Goal: Information Seeking & Learning: Learn about a topic

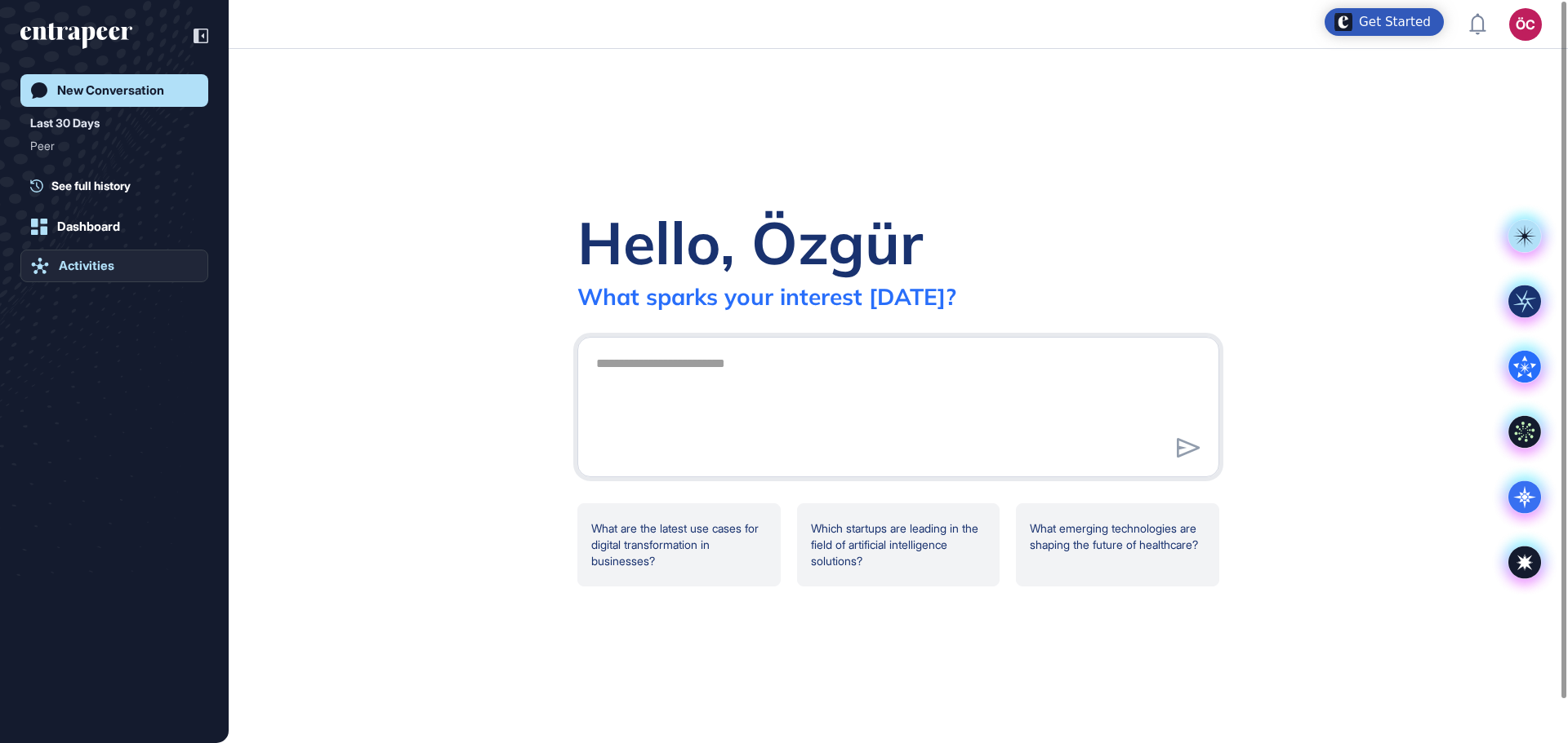
click at [98, 264] on div "Activities" at bounding box center [86, 266] width 56 height 15
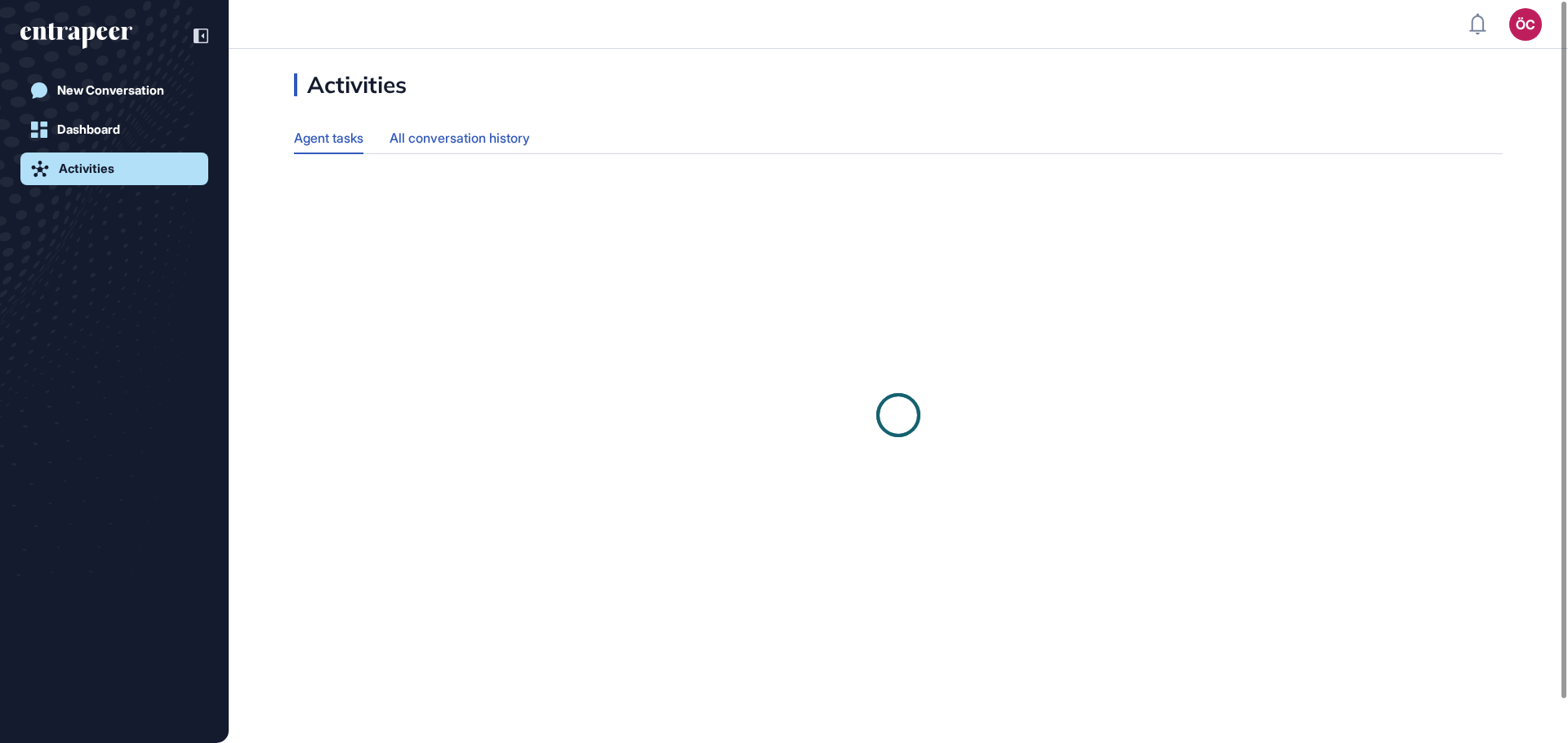
click at [513, 138] on div "All conversation history" at bounding box center [460, 138] width 141 height 32
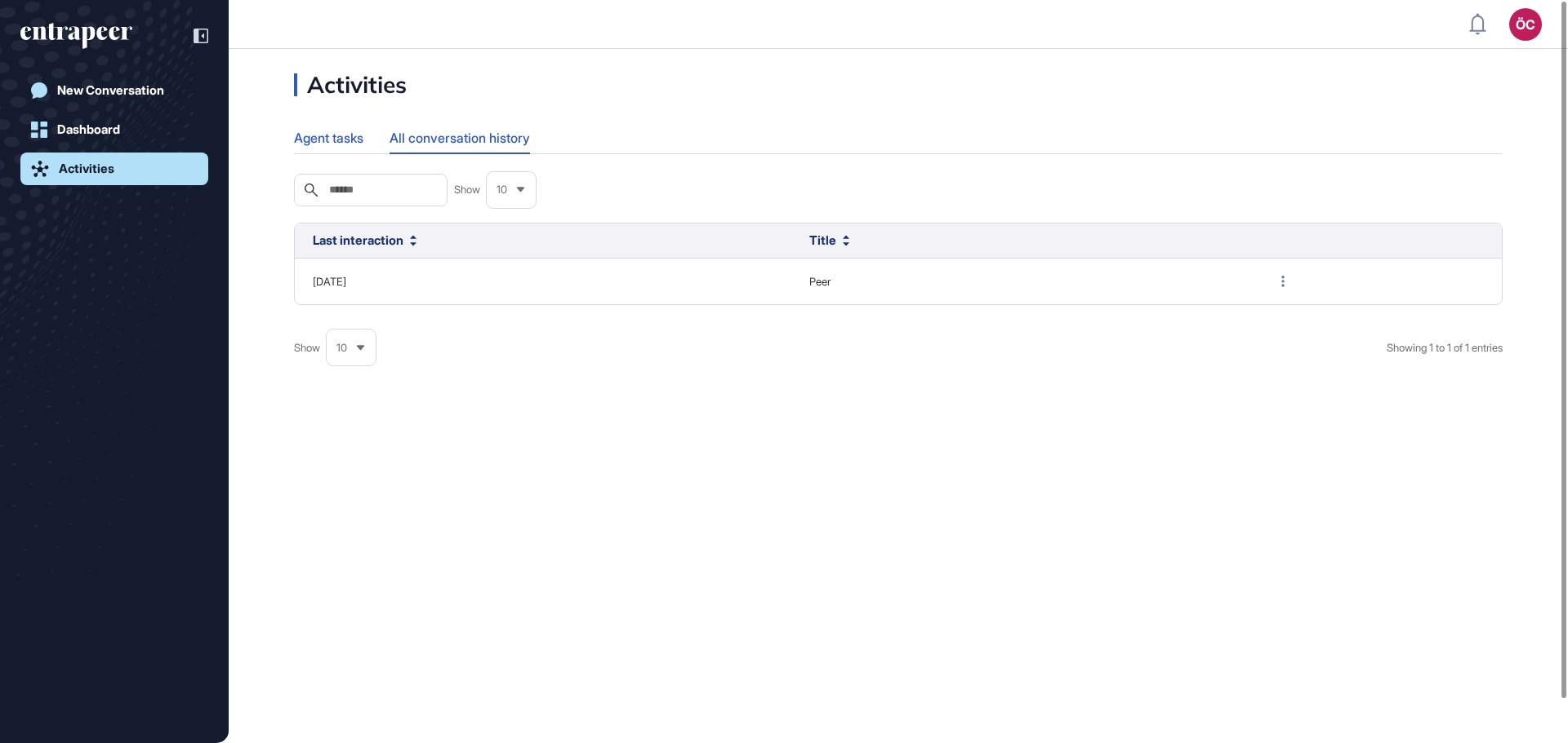
click at [339, 132] on div "Agent tasks" at bounding box center [328, 138] width 69 height 32
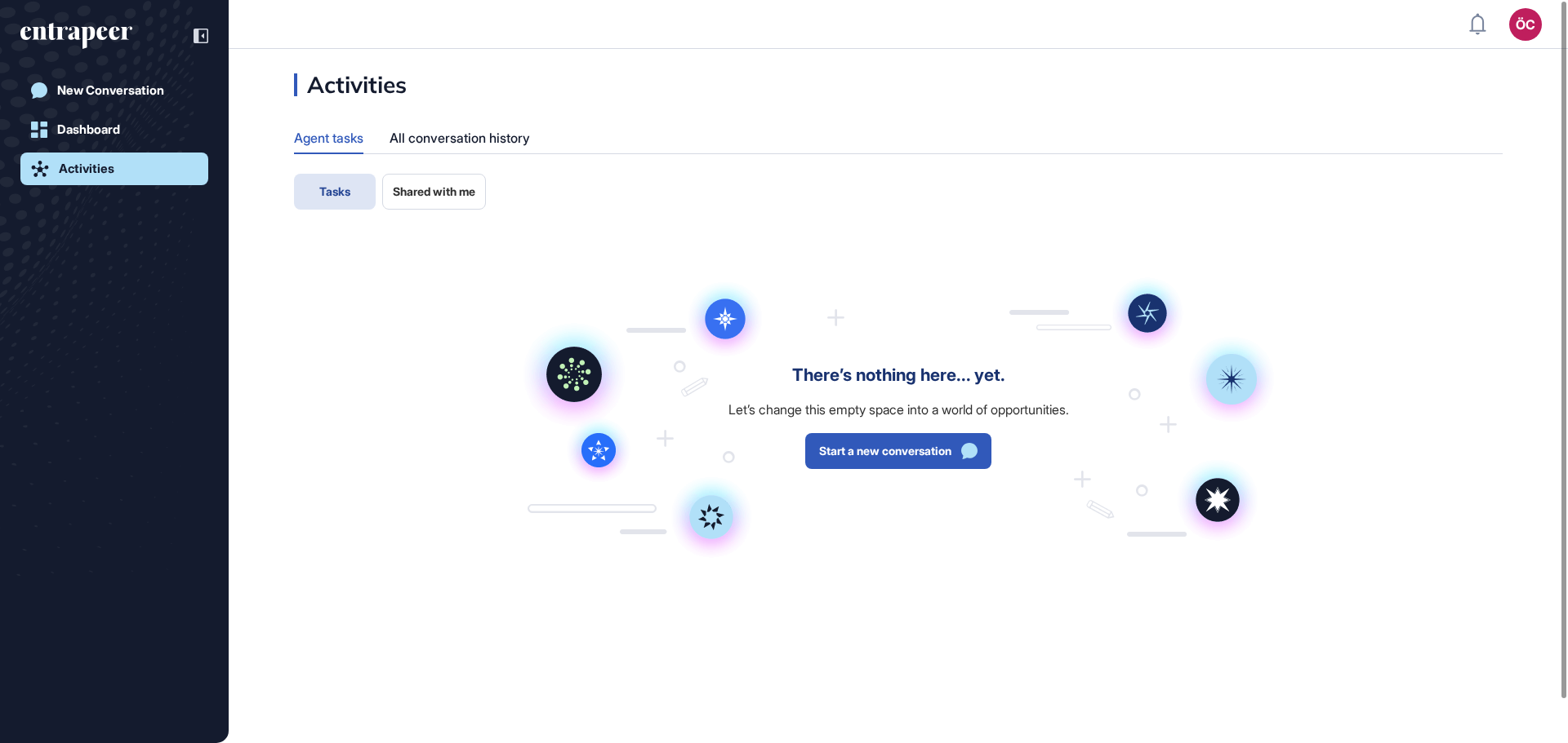
click at [434, 191] on span "Shared with me" at bounding box center [434, 191] width 82 height 13
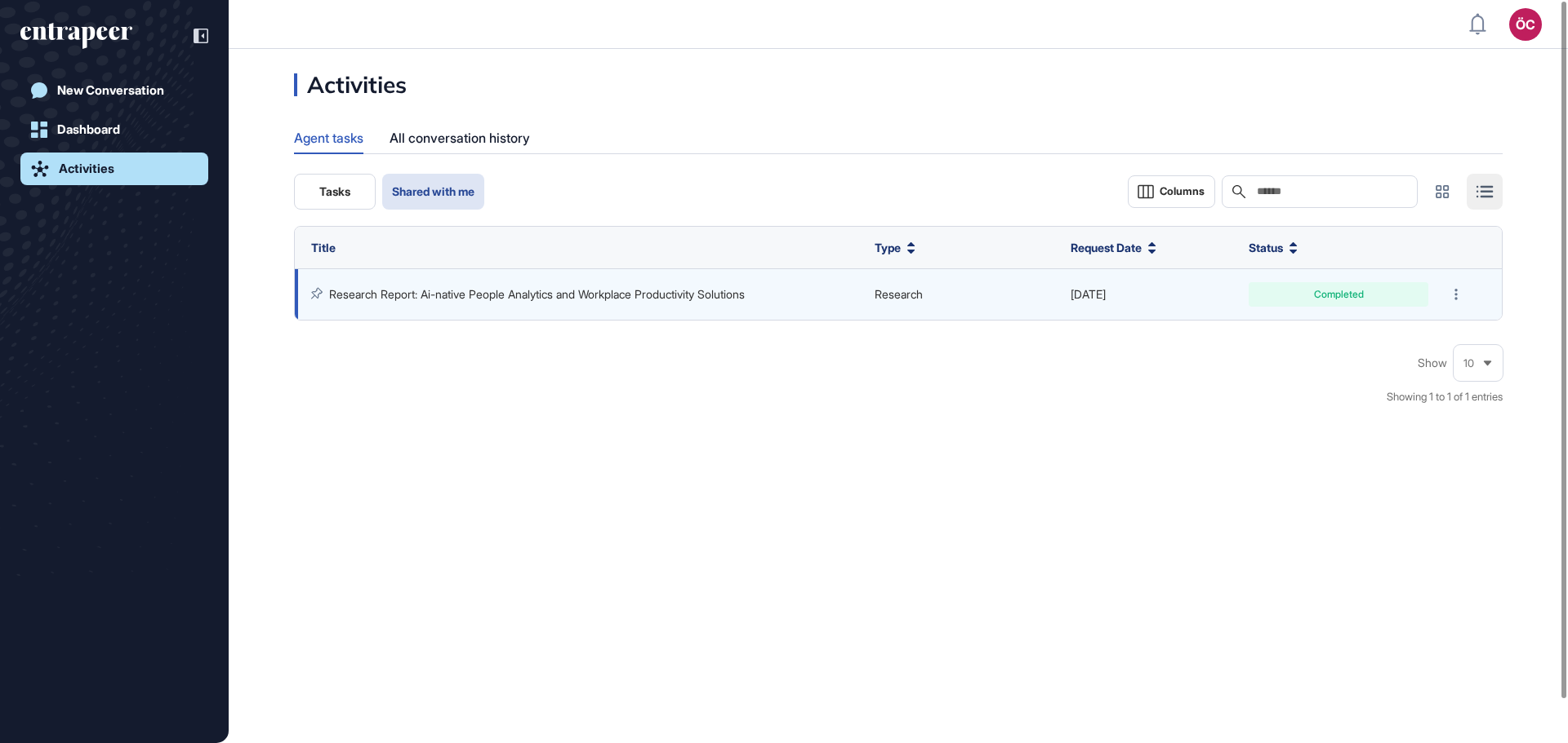
click at [663, 302] on div "Research Report: Ai-native People Analytics and Workplace Productivity Solutions" at bounding box center [584, 294] width 547 height 15
click at [666, 292] on link "Research Report: Ai-native People Analytics and Workplace Productivity Solutions" at bounding box center [536, 294] width 415 height 14
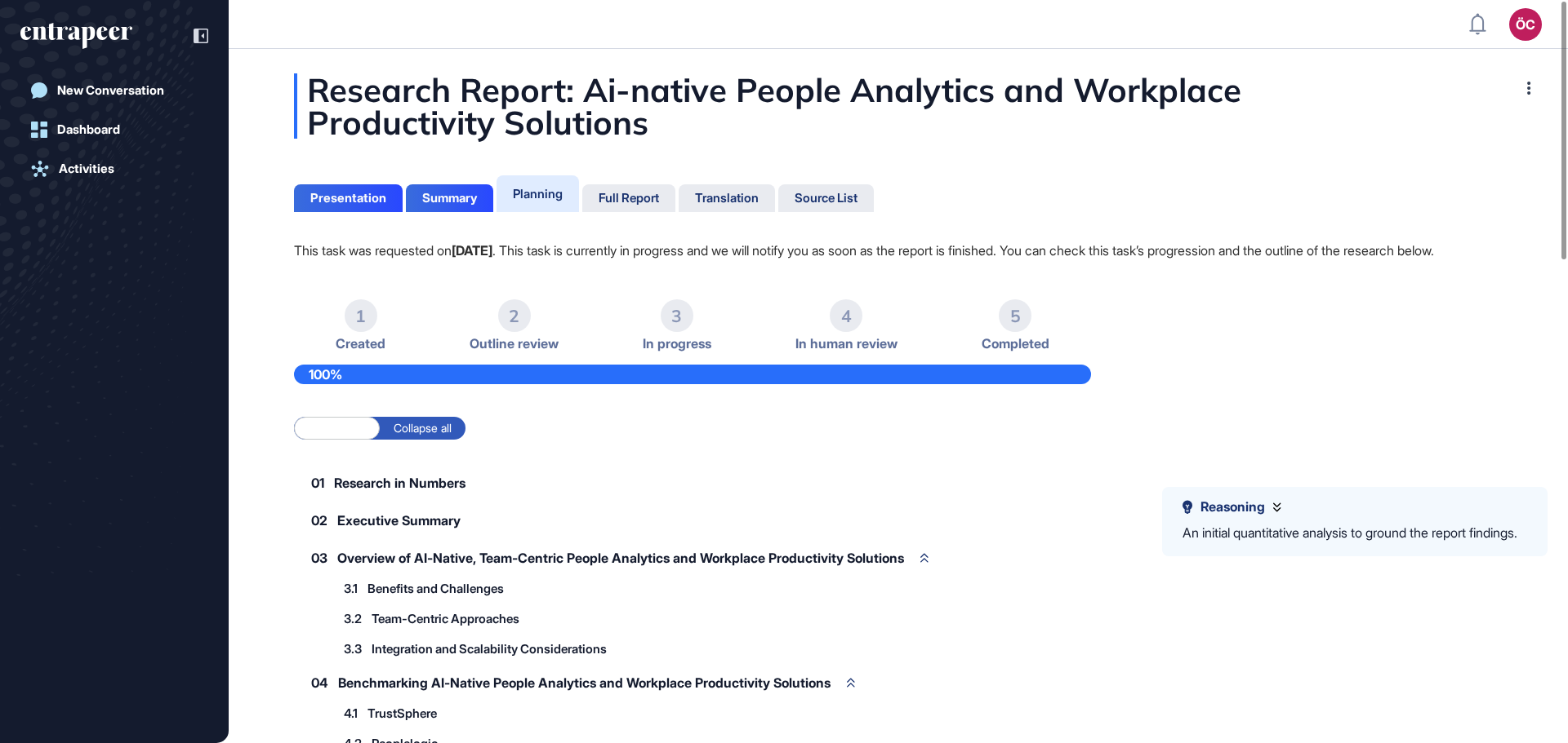
drag, startPoint x: 656, startPoint y: 201, endPoint x: 653, endPoint y: 221, distance: 20.2
click at [654, 201] on div "Full Report" at bounding box center [629, 198] width 61 height 15
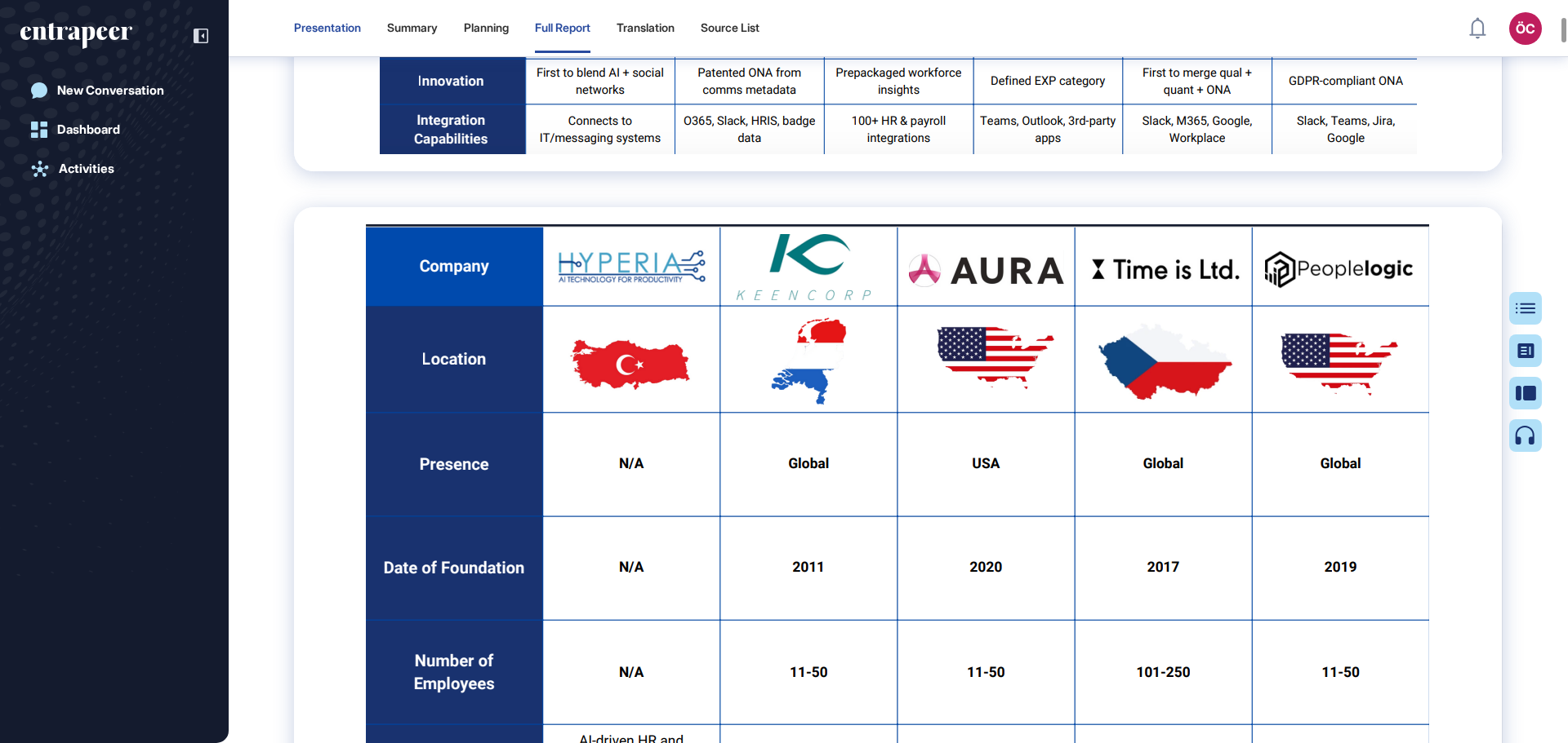
scroll to position [2111, 0]
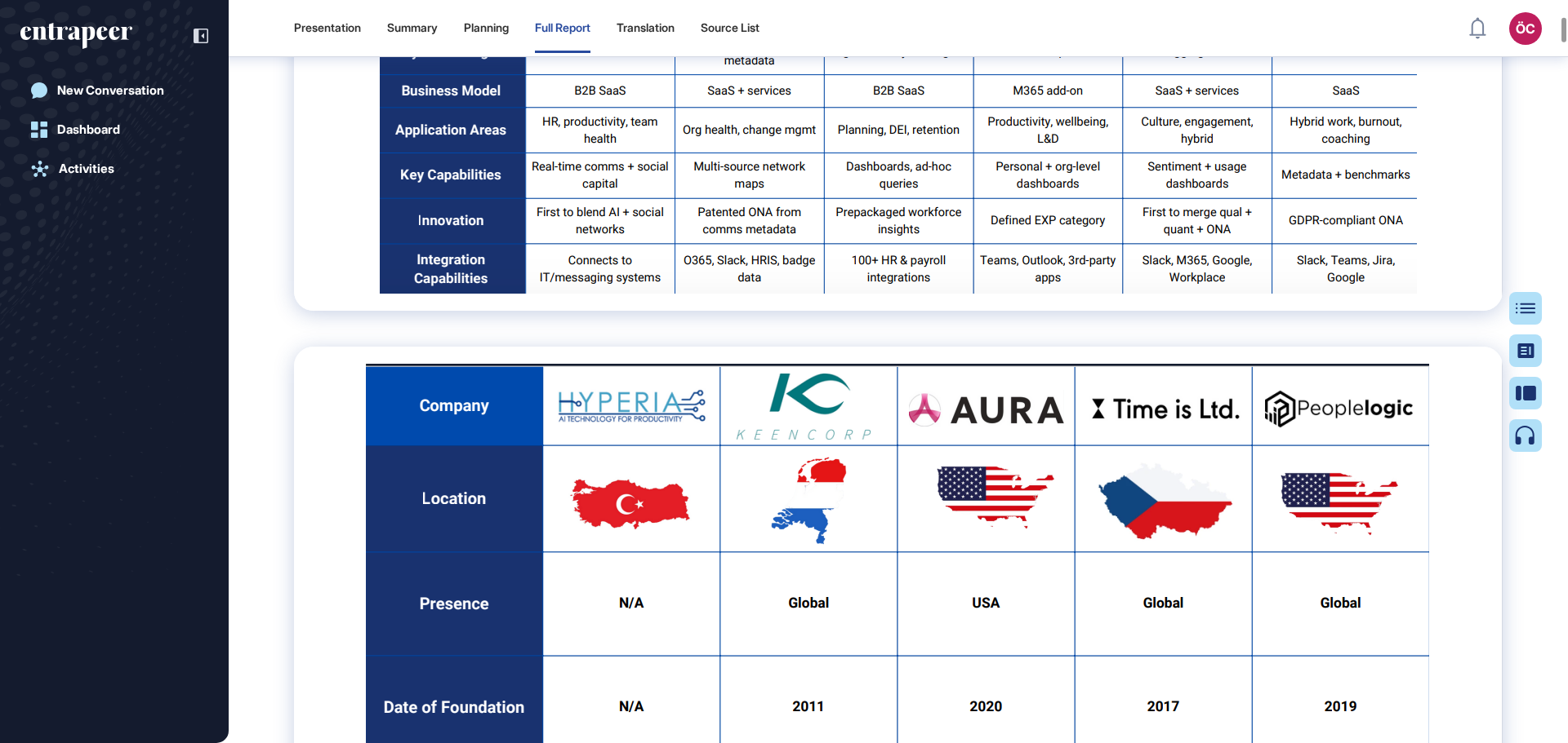
drag, startPoint x: 317, startPoint y: 33, endPoint x: 418, endPoint y: 110, distance: 127.0
click at [317, 33] on div "Presentation" at bounding box center [327, 28] width 67 height 14
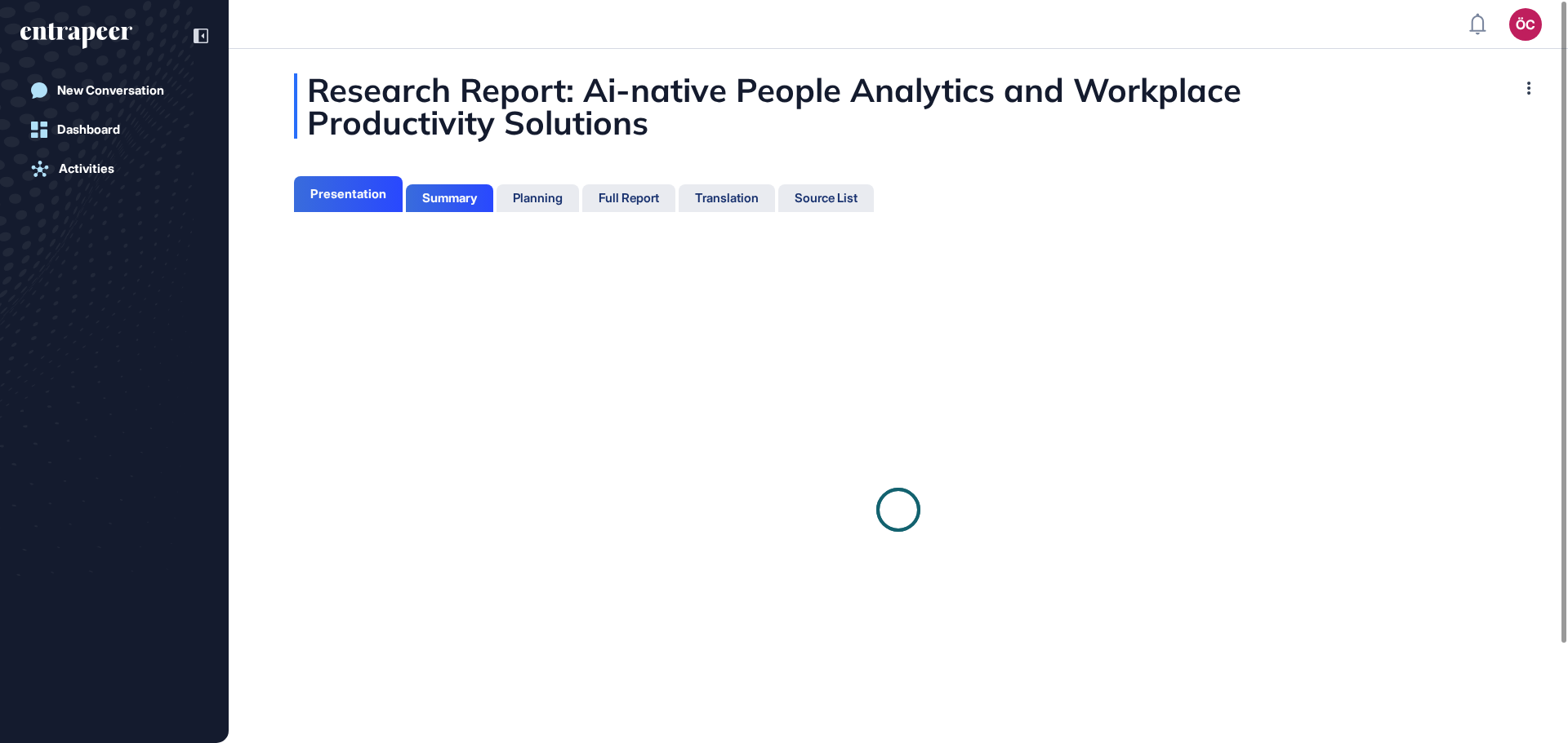
scroll to position [8, 1]
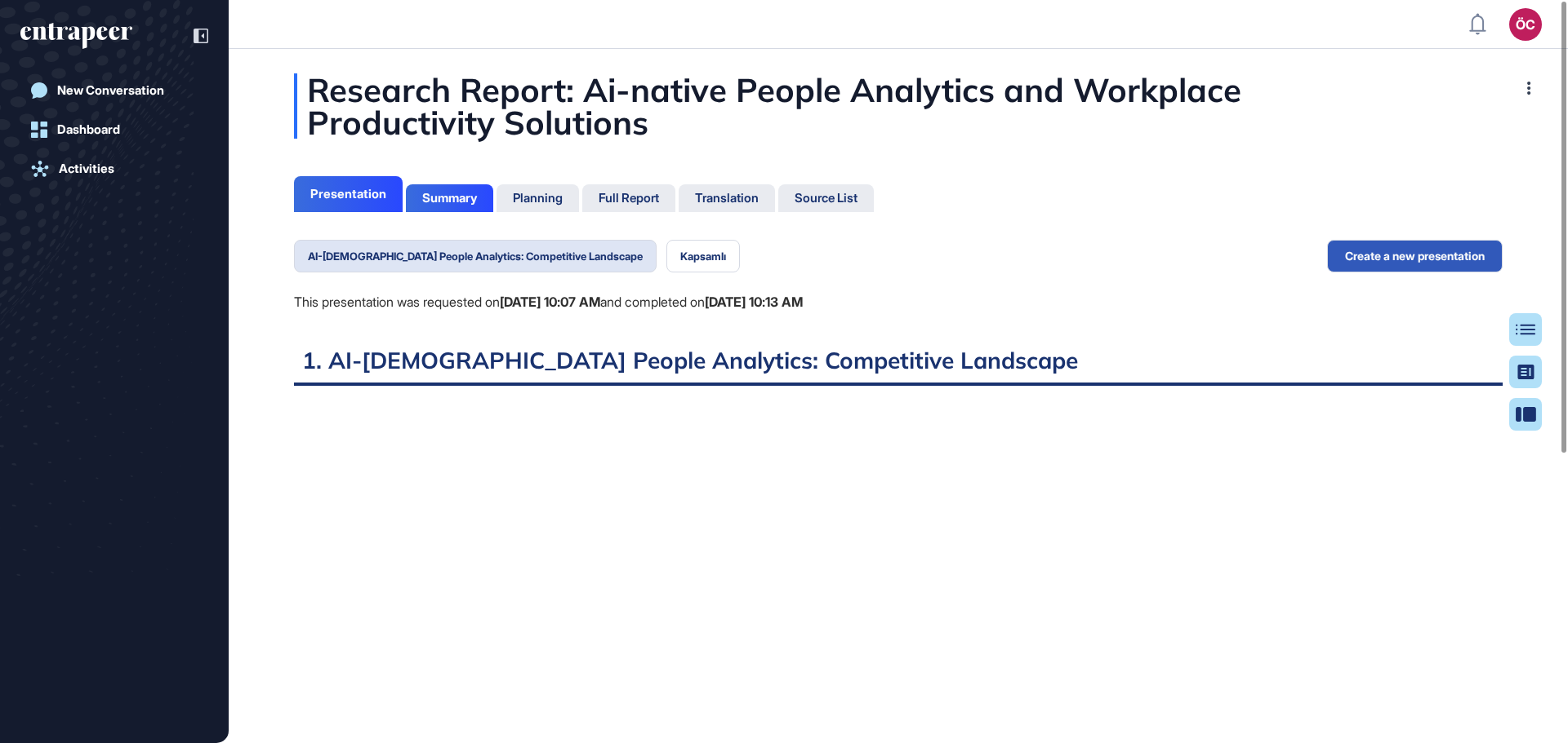
scroll to position [662, 4]
click at [316, 88] on div "Research Report: Ai-native People Analytics and Workplace Productivity Solutions" at bounding box center [898, 105] width 1208 height 65
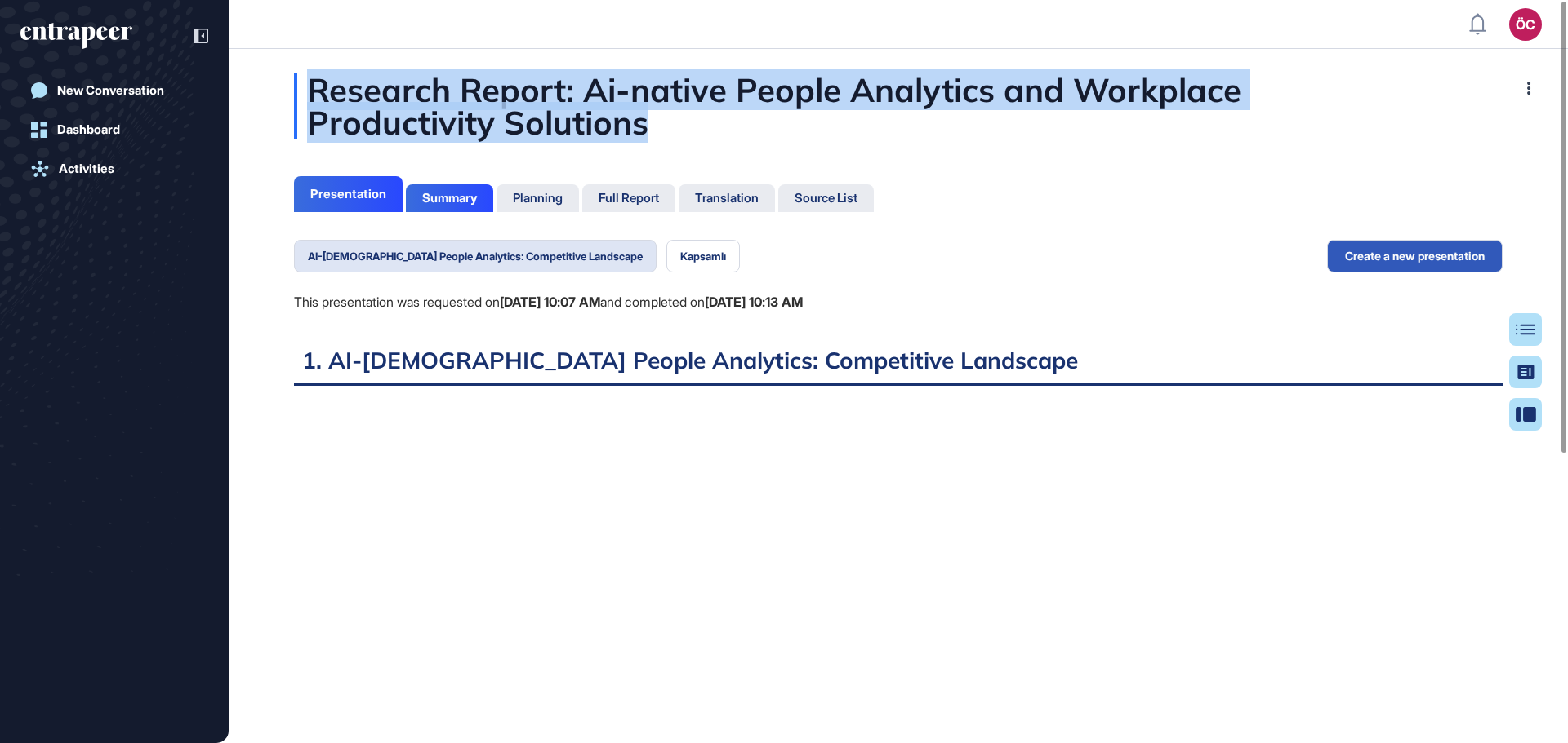
drag, startPoint x: 316, startPoint y: 90, endPoint x: 728, endPoint y: 122, distance: 413.2
click at [728, 122] on div "Research Report: Ai-native People Analytics and Workplace Productivity Solutions" at bounding box center [898, 105] width 1208 height 65
copy div "Research Report: Ai-native People Analytics and Workplace Productivity Solutions"
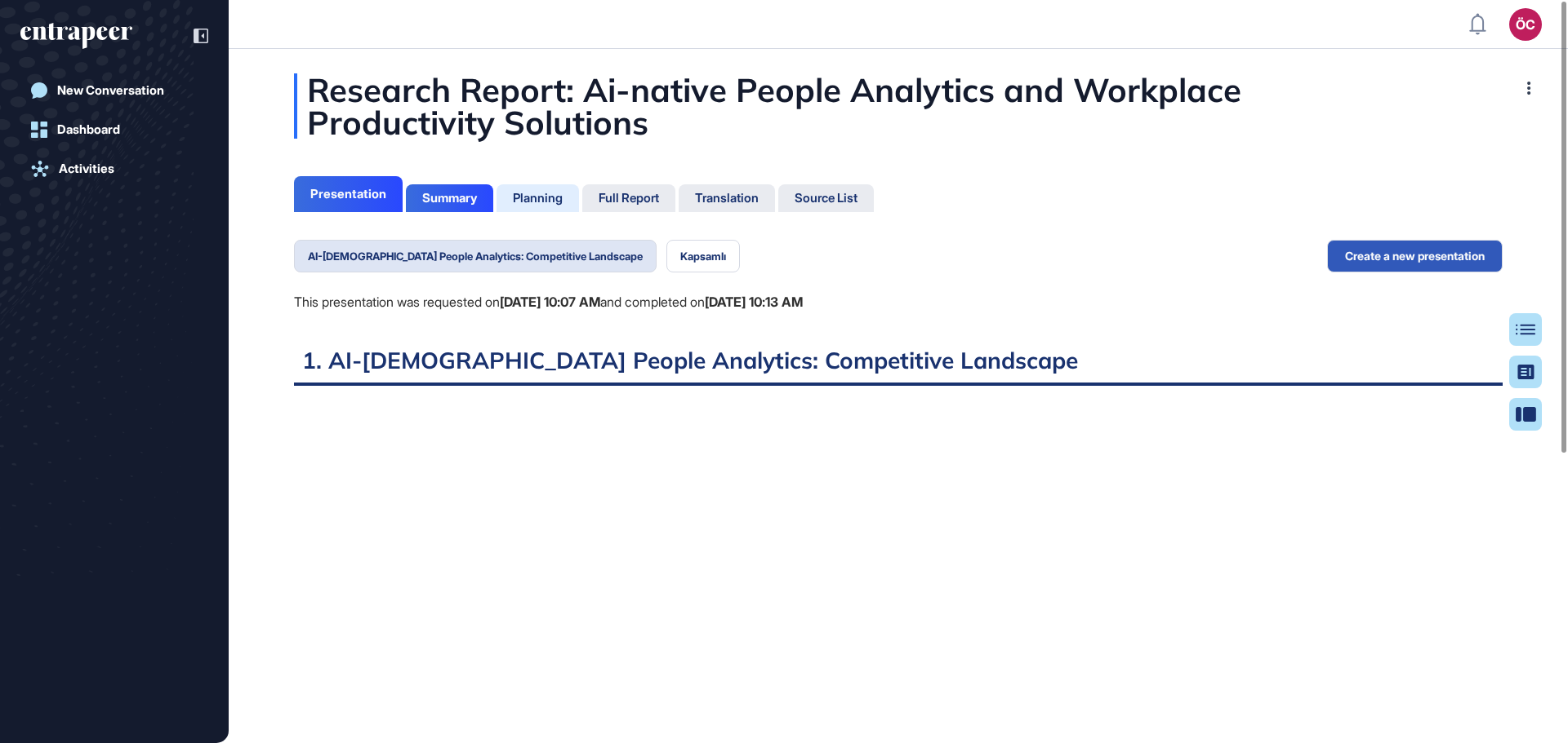
click at [546, 196] on div "Planning" at bounding box center [537, 198] width 50 height 15
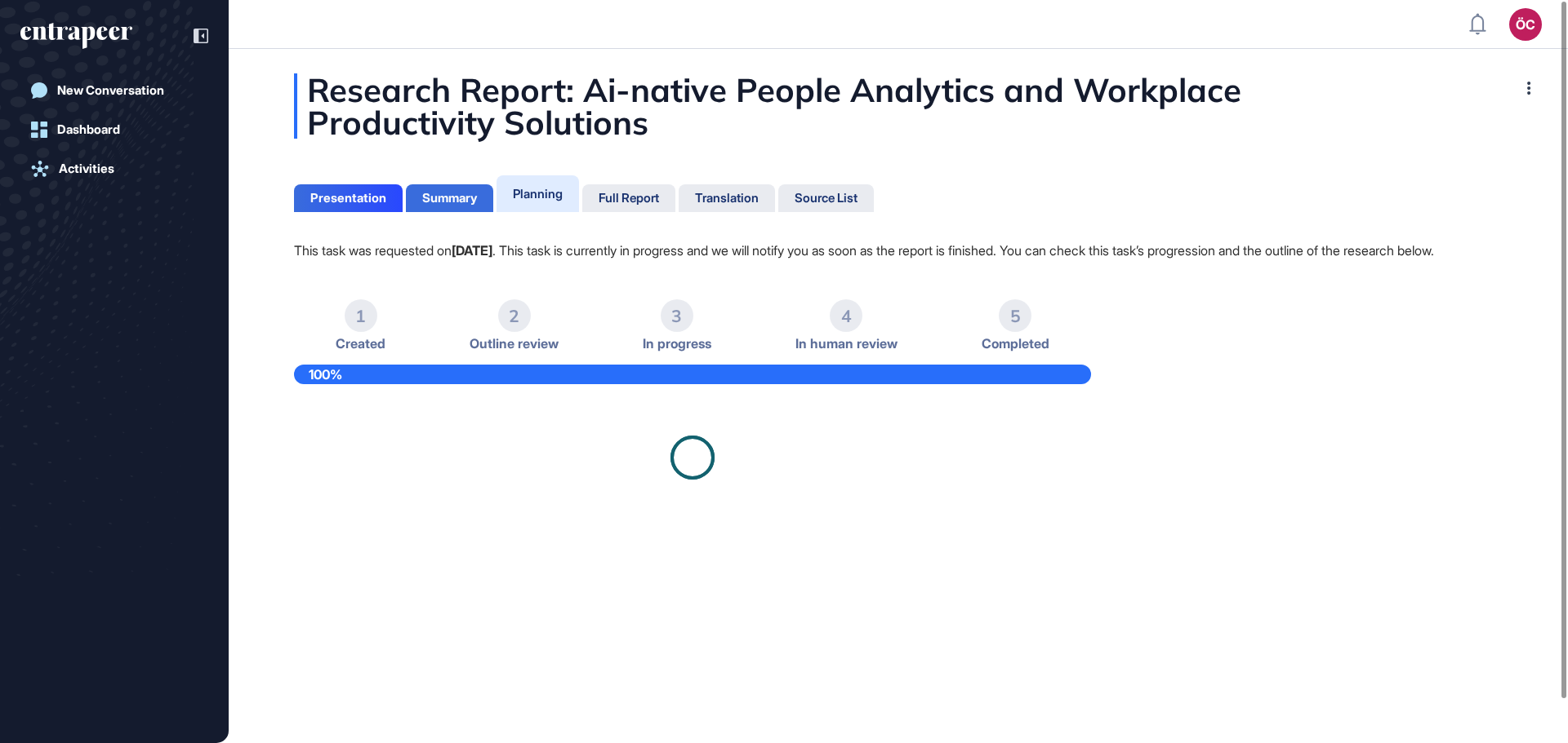
click at [465, 201] on div "Summary" at bounding box center [449, 198] width 55 height 15
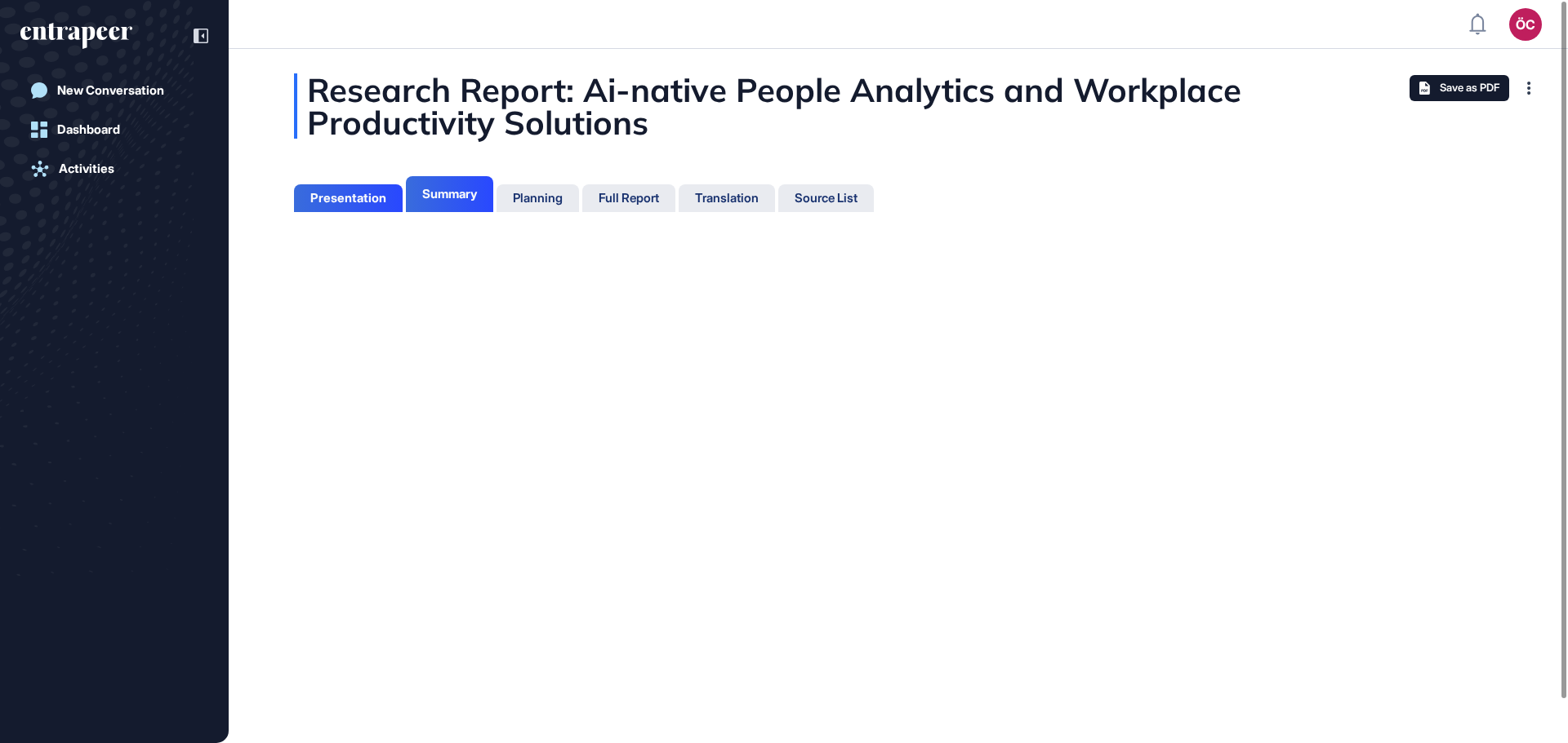
scroll to position [8, 1]
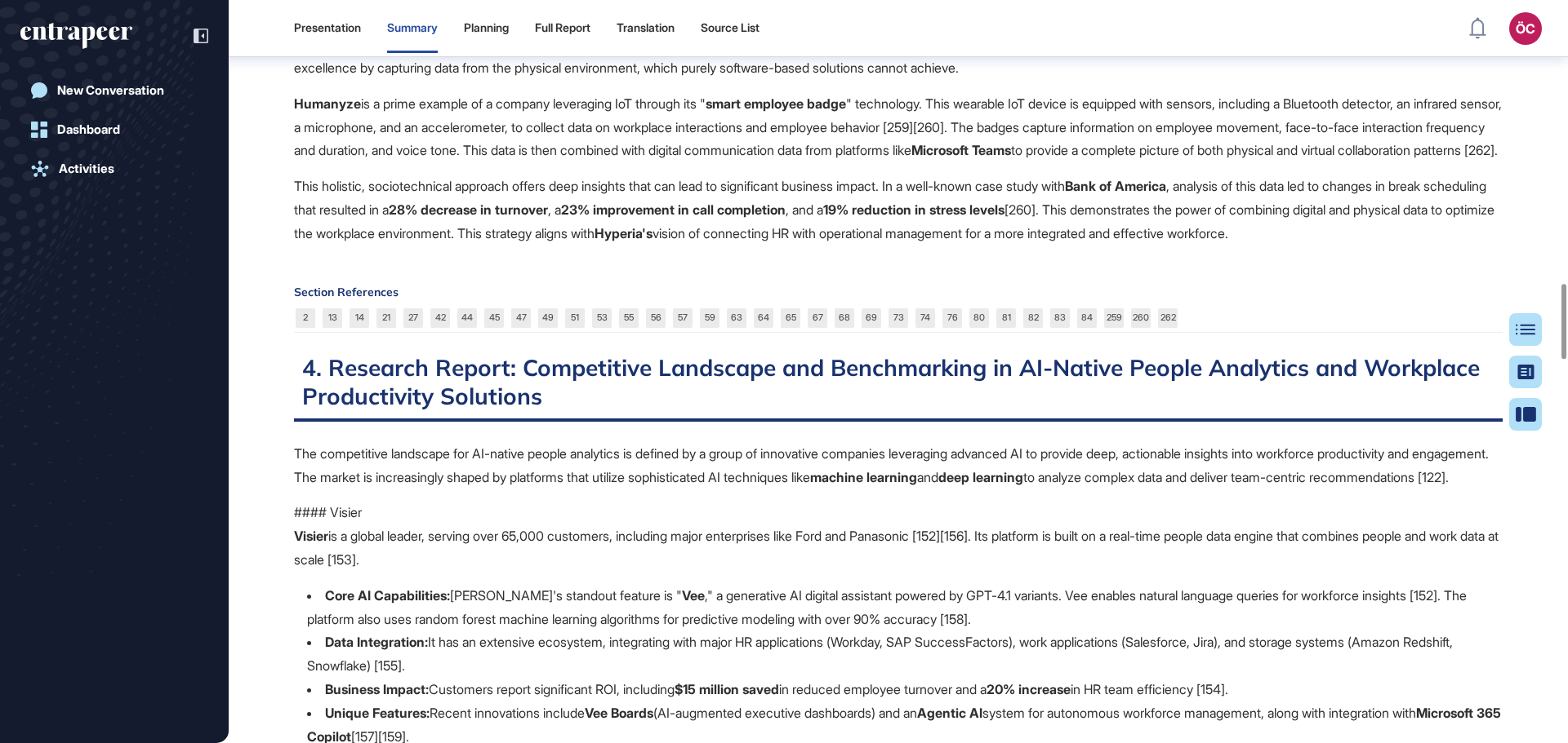
scroll to position [3272, 0]
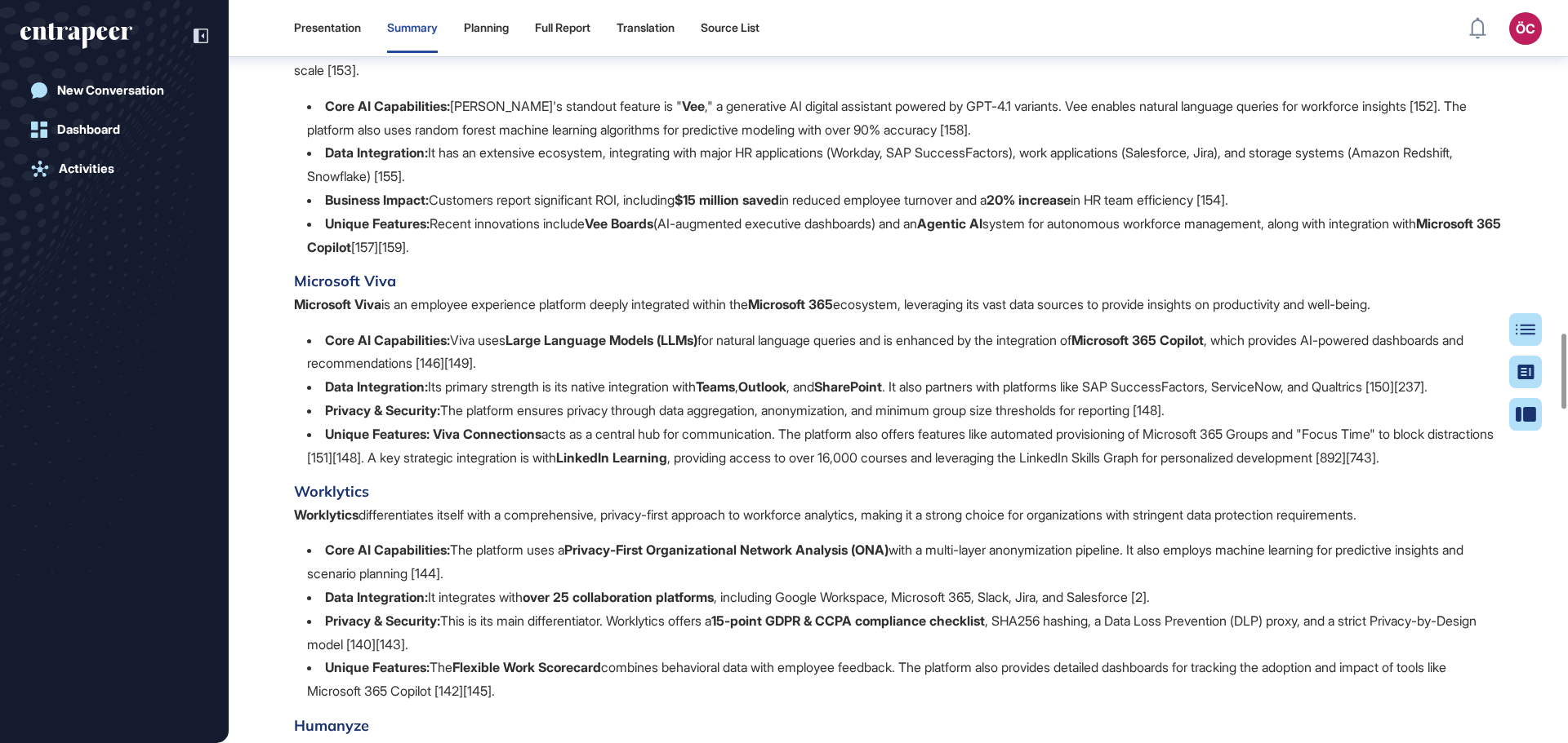
click at [565, 27] on div "Full Report" at bounding box center [562, 28] width 56 height 14
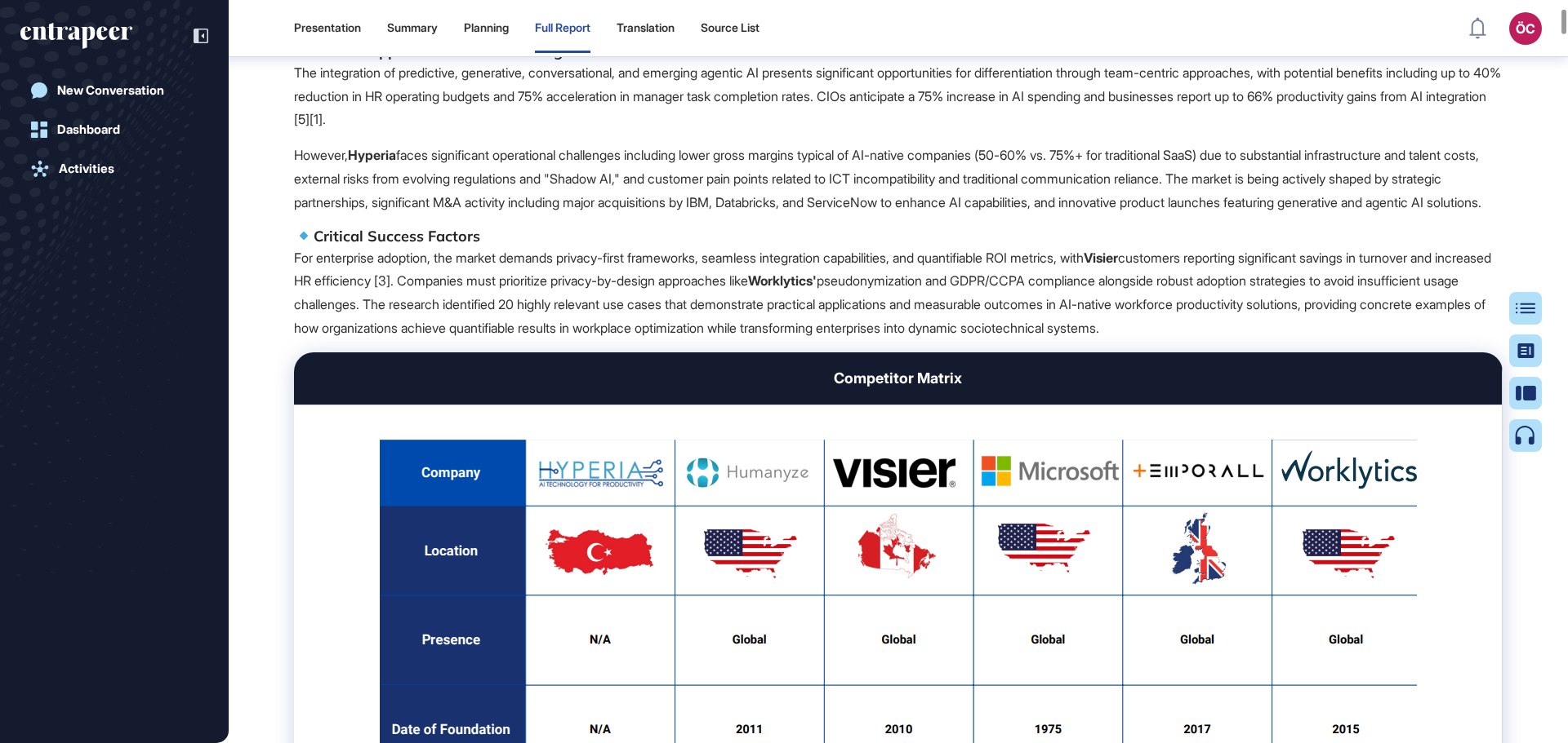
scroll to position [1028, 0]
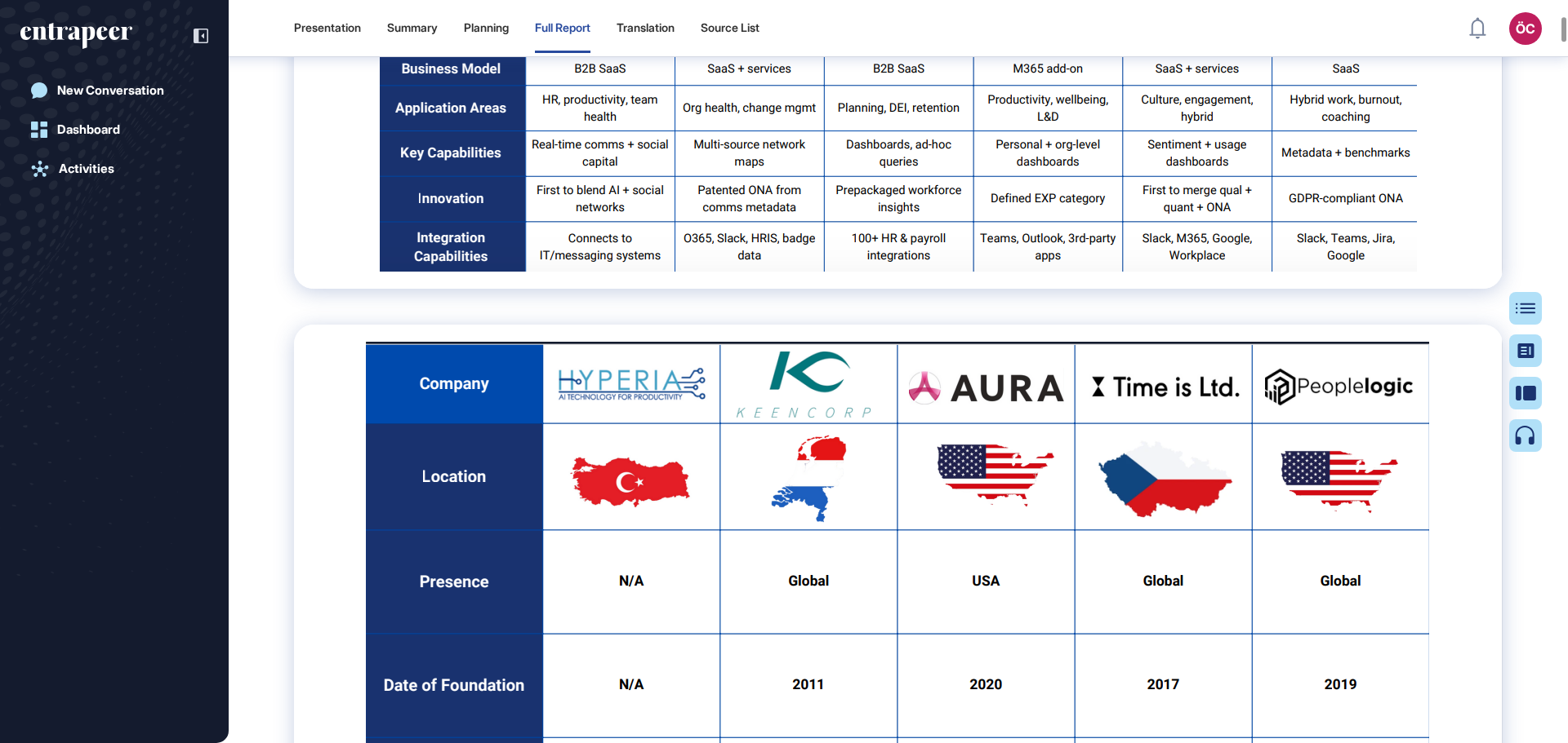
scroll to position [1806, 0]
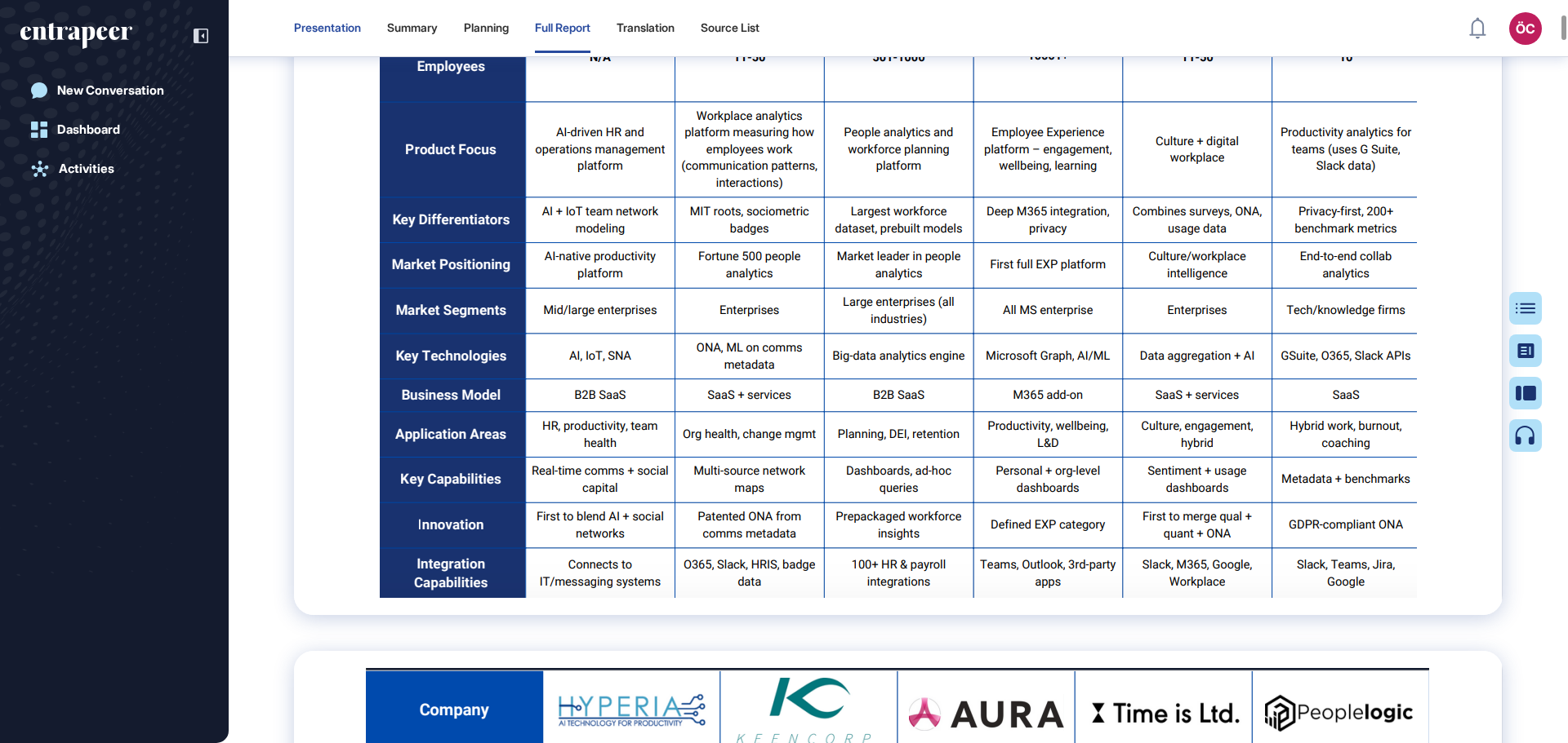
click at [326, 17] on div "Presentation" at bounding box center [327, 28] width 67 height 49
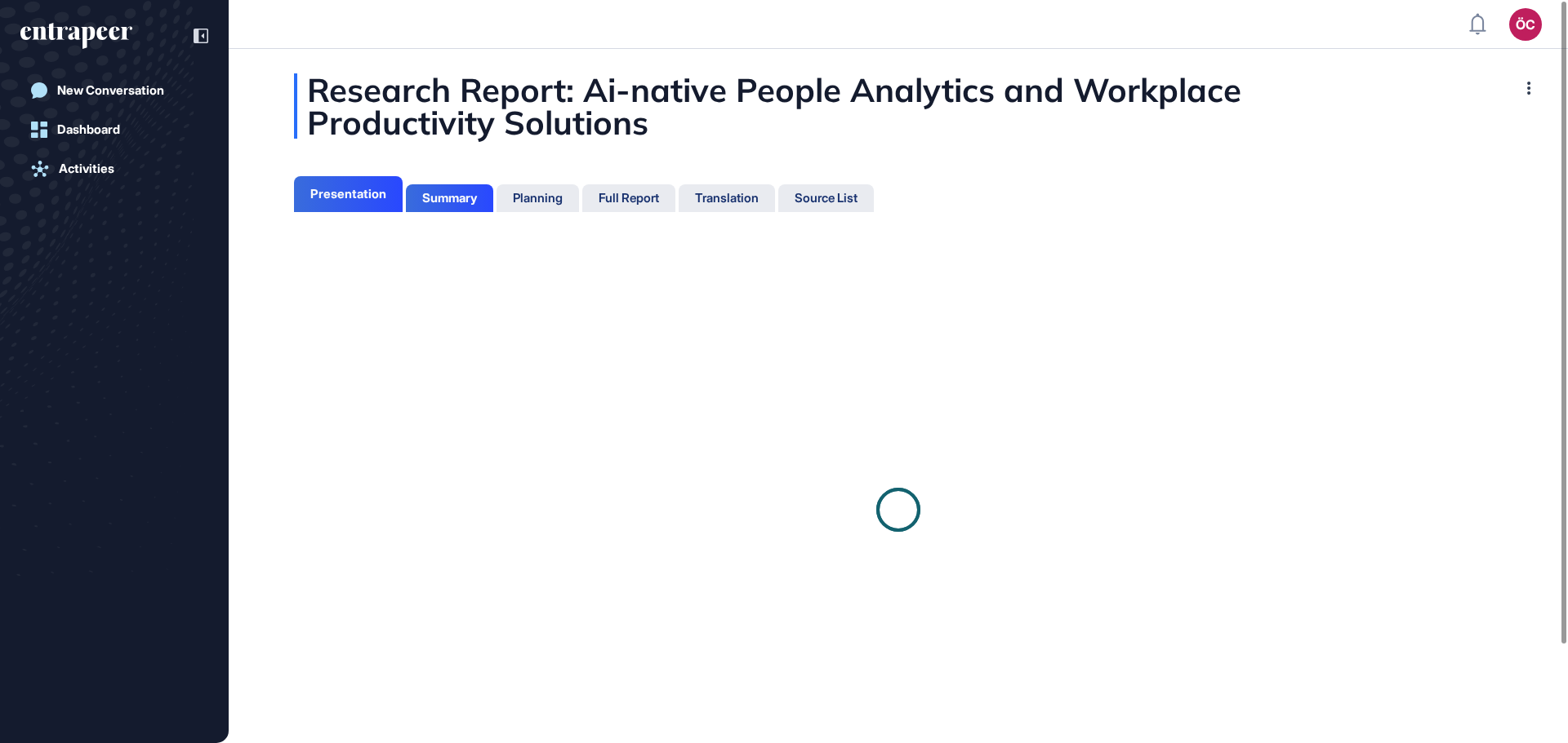
scroll to position [8, 1]
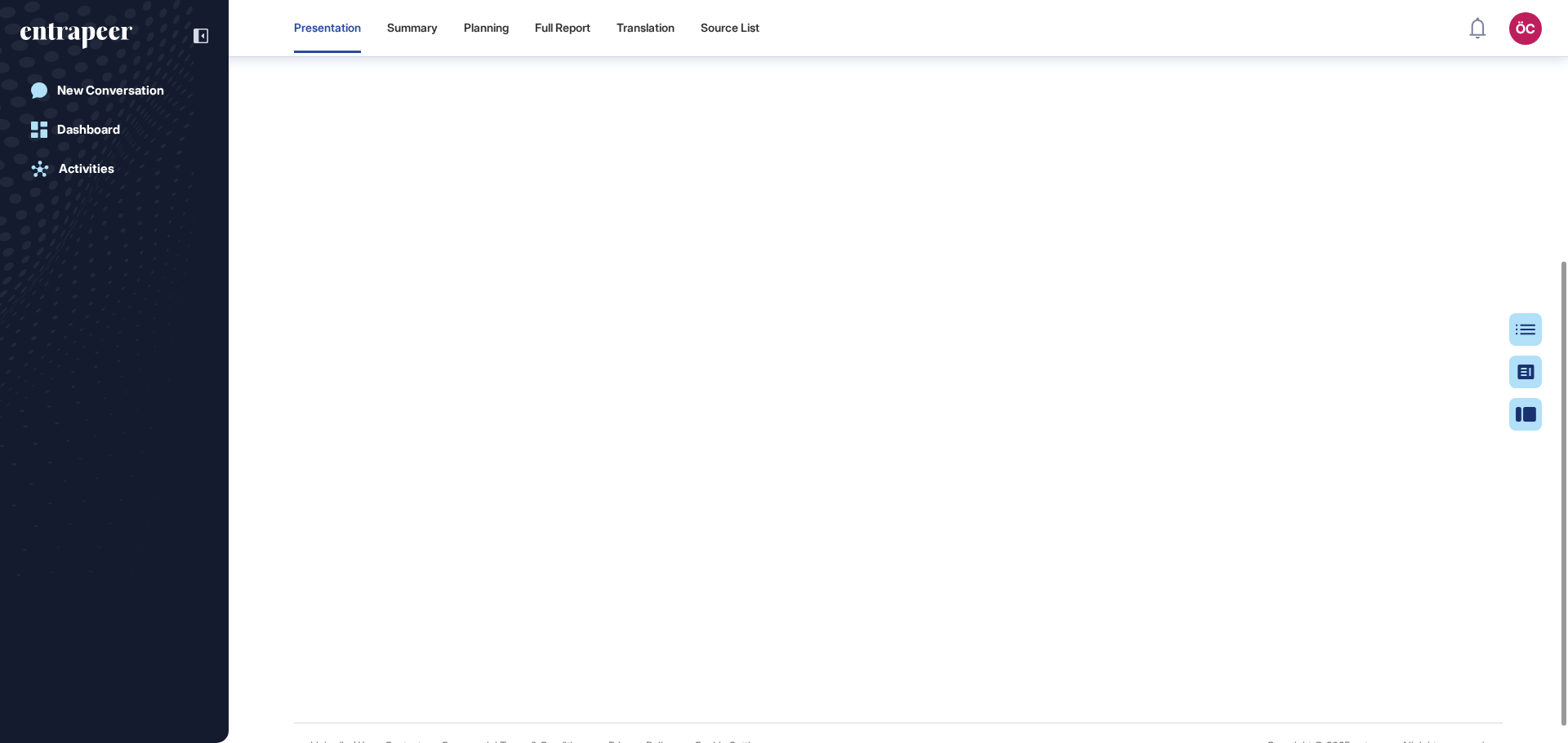
scroll to position [417, 0]
click at [432, 27] on div "Summary" at bounding box center [412, 28] width 51 height 14
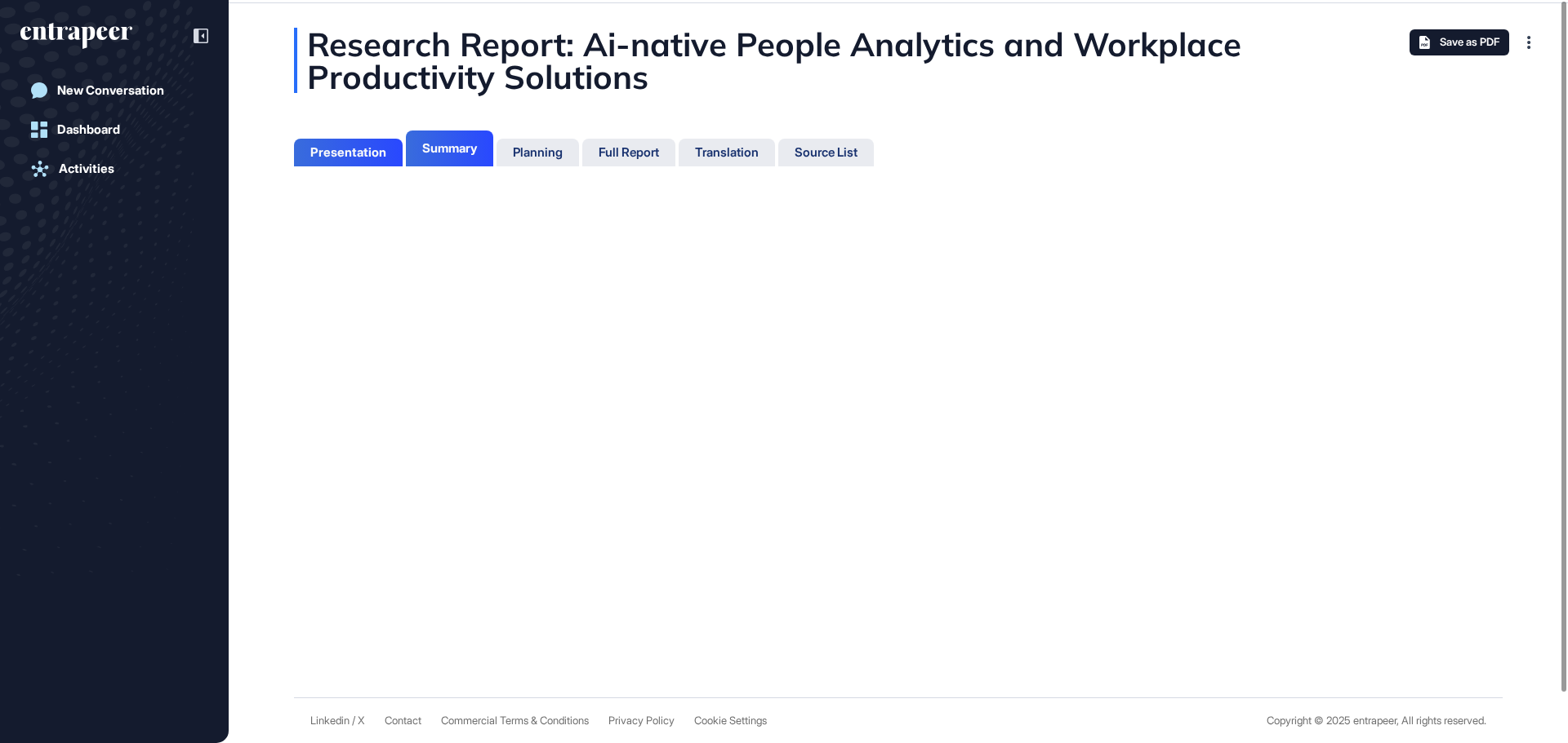
scroll to position [8, 1]
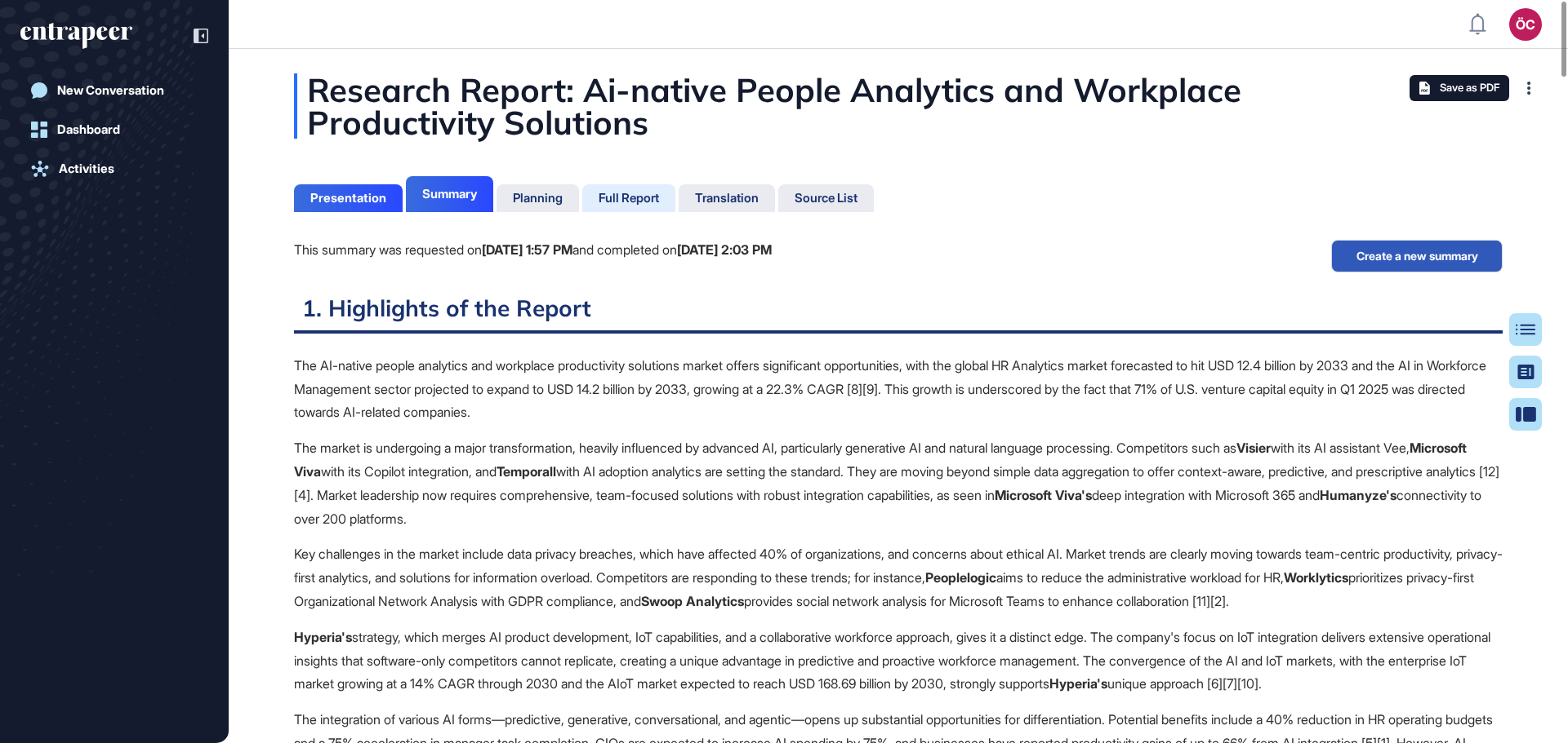
click at [634, 191] on div "Full Report" at bounding box center [629, 198] width 61 height 15
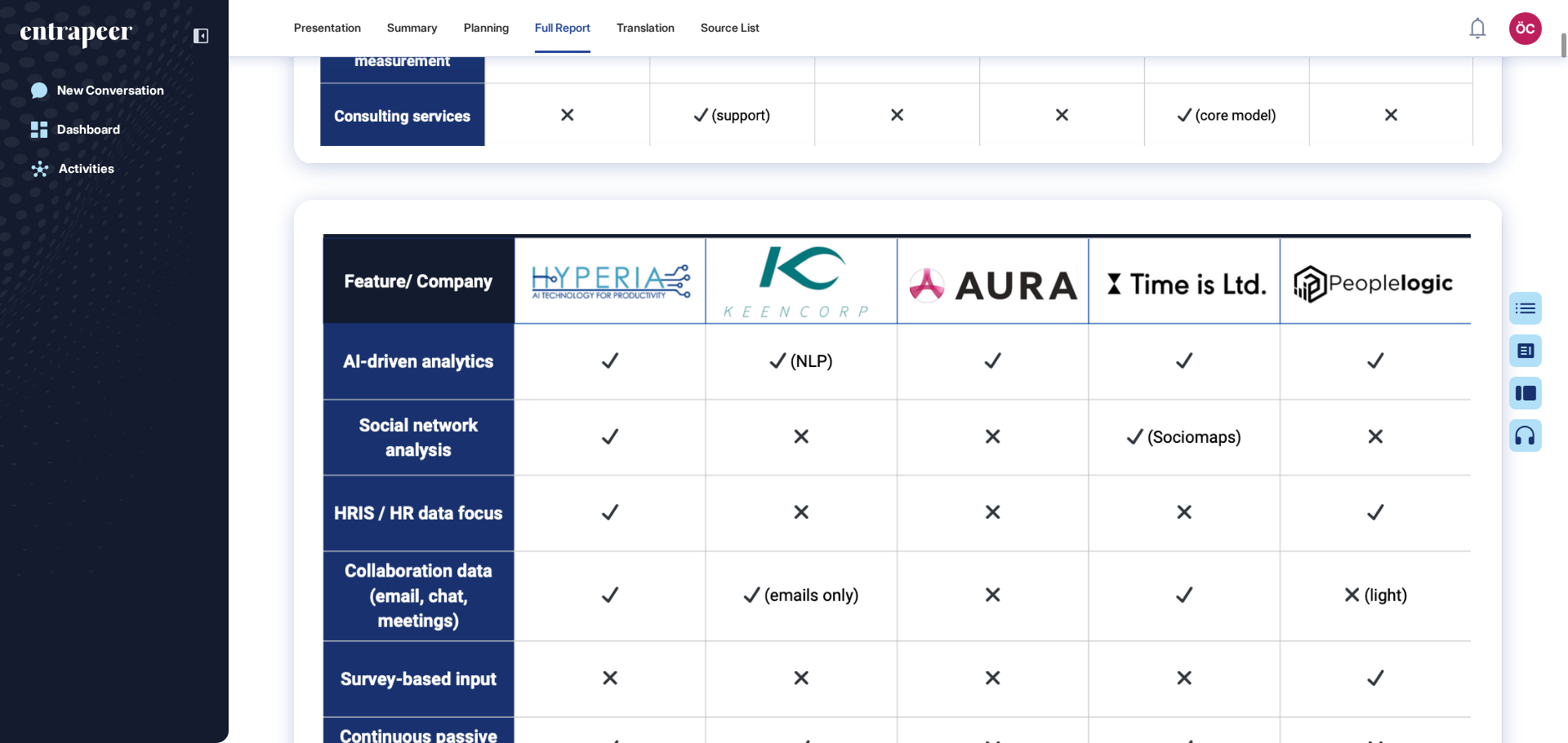
scroll to position [4088, 0]
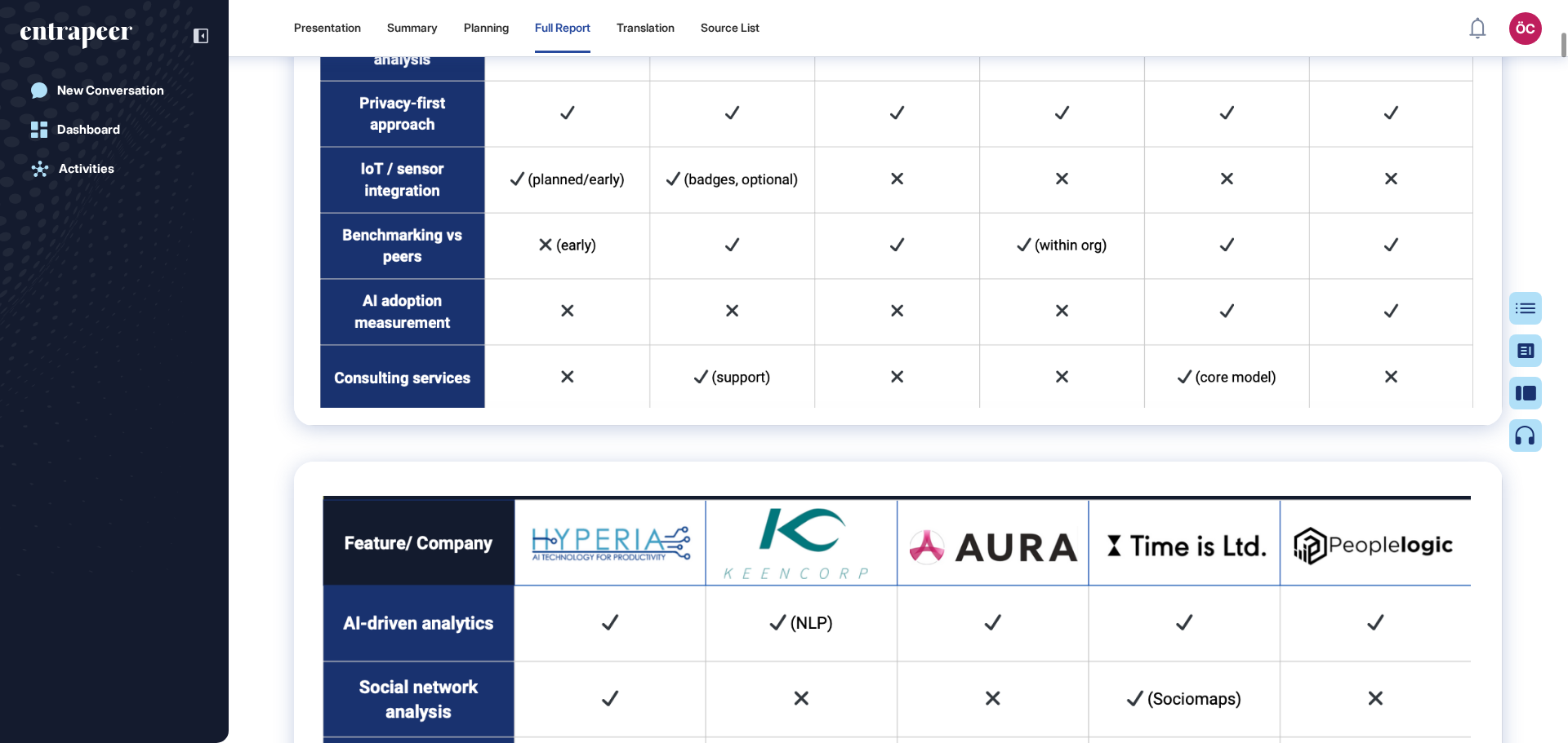
drag, startPoint x: 415, startPoint y: 26, endPoint x: 510, endPoint y: 175, distance: 176.7
click at [416, 26] on div "Summary" at bounding box center [412, 28] width 51 height 14
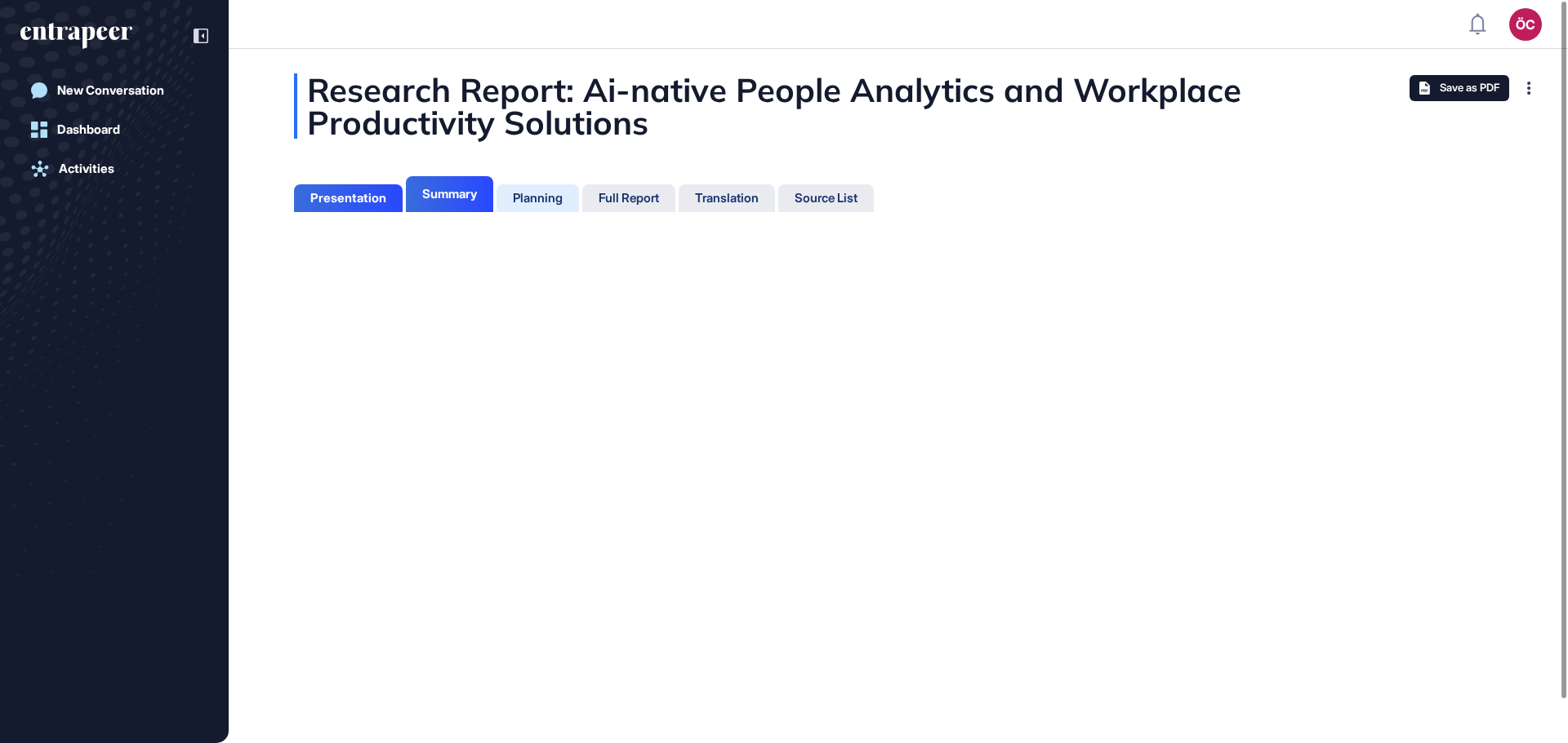
scroll to position [8, 1]
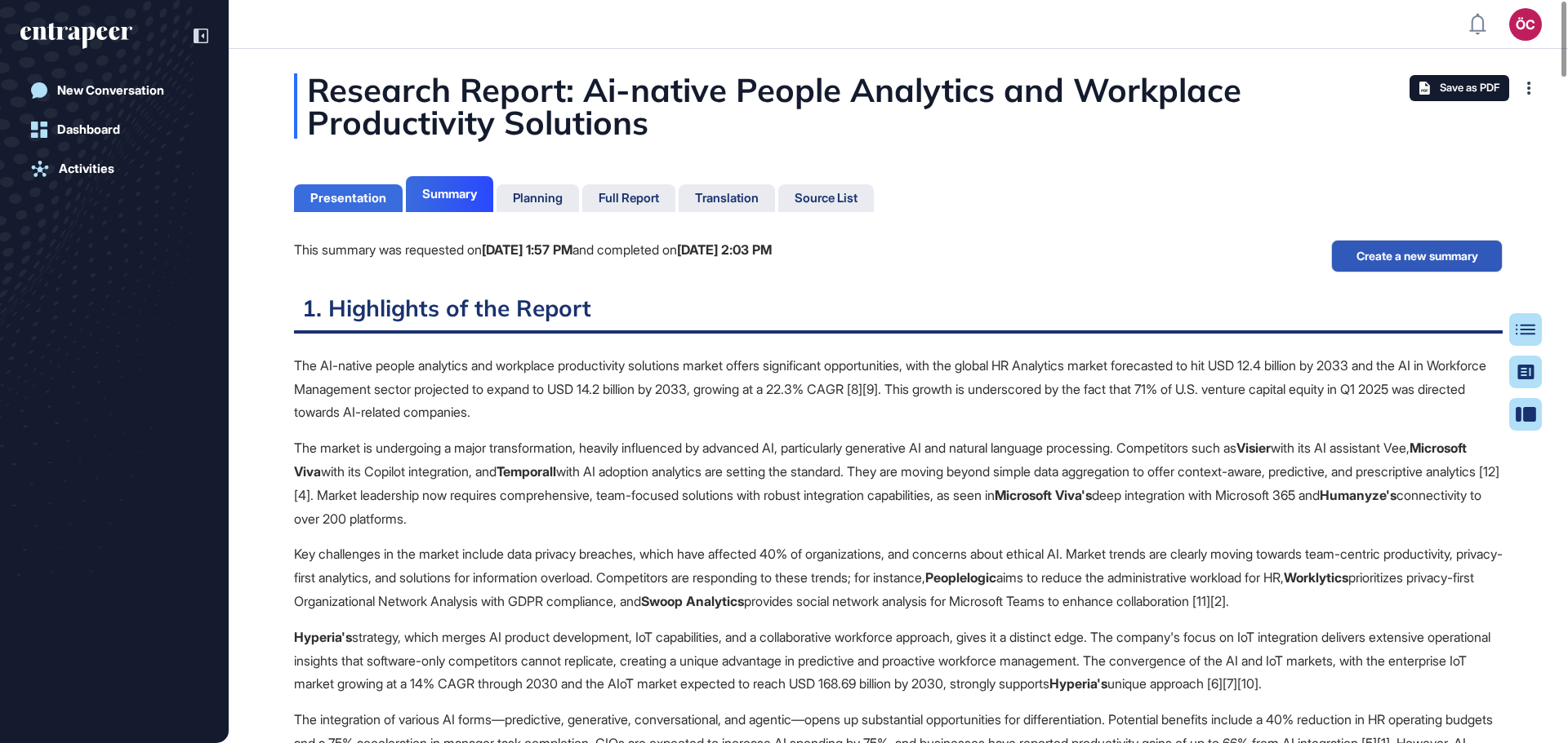
click at [357, 196] on div "Presentation" at bounding box center [349, 198] width 76 height 15
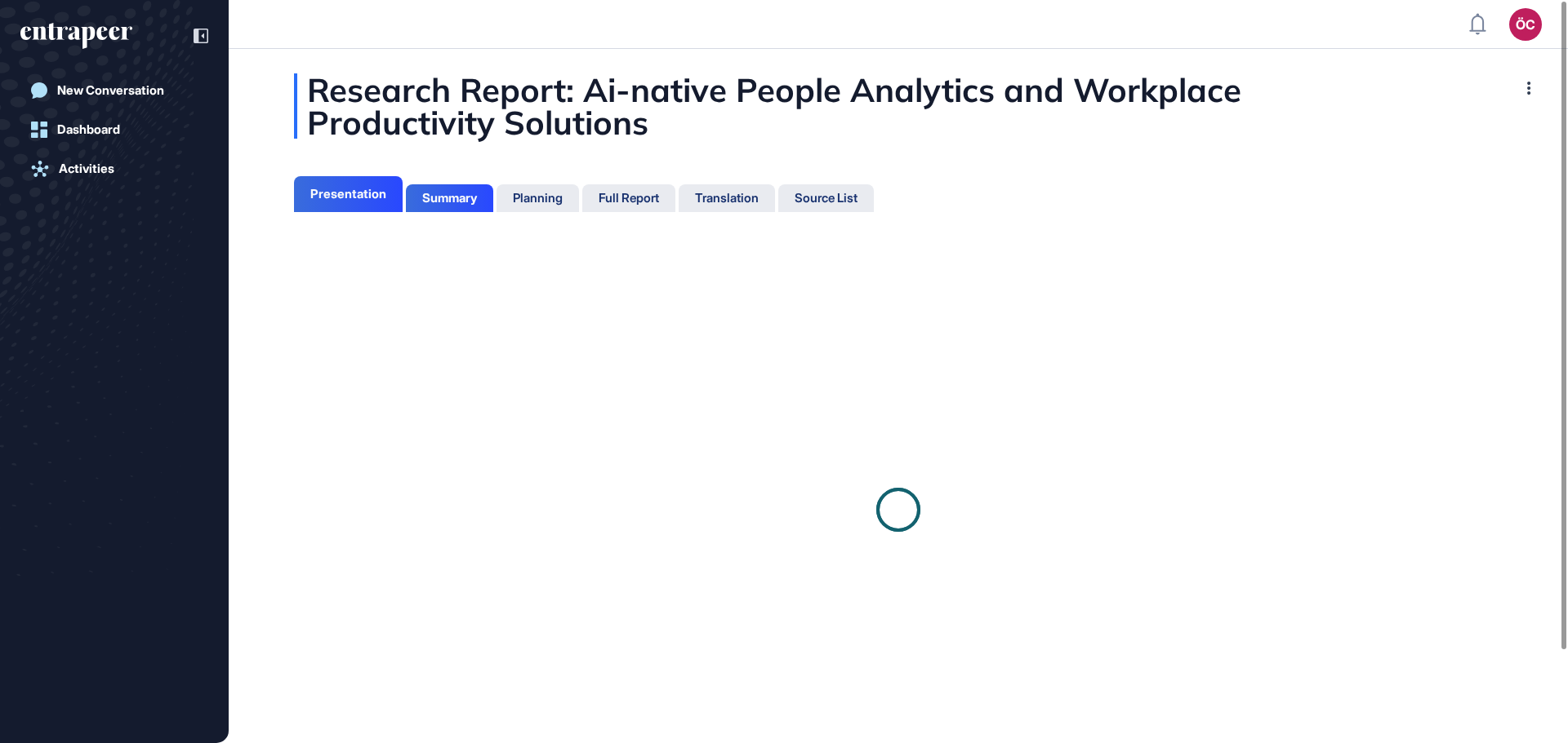
scroll to position [8, 1]
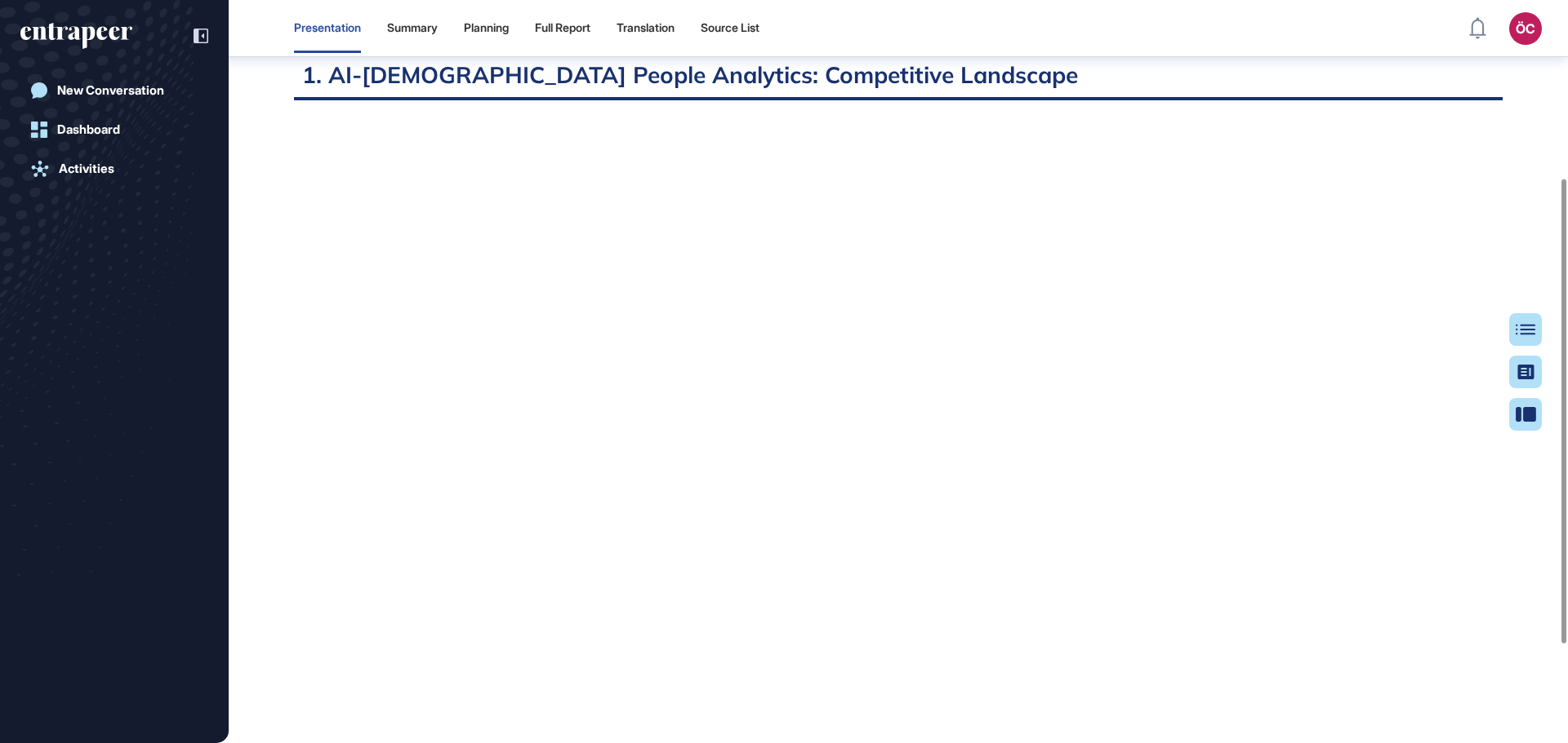
scroll to position [335, 0]
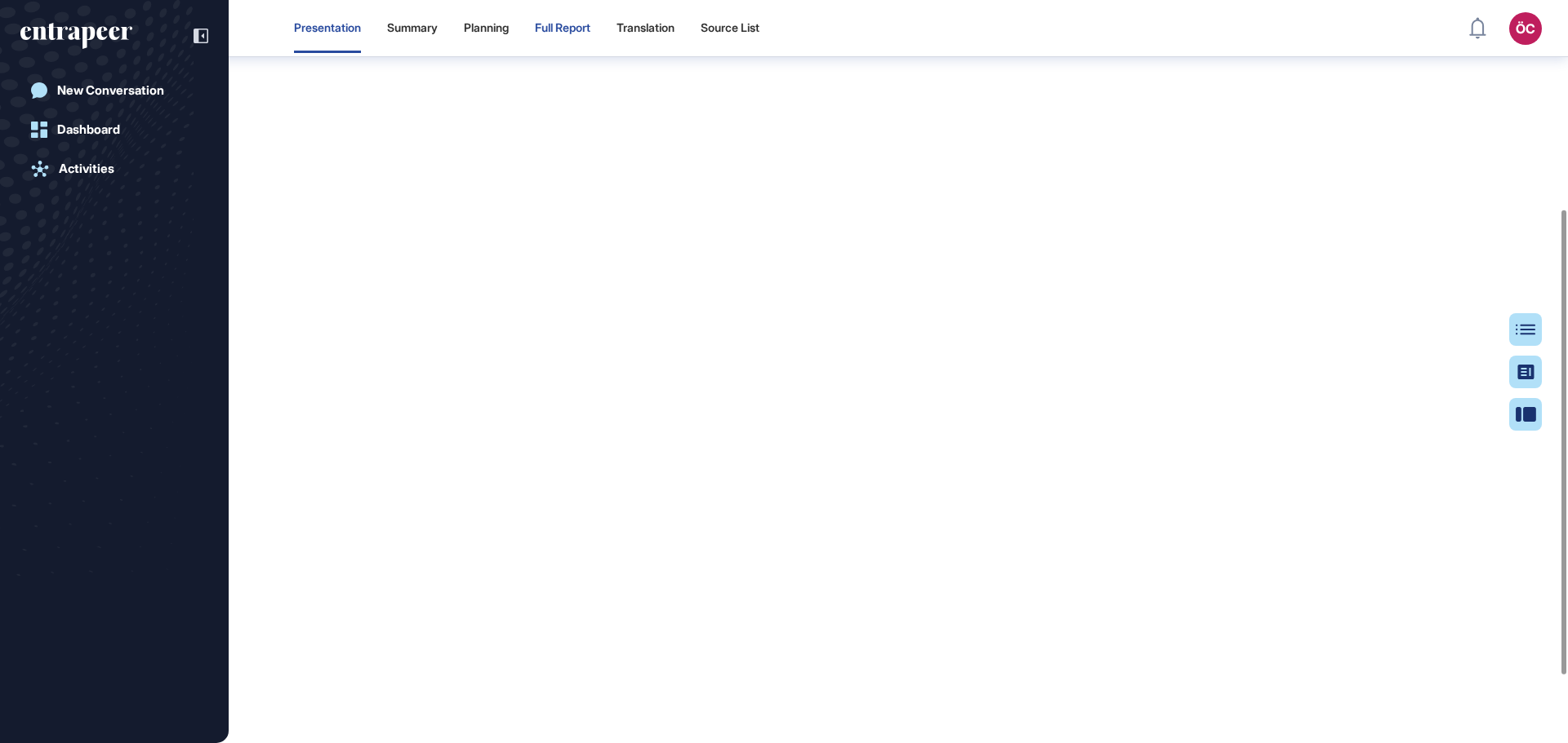
click at [550, 29] on div "Full Report" at bounding box center [562, 28] width 56 height 14
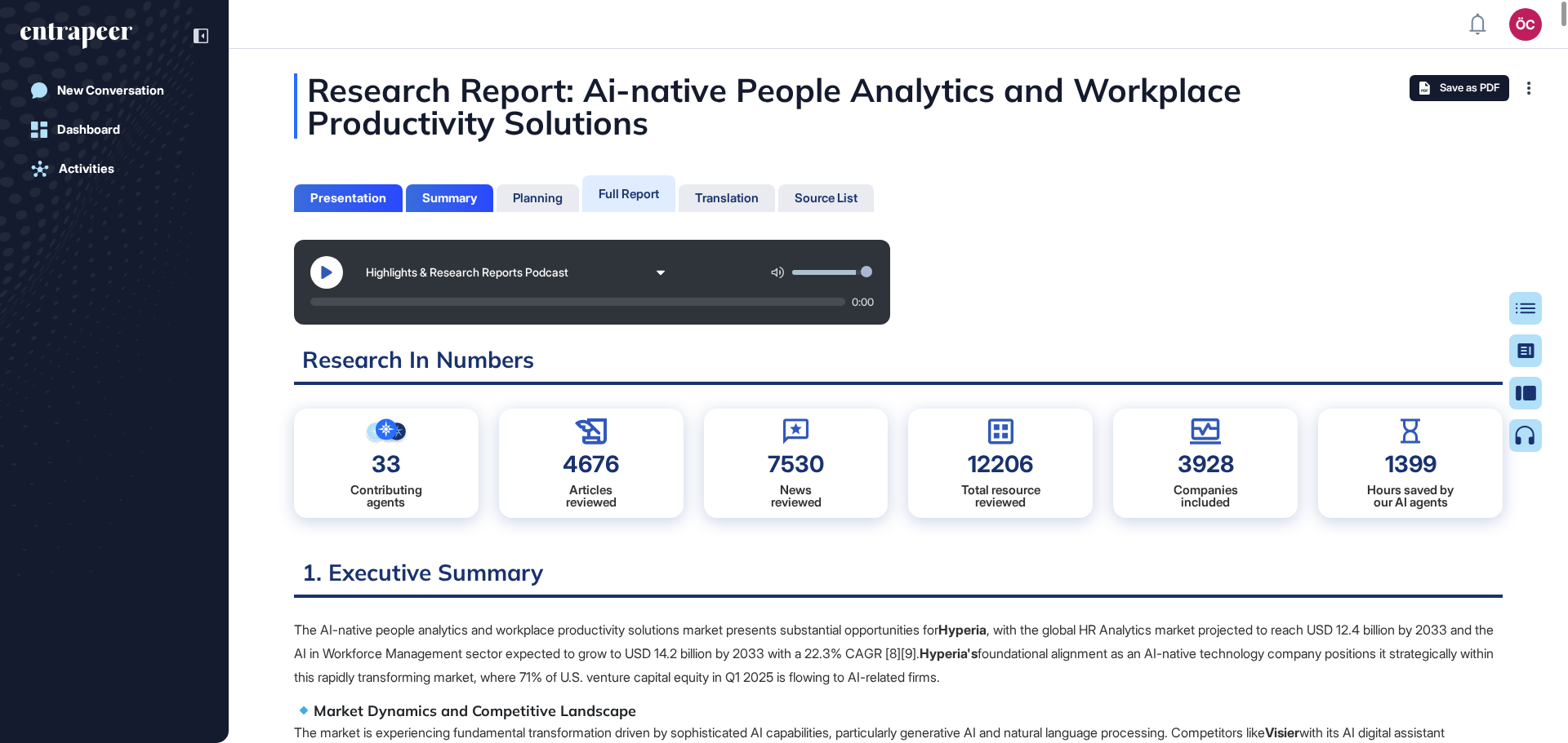
click at [313, 271] on button at bounding box center [326, 271] width 32 height 32
click at [325, 270] on icon at bounding box center [326, 271] width 13 height 13
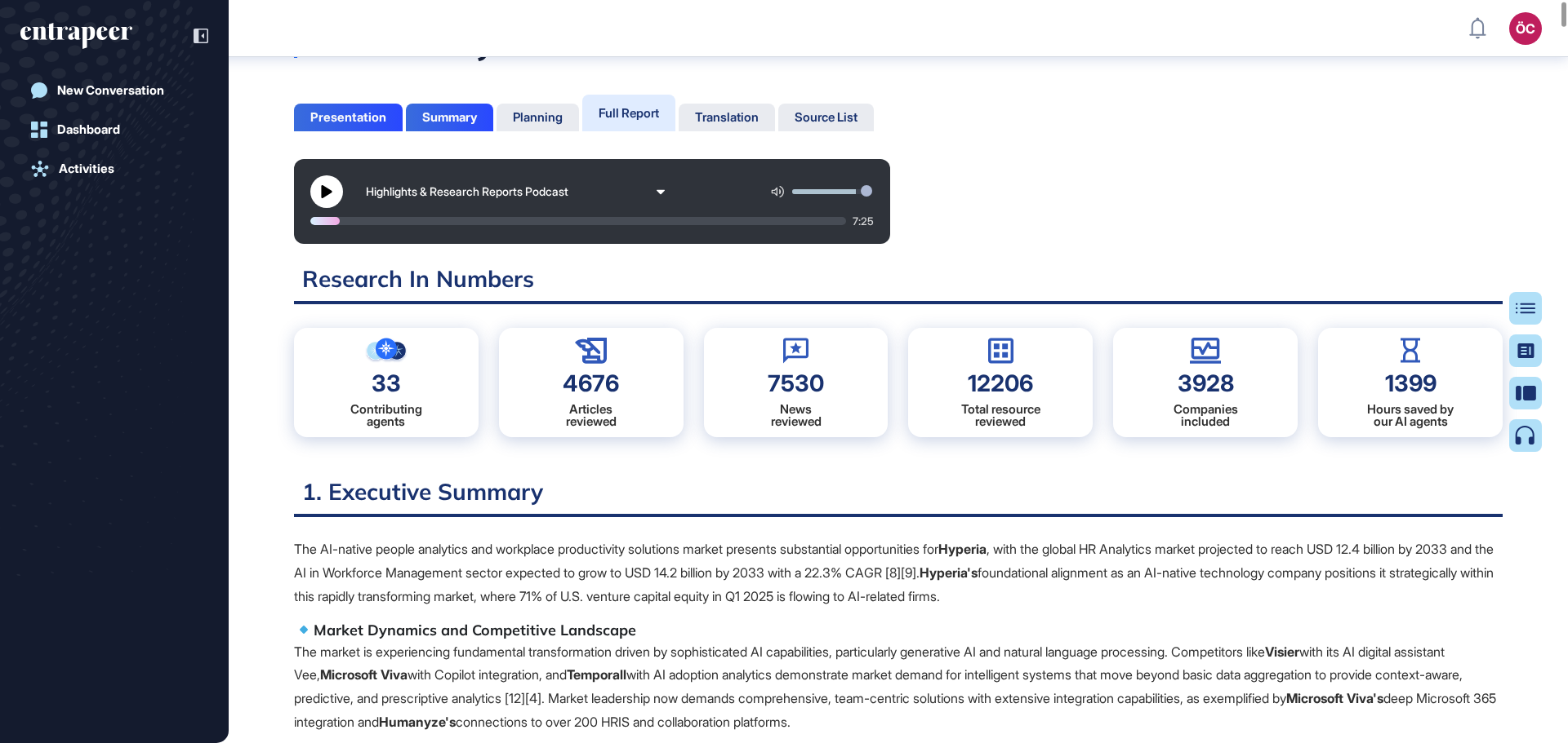
scroll to position [90, 0]
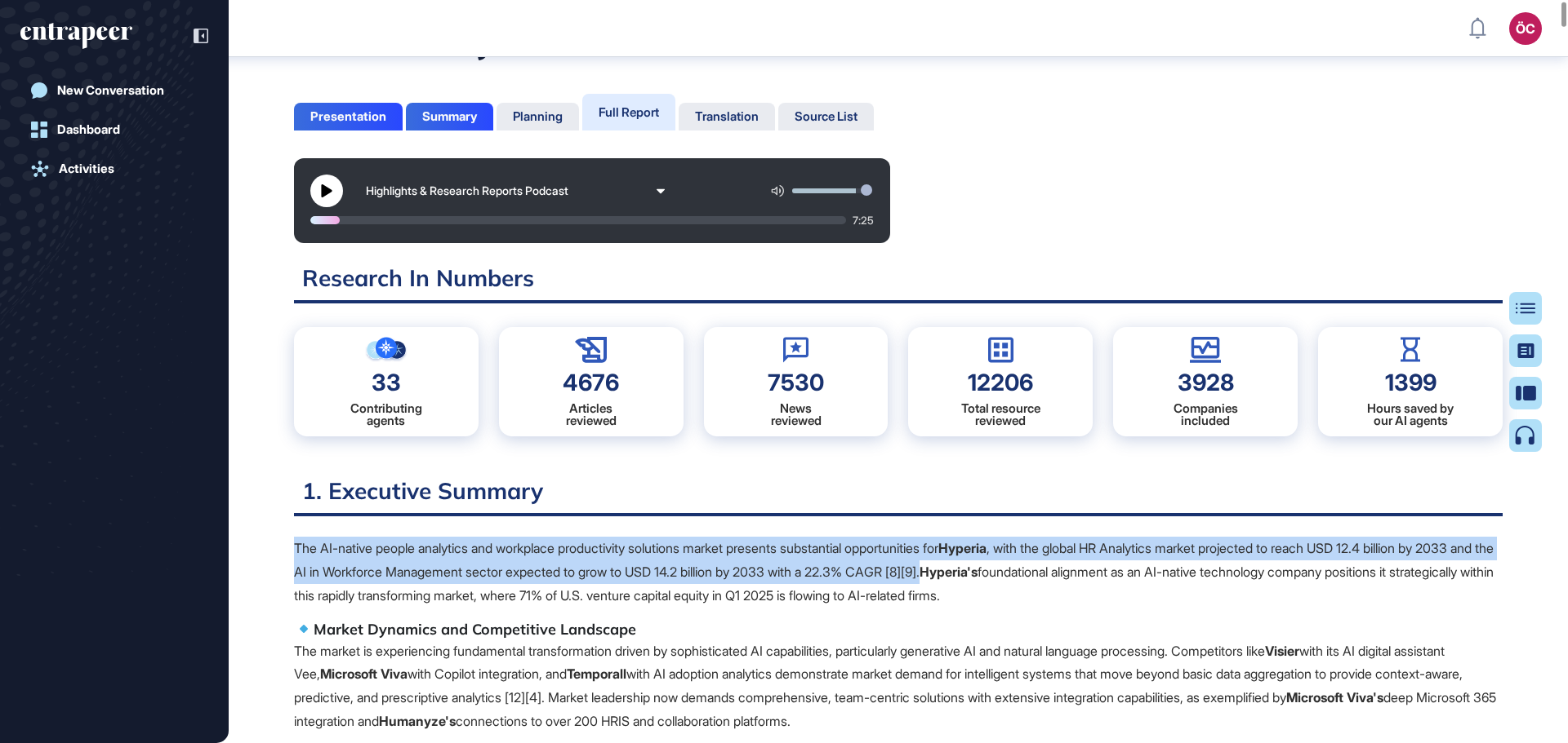
drag, startPoint x: 297, startPoint y: 545, endPoint x: 1043, endPoint y: 573, distance: 746.5
click at [1043, 573] on p "The AI-native people analytics and workplace productivity solutions market pres…" at bounding box center [898, 572] width 1208 height 70
copy p "The AI-native people analytics and workplace productivity solutions market pres…"
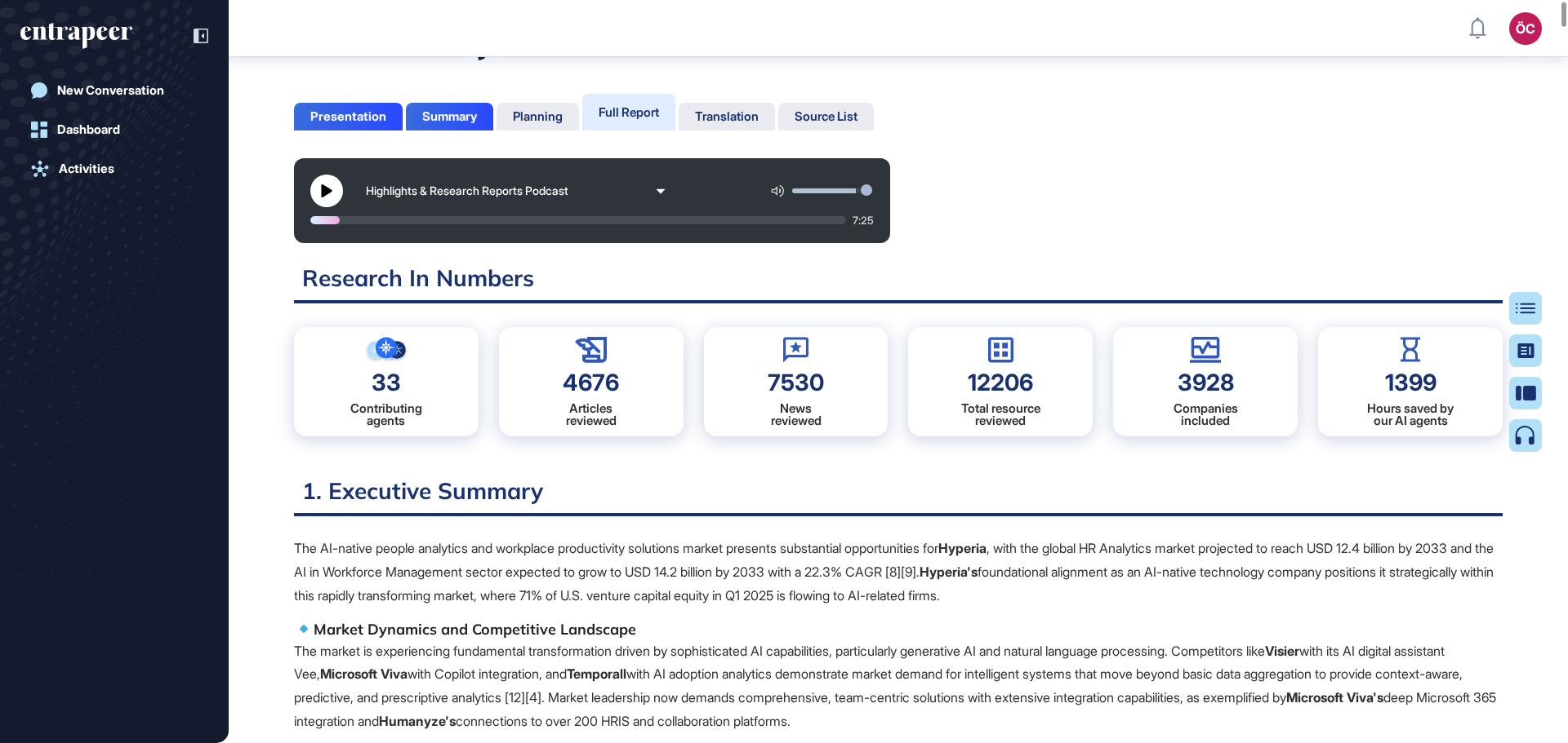
click at [433, 589] on p "The AI-native people analytics and workplace productivity solutions market pres…" at bounding box center [898, 572] width 1208 height 70
click at [295, 547] on p "The AI-native people analytics and workplace productivity solutions market pres…" at bounding box center [898, 572] width 1208 height 70
click at [303, 549] on p "The AI-native people analytics and workplace productivity solutions market pres…" at bounding box center [898, 572] width 1208 height 70
click at [299, 549] on p "The AI-native people analytics and workplace productivity solutions market pres…" at bounding box center [898, 572] width 1208 height 70
click at [351, 554] on p "The AI-native people analytics and workplace productivity solutions market pres…" at bounding box center [898, 572] width 1208 height 70
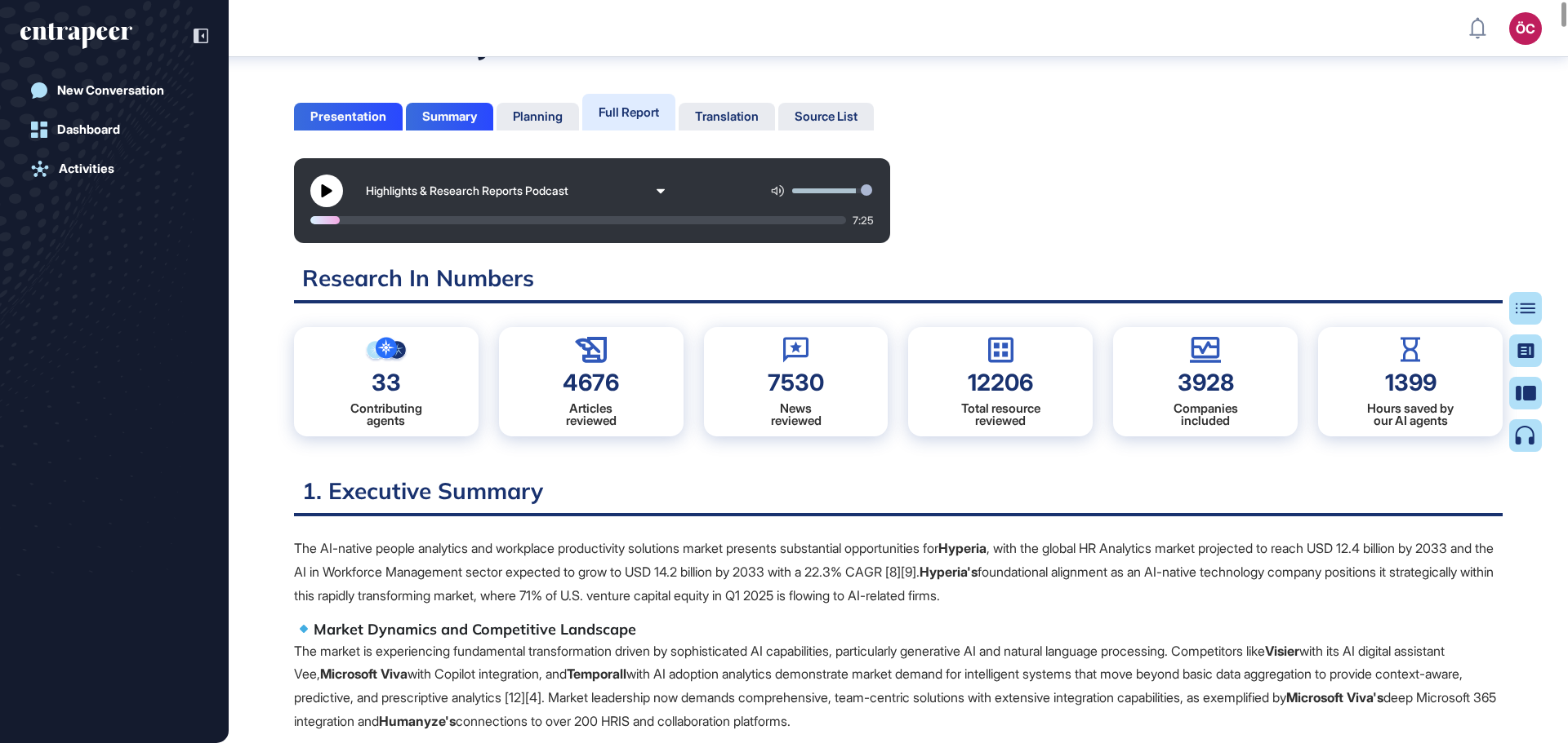
click at [360, 573] on p "The AI-native people analytics and workplace productivity solutions market pres…" at bounding box center [898, 572] width 1208 height 70
click at [420, 577] on p "The AI-native people analytics and workplace productivity solutions market pres…" at bounding box center [898, 572] width 1208 height 70
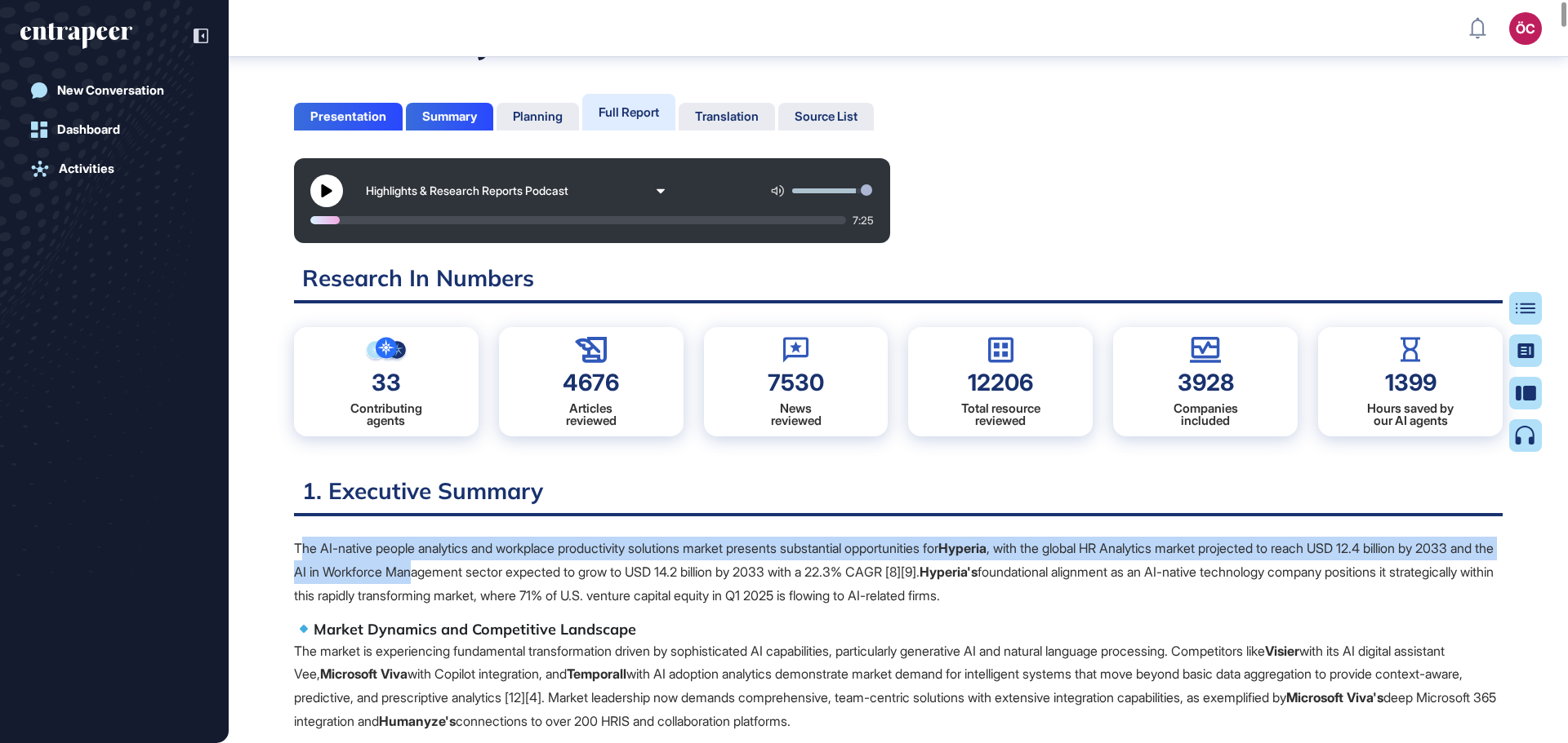
drag, startPoint x: 302, startPoint y: 550, endPoint x: 503, endPoint y: 561, distance: 201.3
click at [503, 561] on p "The AI-native people analytics and workplace productivity solutions market pres…" at bounding box center [898, 572] width 1208 height 70
click at [481, 551] on p "The AI-native people analytics and workplace productivity solutions market pres…" at bounding box center [898, 572] width 1208 height 70
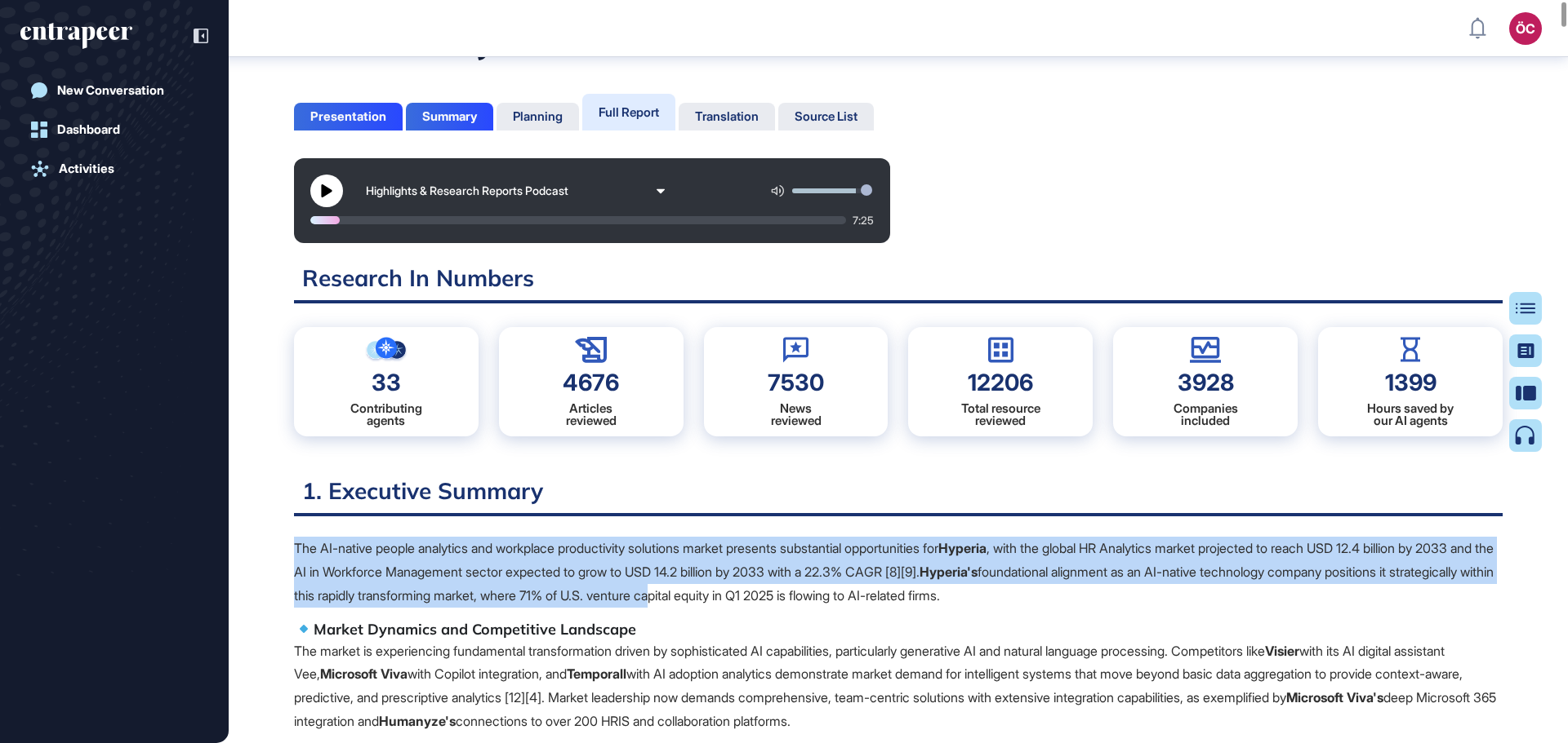
drag, startPoint x: 290, startPoint y: 544, endPoint x: 853, endPoint y: 599, distance: 565.7
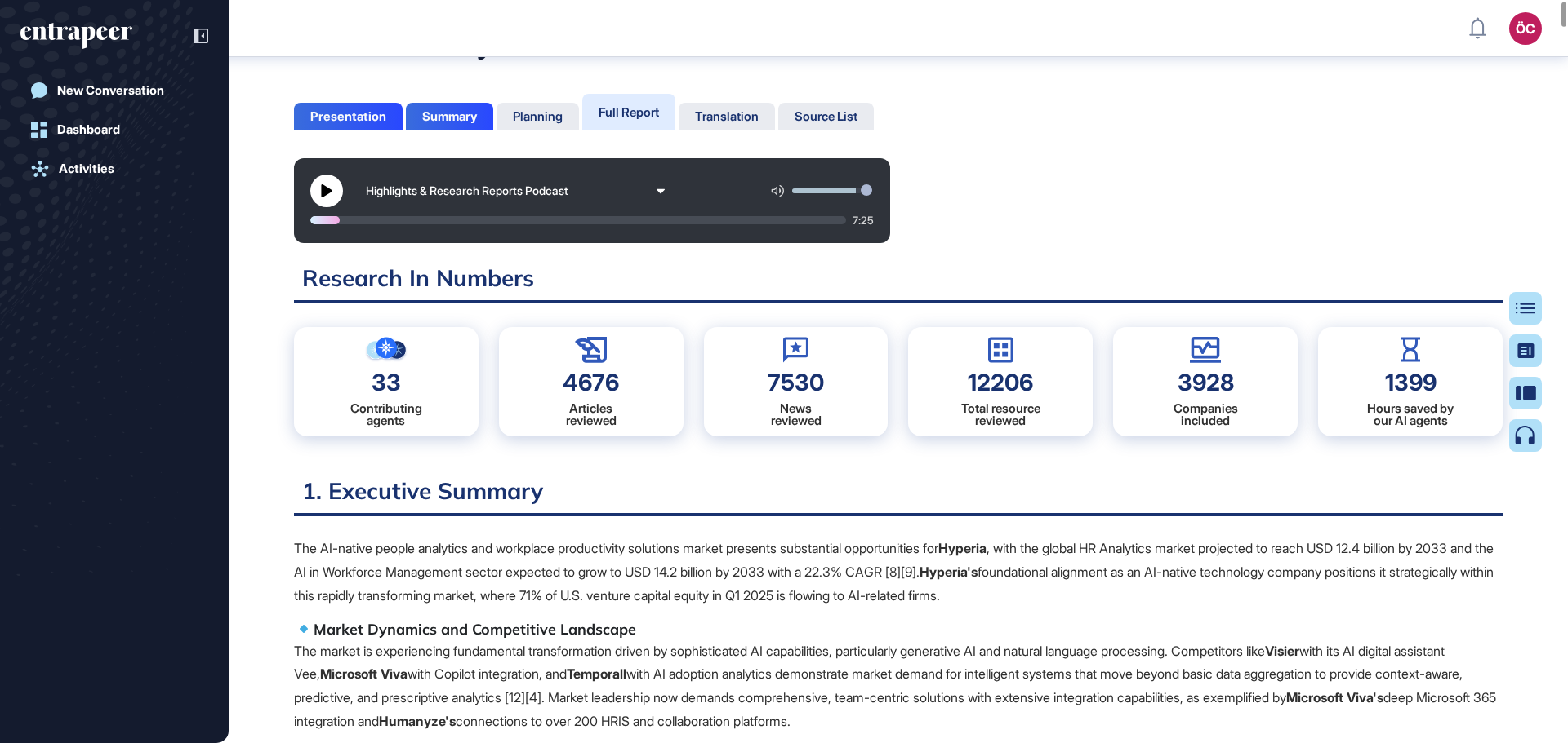
click at [1025, 191] on div "Highlights & Research Reports Podcast 7:25" at bounding box center [898, 200] width 1208 height 85
click at [663, 191] on icon at bounding box center [660, 190] width 9 height 9
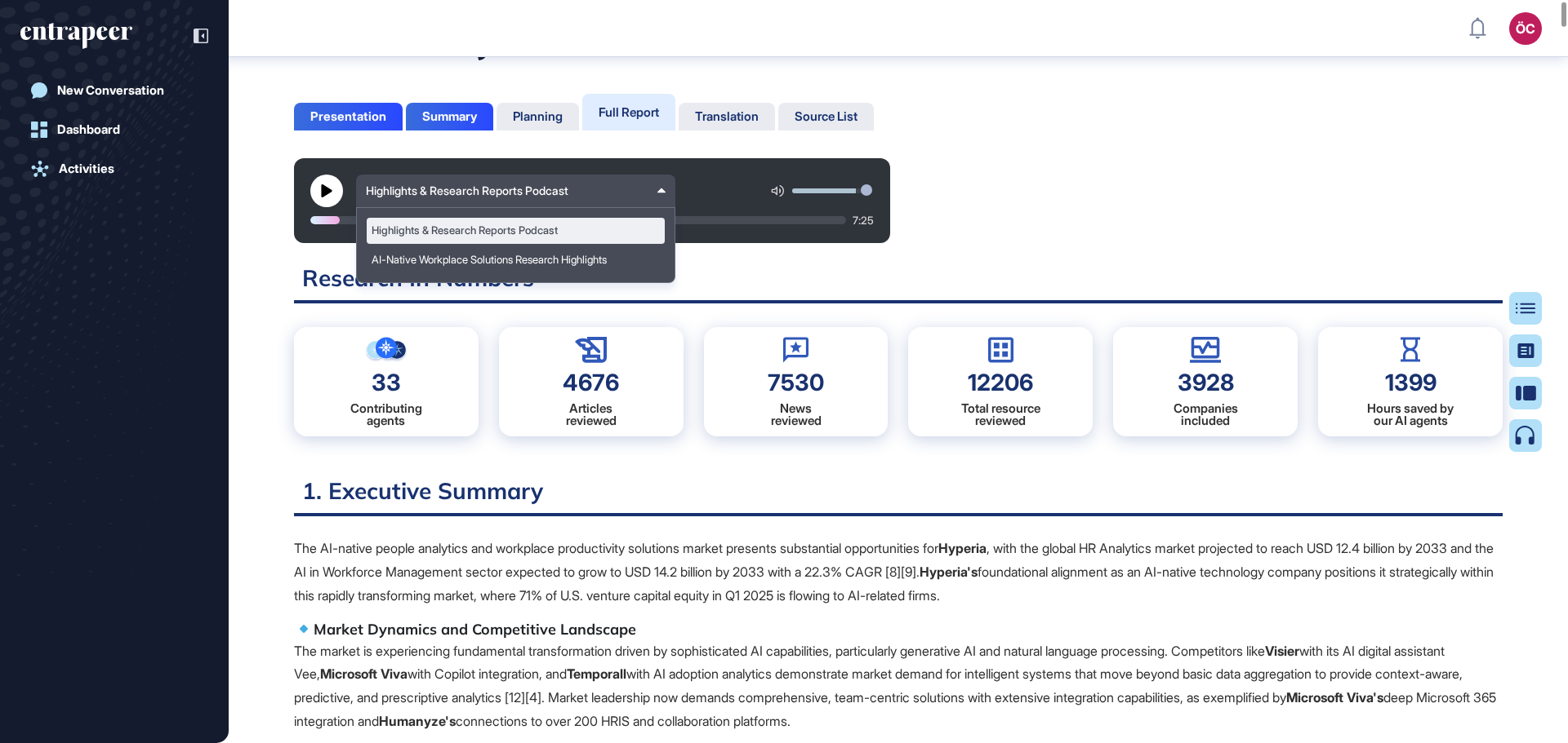
click at [663, 191] on icon at bounding box center [661, 190] width 8 height 4
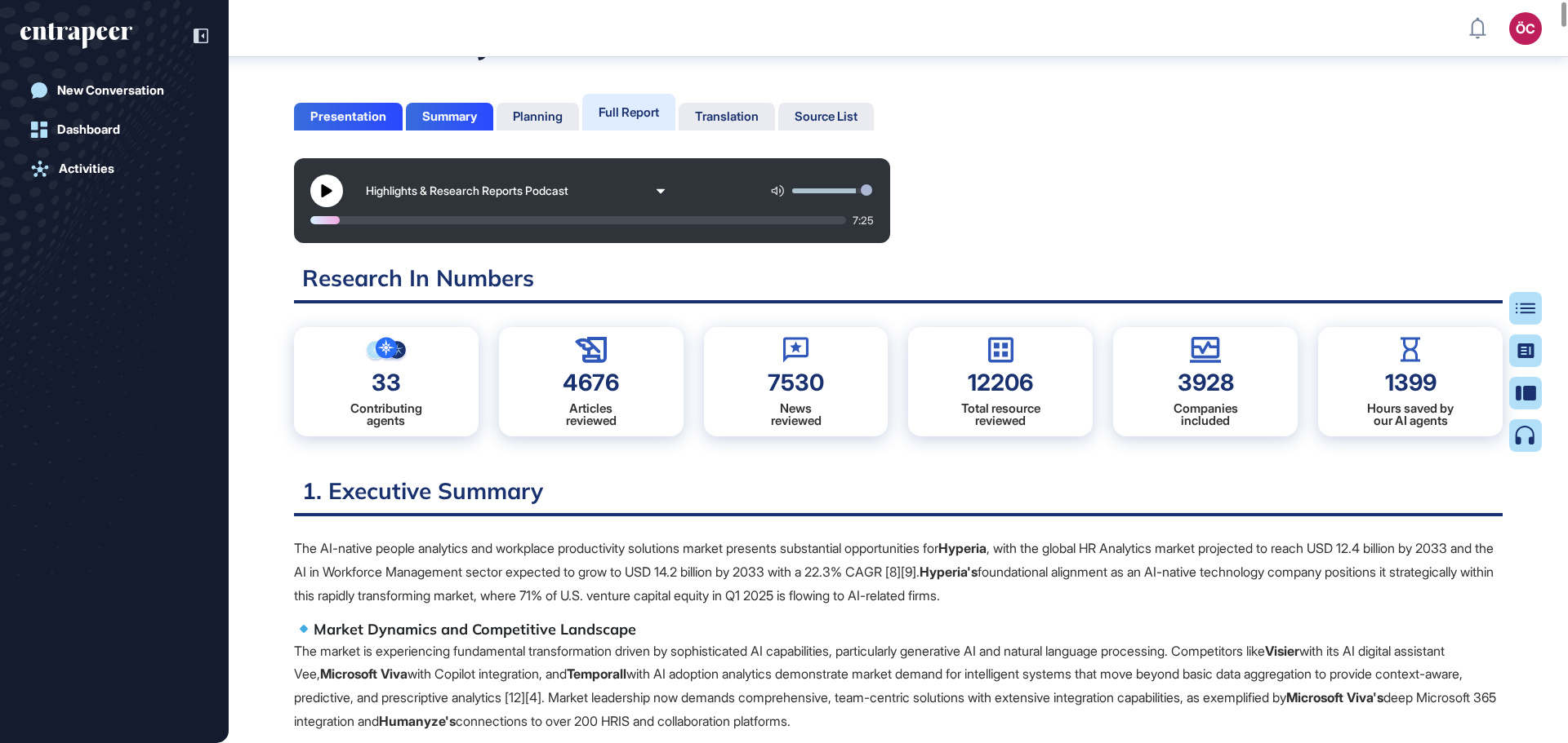
drag, startPoint x: 328, startPoint y: 187, endPoint x: 999, endPoint y: 245, distance: 673.5
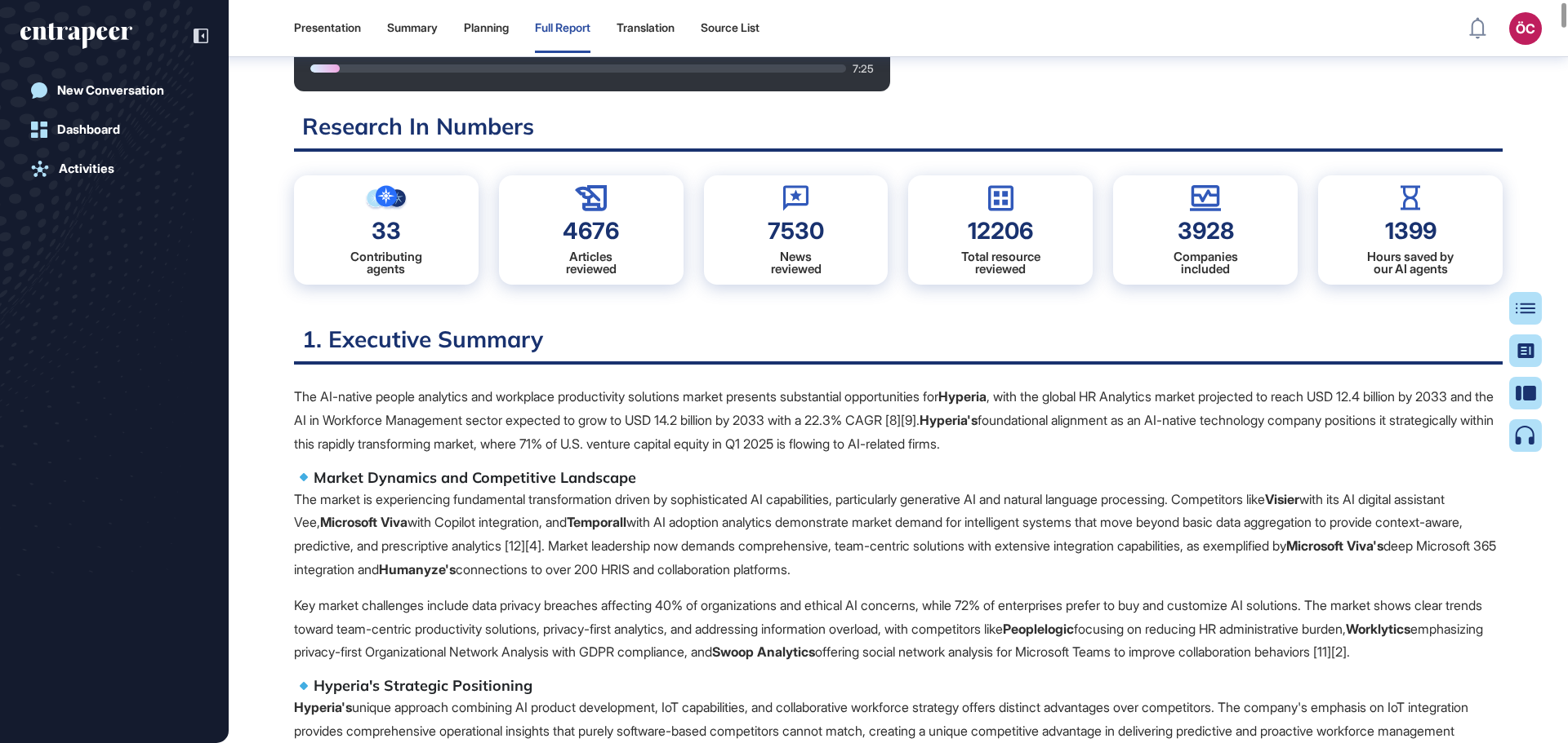
scroll to position [172, 0]
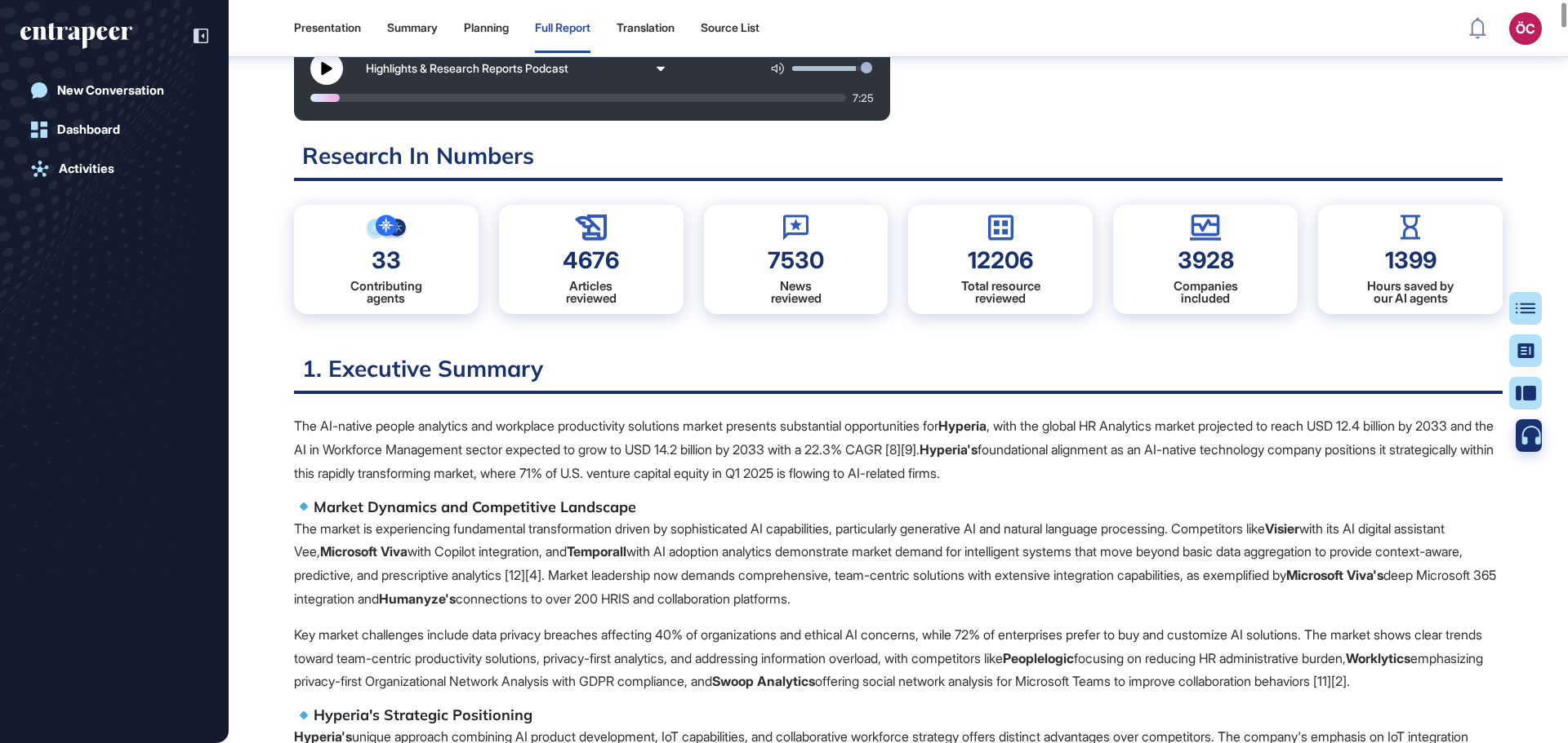
click at [1531, 437] on icon at bounding box center [1531, 435] width 21 height 20
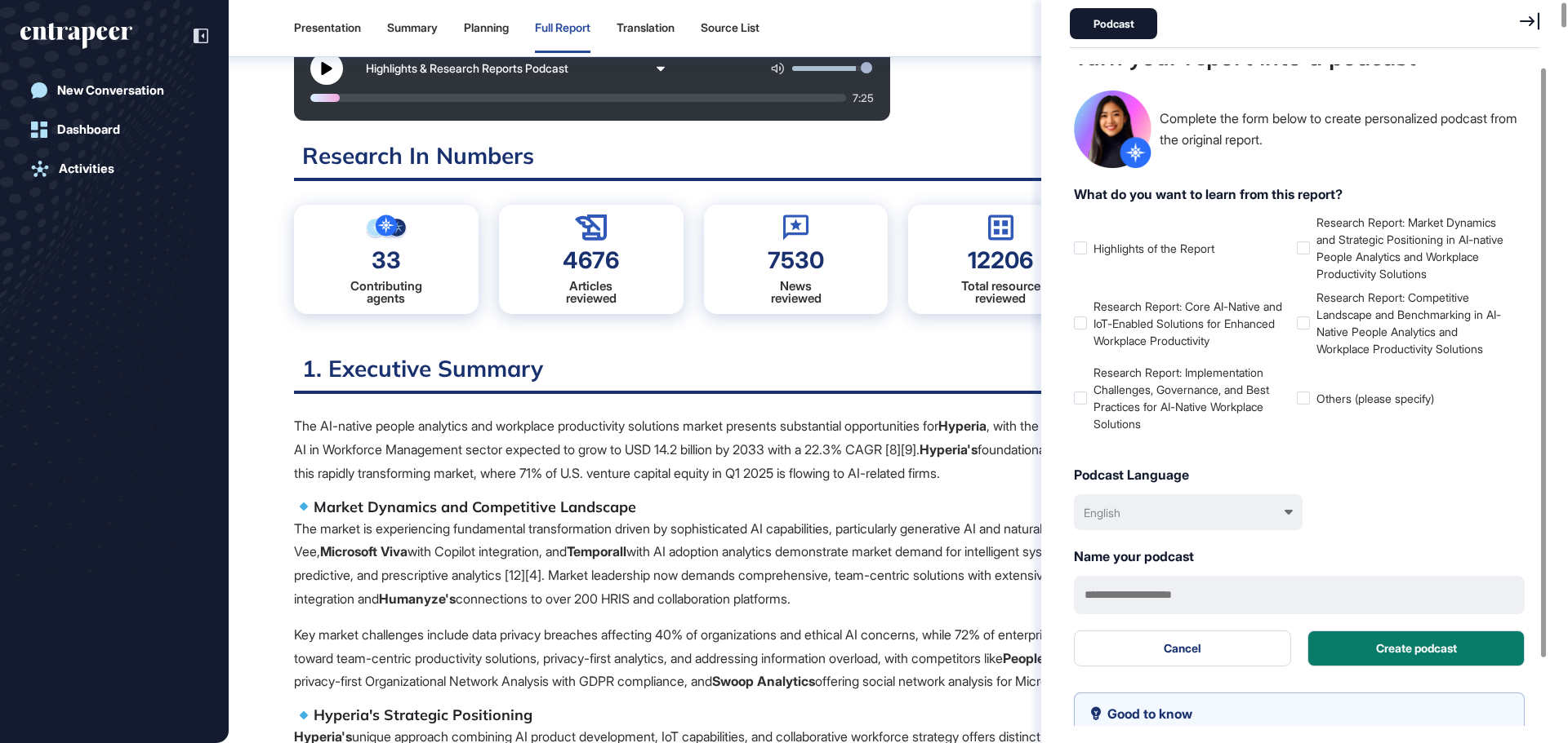
scroll to position [0, 0]
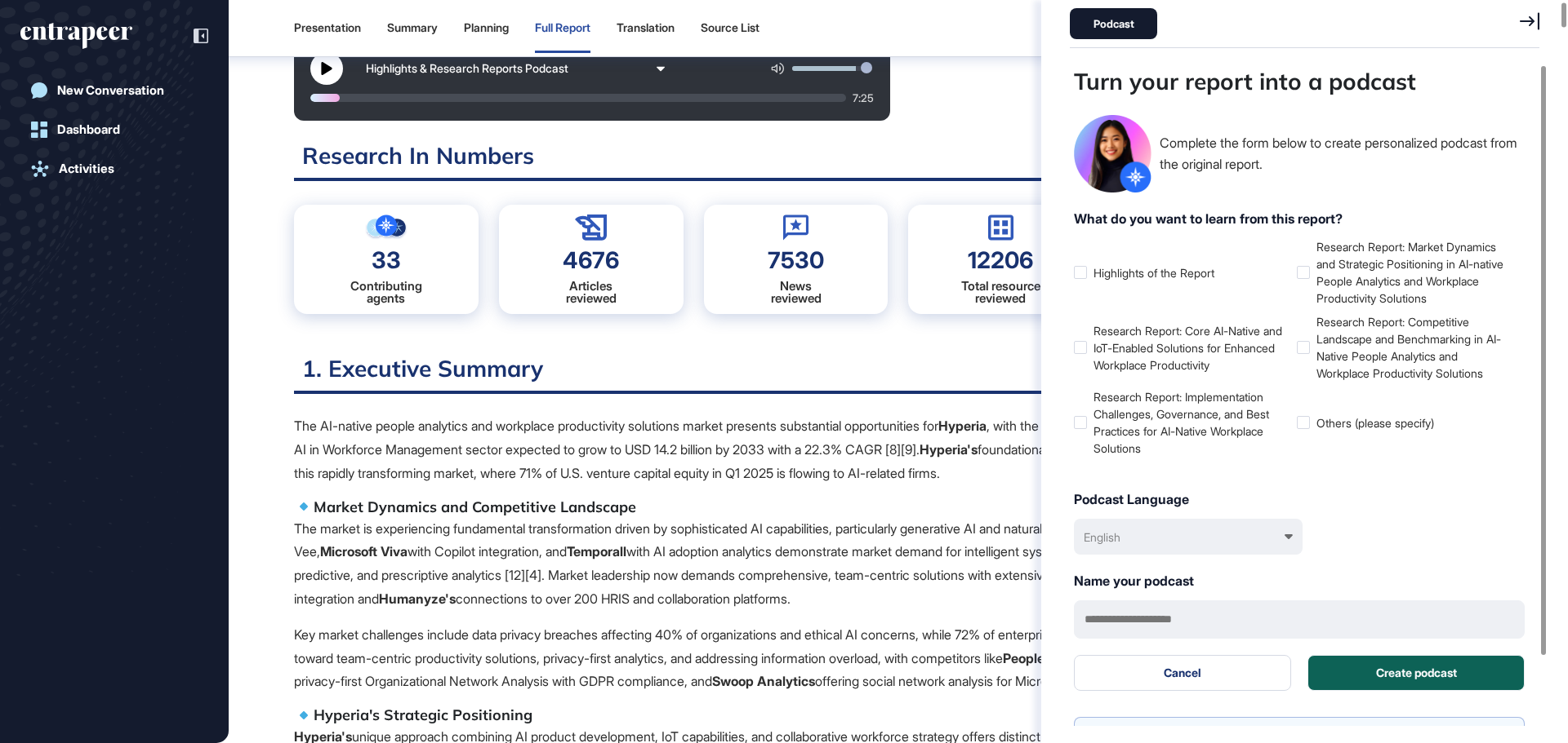
click at [1442, 678] on button "Create podcast" at bounding box center [1416, 673] width 217 height 36
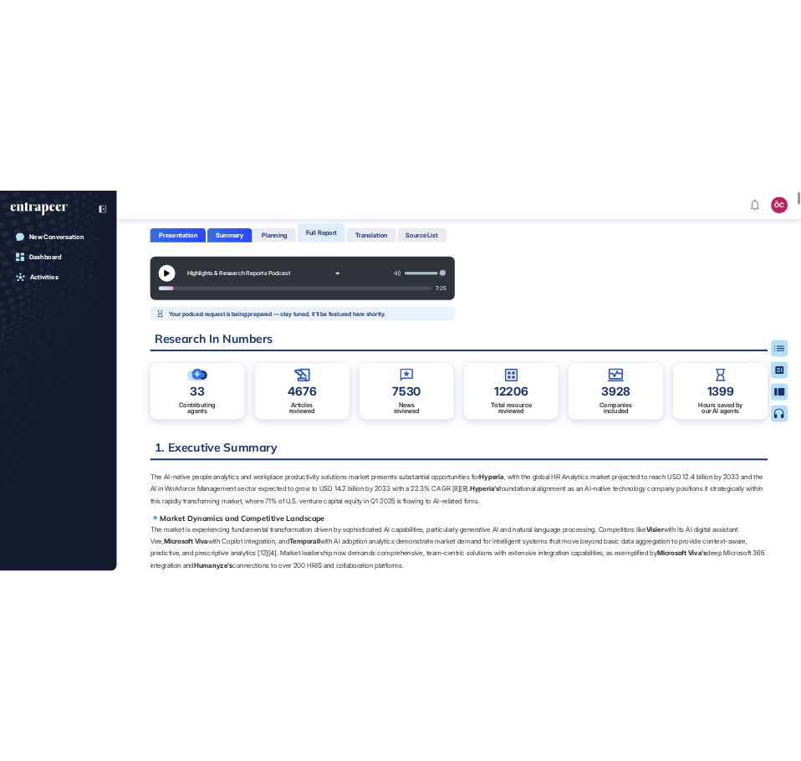
scroll to position [92, 0]
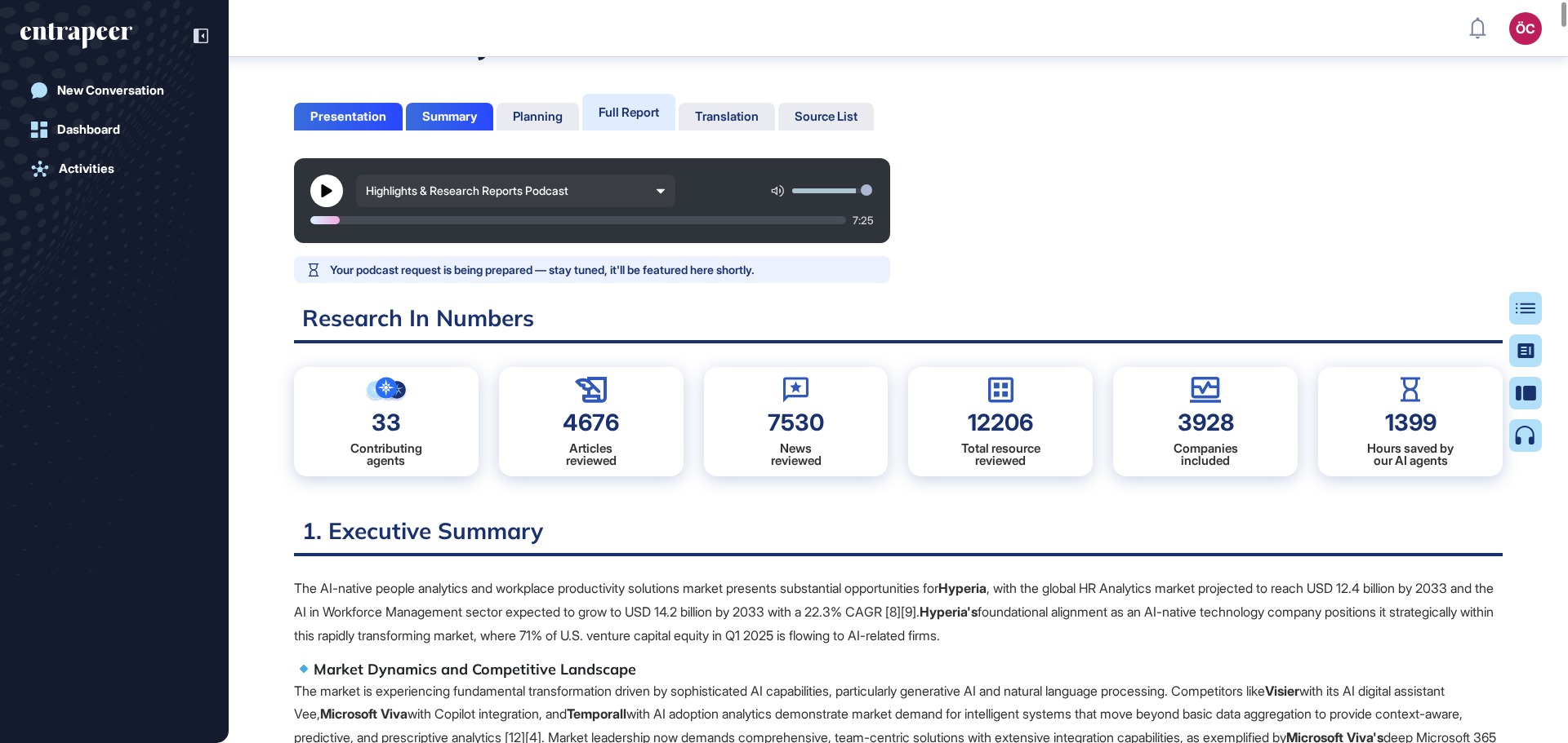
click at [653, 187] on div "Highlights & Research Reports Podcast" at bounding box center [515, 190] width 319 height 32
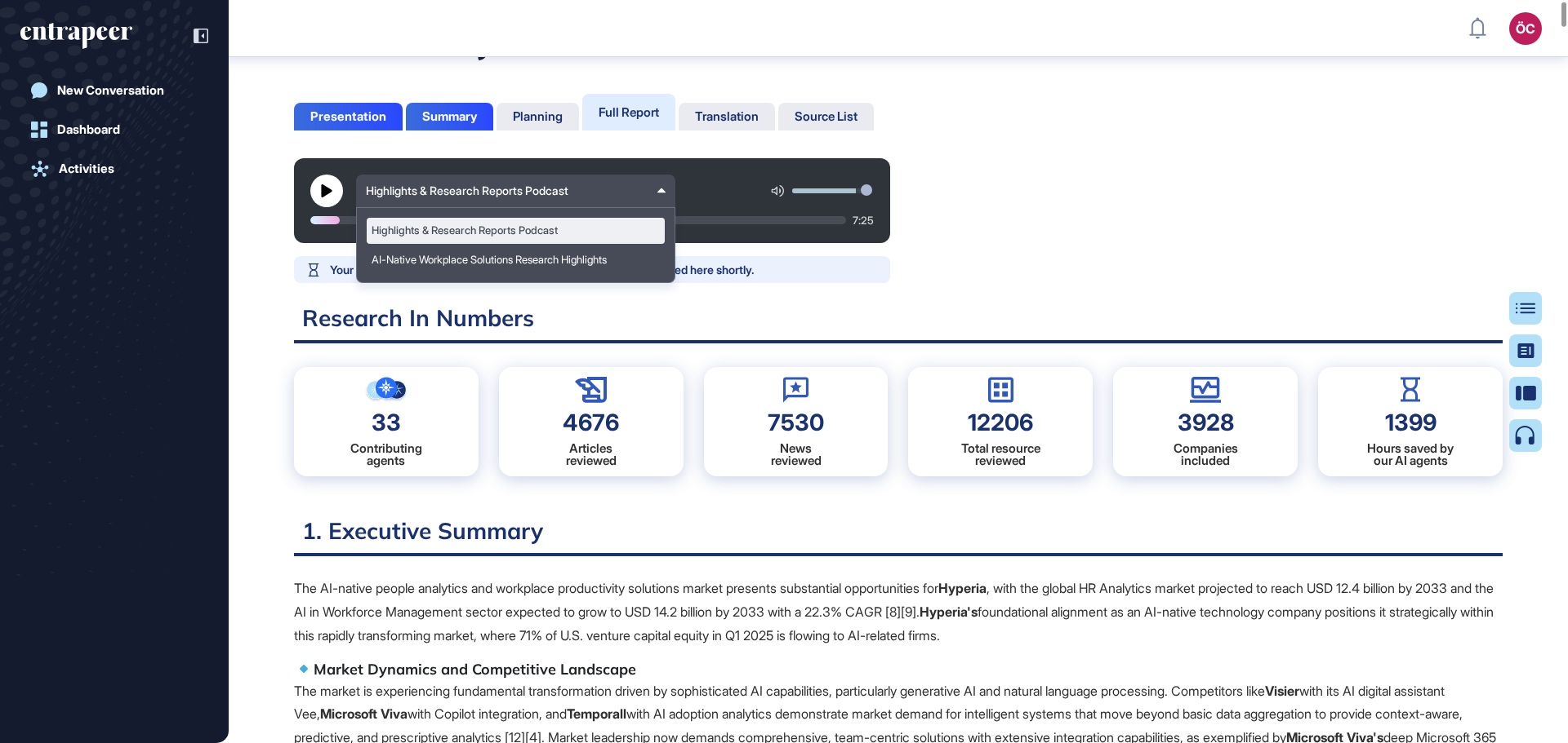
click at [653, 186] on div "Highlights & Research Reports Podcast" at bounding box center [515, 190] width 319 height 32
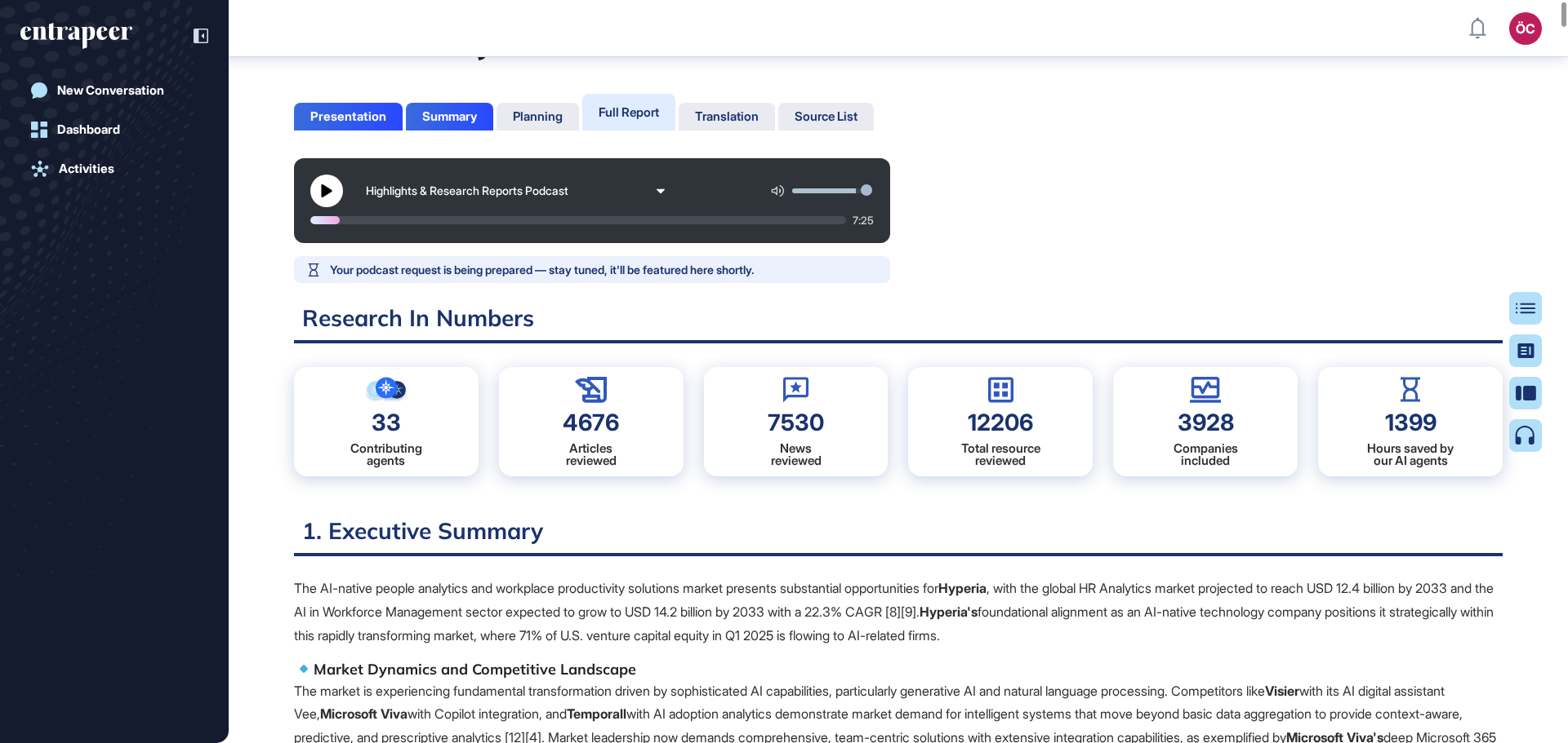
click at [574, 270] on p "Your podcast request is being prepared — stay tuned, it'll be featured here sho…" at bounding box center [542, 269] width 425 height 14
click at [579, 270] on p "Your podcast request is being prepared — stay tuned, it'll be featured here sho…" at bounding box center [542, 269] width 425 height 14
click at [660, 189] on icon at bounding box center [660, 191] width 8 height 4
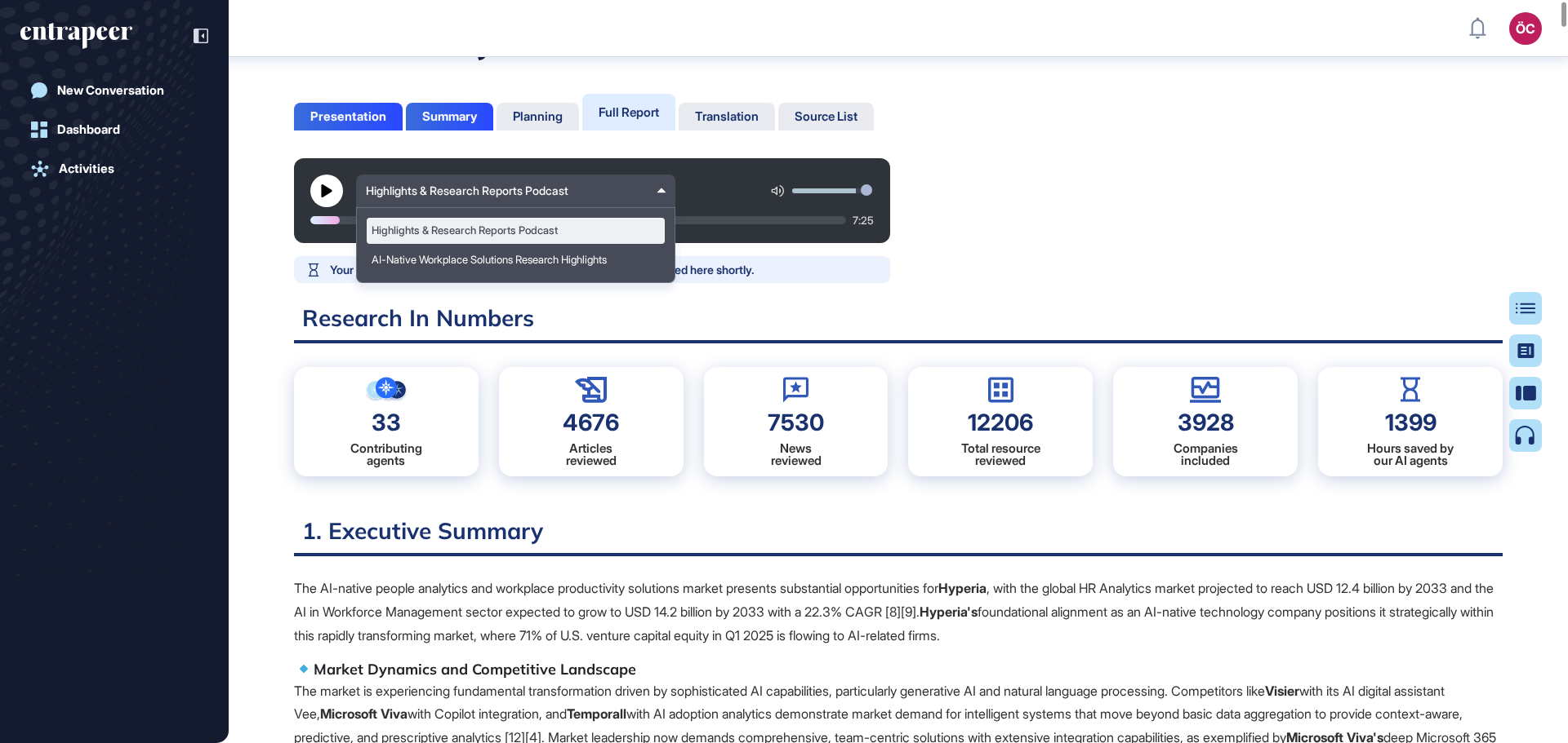
click at [1156, 227] on div "Highlights & Research Reports Podcast 7:25 Highlights & Research Reports Podcas…" at bounding box center [898, 200] width 1208 height 85
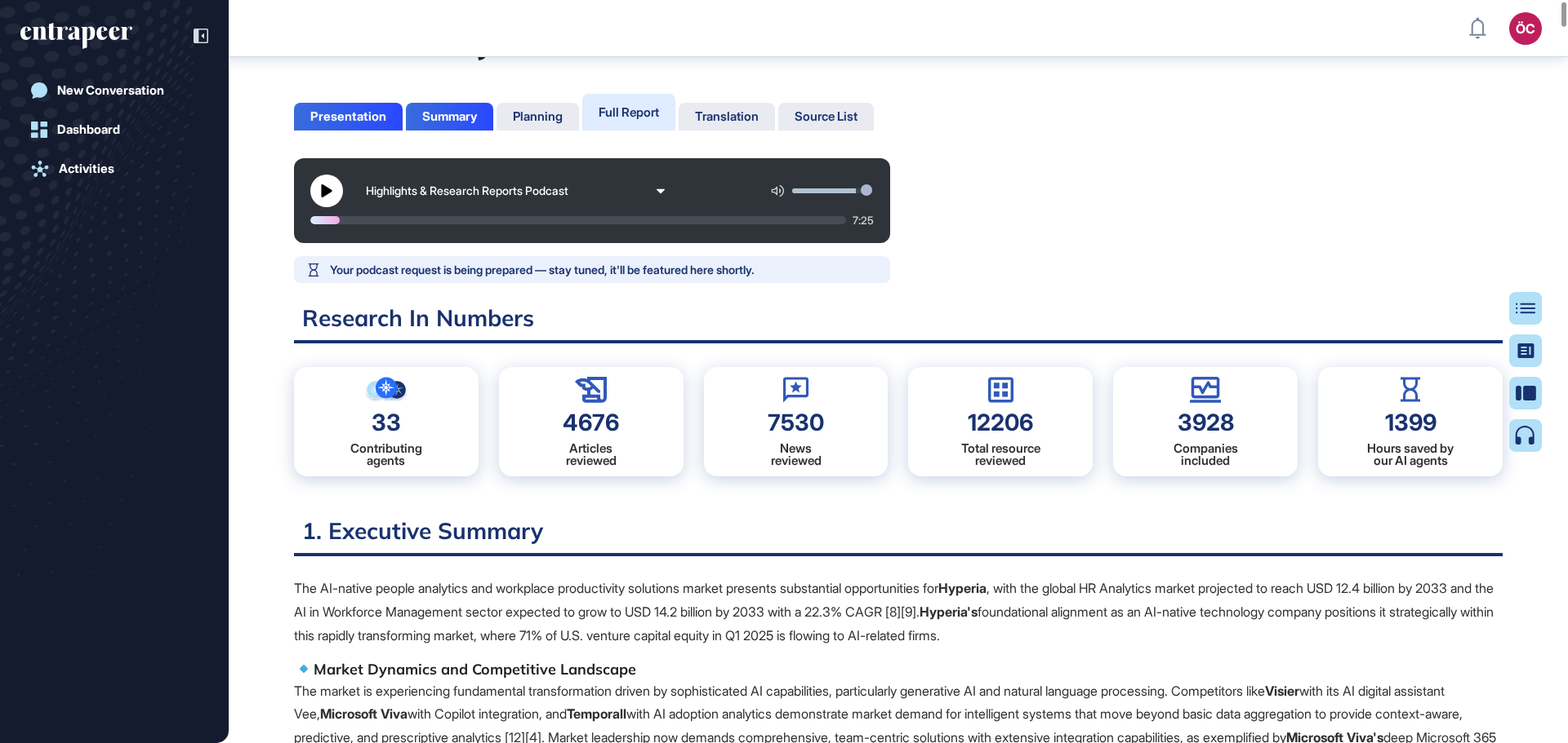
drag, startPoint x: 392, startPoint y: 221, endPoint x: 994, endPoint y: 276, distance: 604.5
click at [460, 271] on p "Your podcast request is being prepared — stay tuned, it'll be featured here sho…" at bounding box center [542, 269] width 425 height 14
click at [540, 189] on div "Highlights & Research Reports Podcast" at bounding box center [507, 191] width 284 height 14
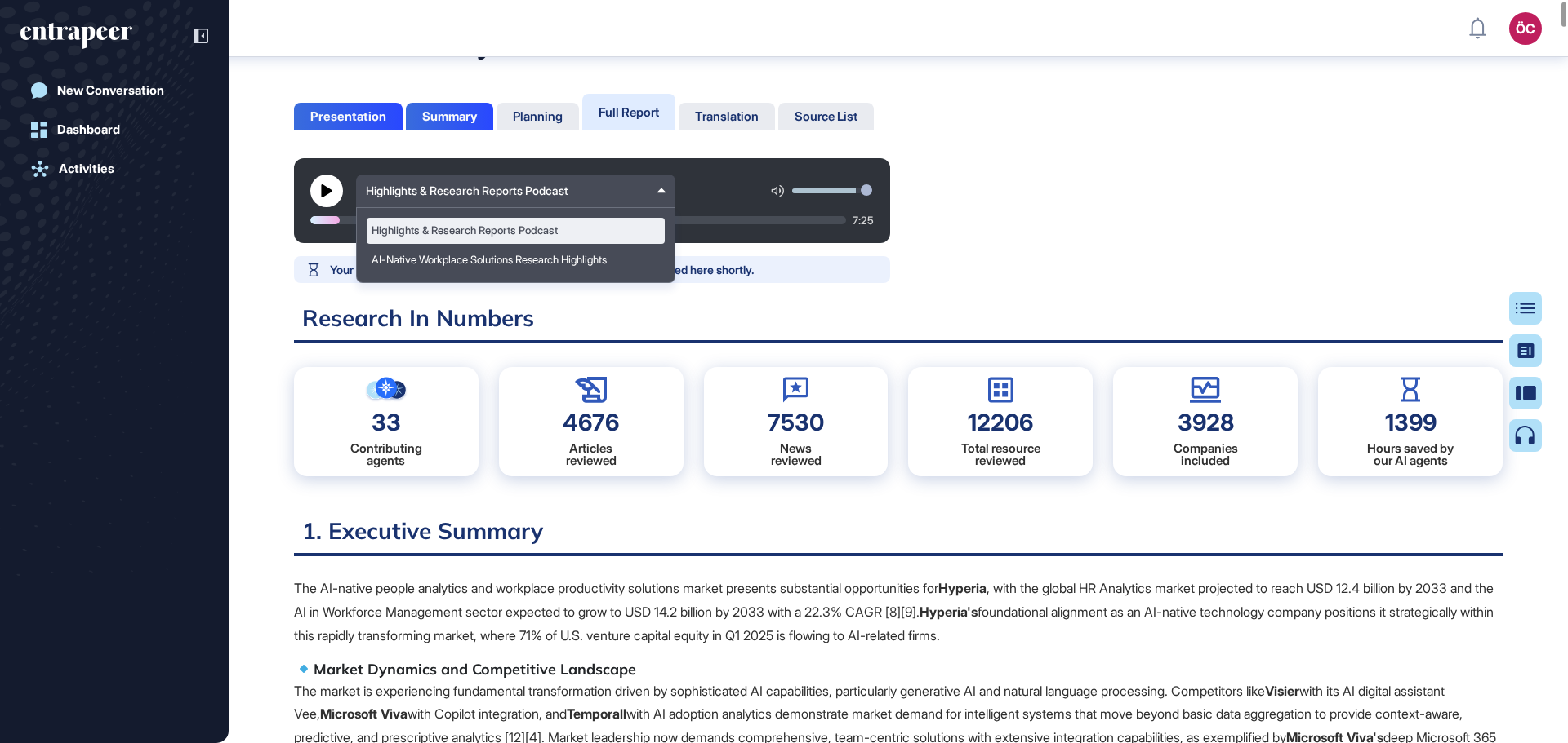
click at [544, 189] on div "Highlights & Research Reports Podcast" at bounding box center [507, 191] width 284 height 14
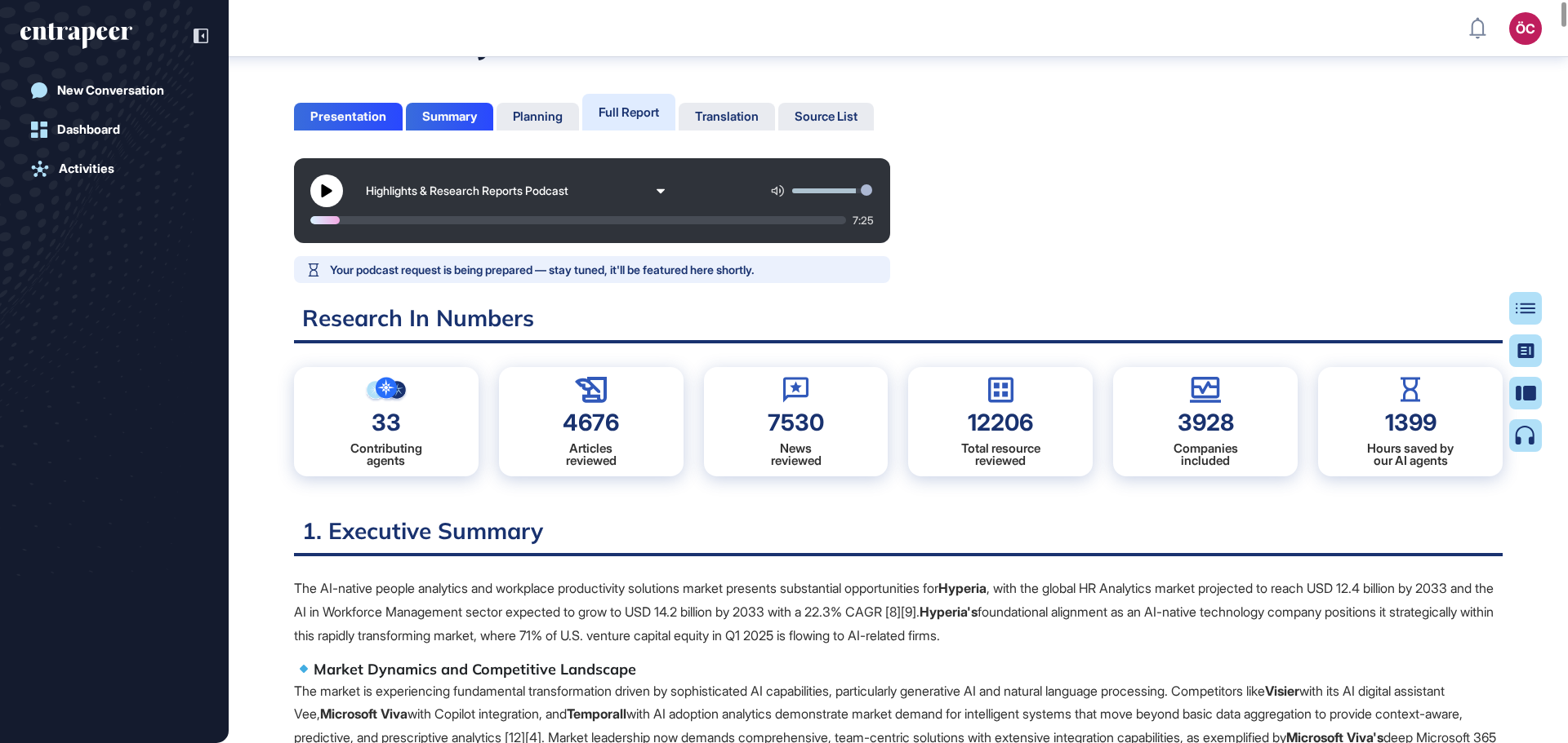
click at [629, 221] on div at bounding box center [578, 220] width 535 height 8
click at [311, 221] on div at bounding box center [471, 220] width 320 height 8
click at [318, 194] on button at bounding box center [326, 190] width 32 height 32
click at [331, 189] on icon at bounding box center [326, 190] width 12 height 13
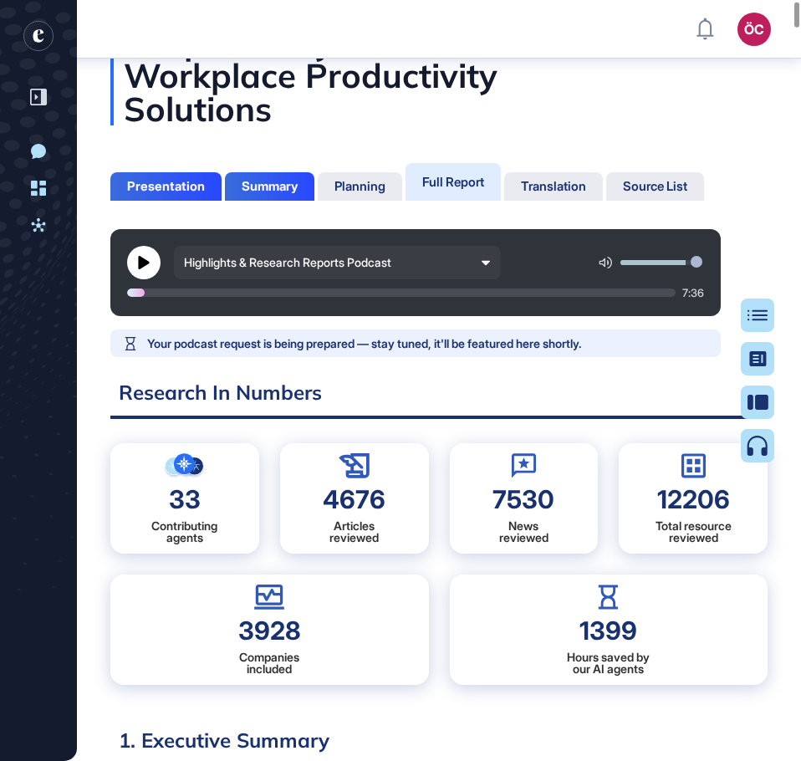
scroll to position [677, 4]
click at [133, 254] on button at bounding box center [143, 262] width 33 height 33
click at [141, 263] on icon at bounding box center [144, 262] width 12 height 13
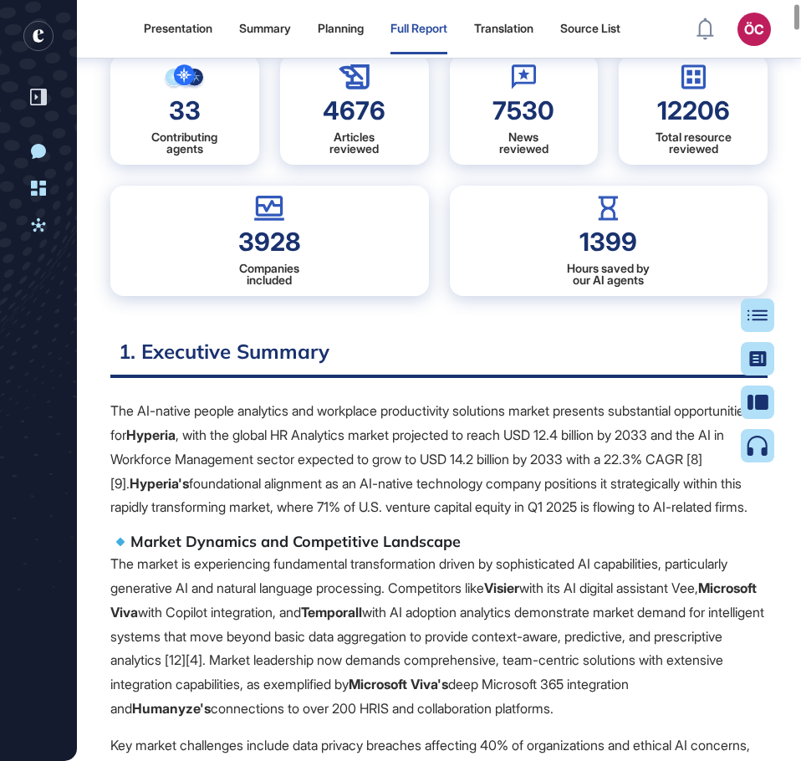
scroll to position [510, 0]
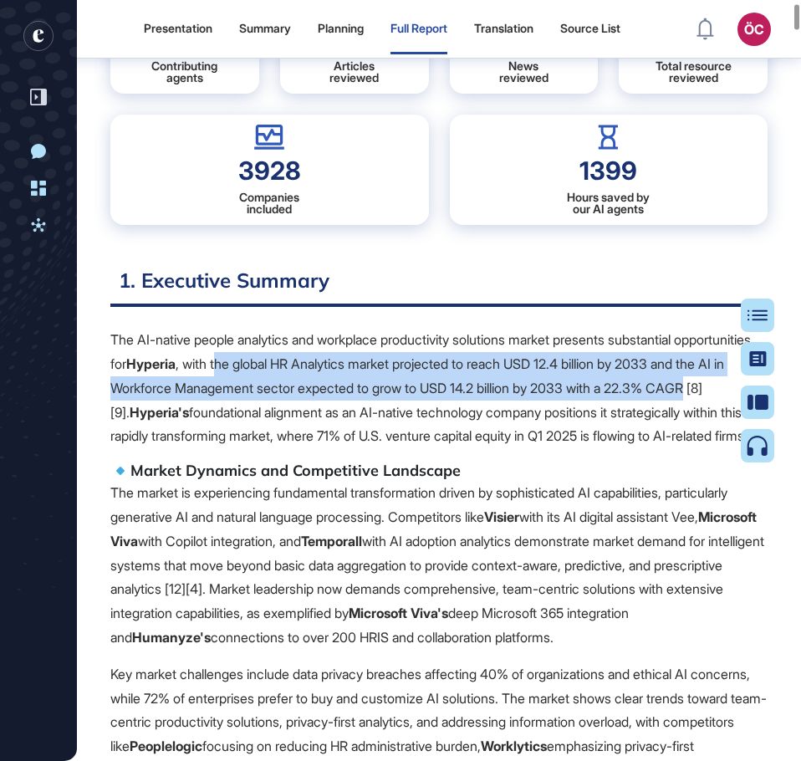
drag, startPoint x: 310, startPoint y: 367, endPoint x: 193, endPoint y: 415, distance: 126.3
click at [193, 415] on p "The AI-native people analytics and workplace productivity solutions market pres…" at bounding box center [438, 388] width 657 height 120
copy p "he global HR Analytics market projected to reach USD 12.4 billion by 2033 and t…"
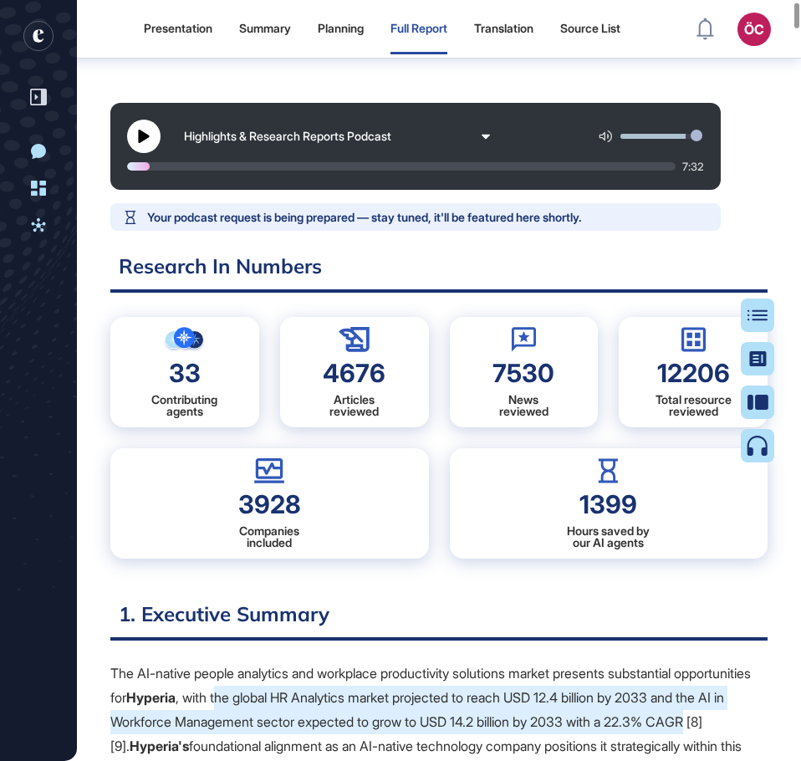
scroll to position [176, 0]
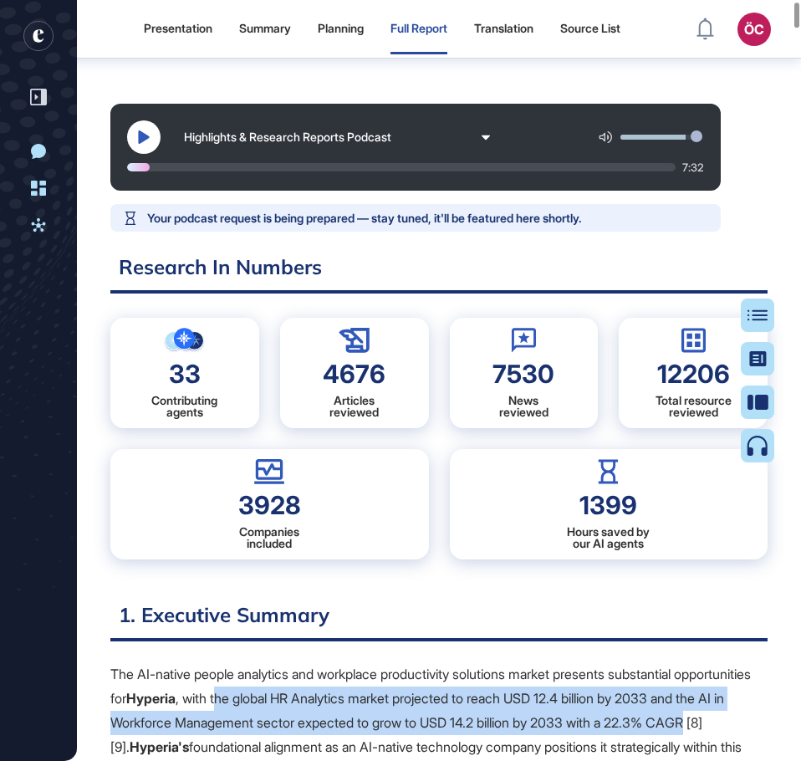
click at [136, 135] on button at bounding box center [143, 136] width 33 height 33
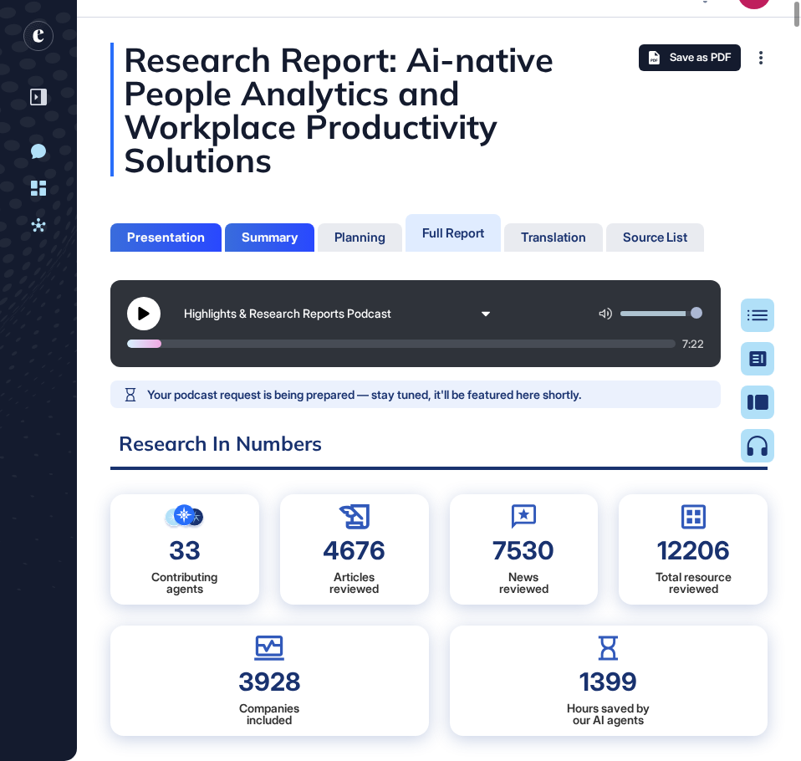
scroll to position [2, 0]
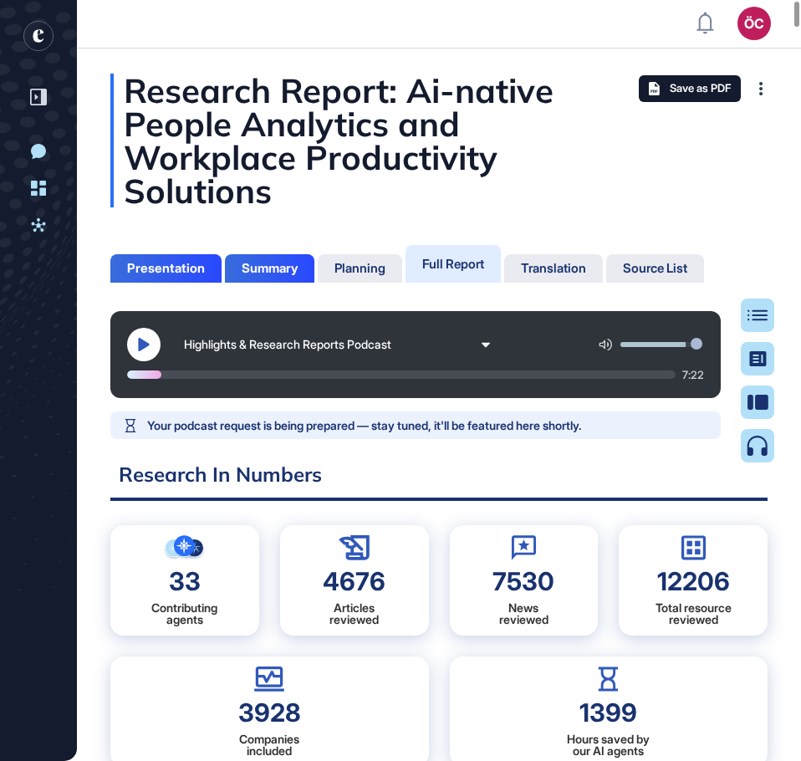
click at [145, 331] on button at bounding box center [143, 344] width 33 height 33
click at [239, 375] on div at bounding box center [194, 374] width 135 height 8
click at [149, 339] on icon at bounding box center [144, 344] width 12 height 13
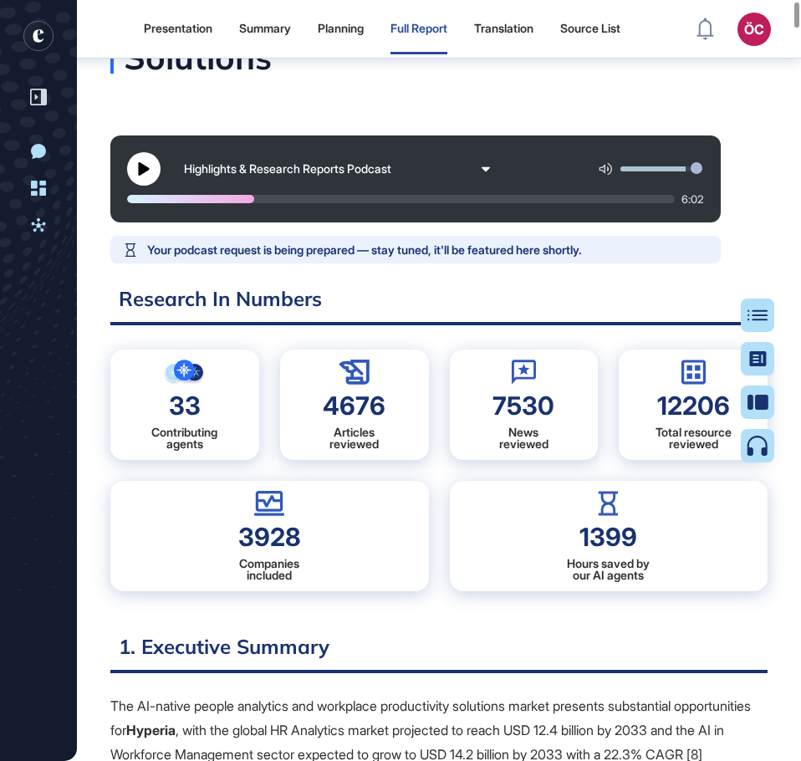
scroll to position [0, 0]
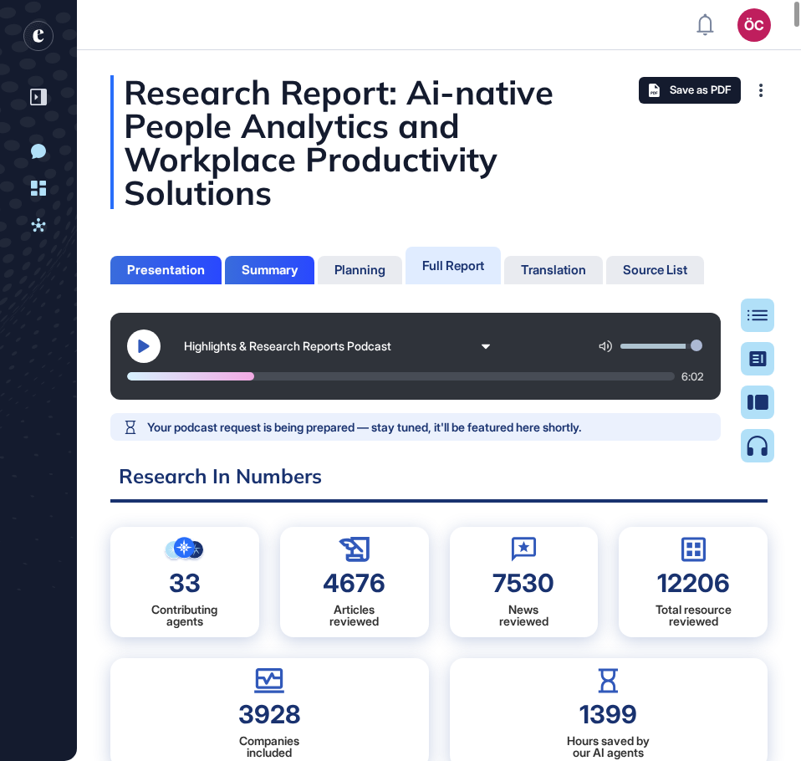
click at [139, 340] on icon at bounding box center [143, 345] width 11 height 13
click at [139, 340] on icon at bounding box center [144, 345] width 12 height 13
click at [146, 338] on button at bounding box center [143, 345] width 33 height 33
click at [239, 371] on div "2:32" at bounding box center [415, 375] width 577 height 13
click at [132, 343] on button at bounding box center [143, 345] width 33 height 33
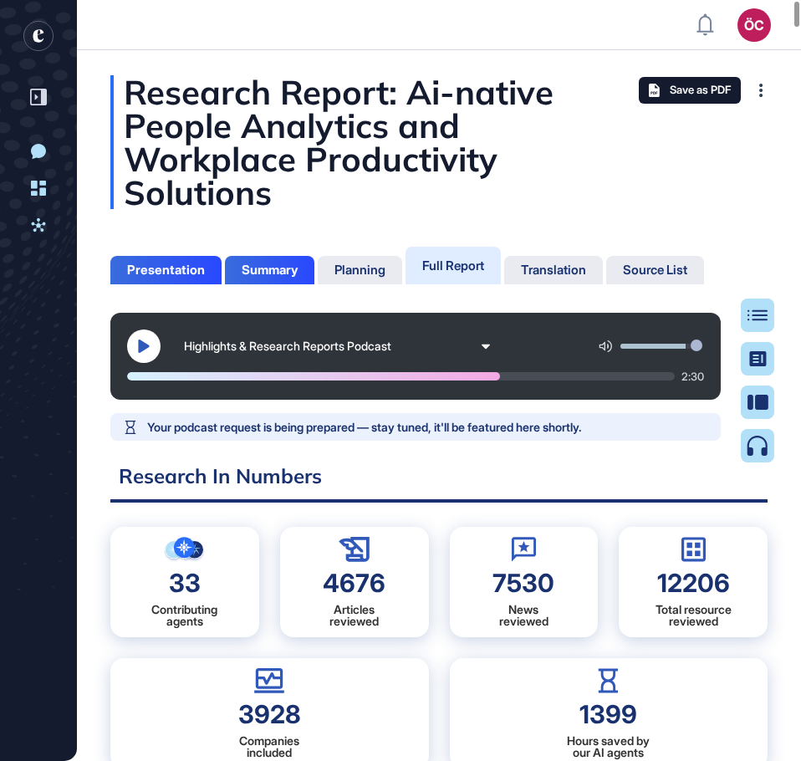
click at [144, 339] on icon at bounding box center [143, 345] width 13 height 13
click at [479, 377] on div at bounding box center [319, 376] width 384 height 8
click at [211, 348] on div "Highlights & Research Reports Podcast" at bounding box center [329, 346] width 291 height 14
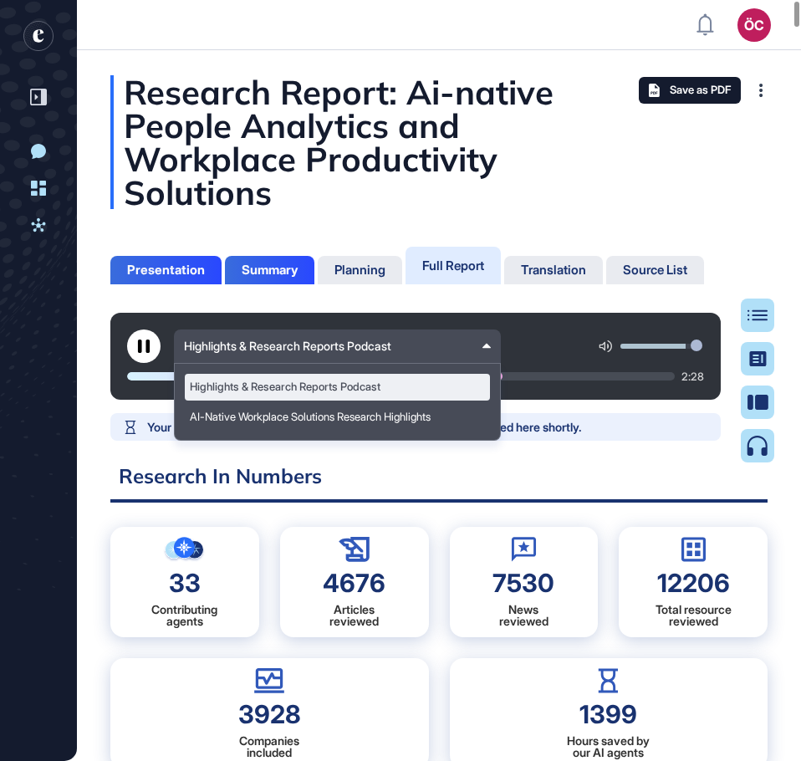
click at [211, 348] on div "Highlights & Research Reports Podcast" at bounding box center [329, 346] width 291 height 14
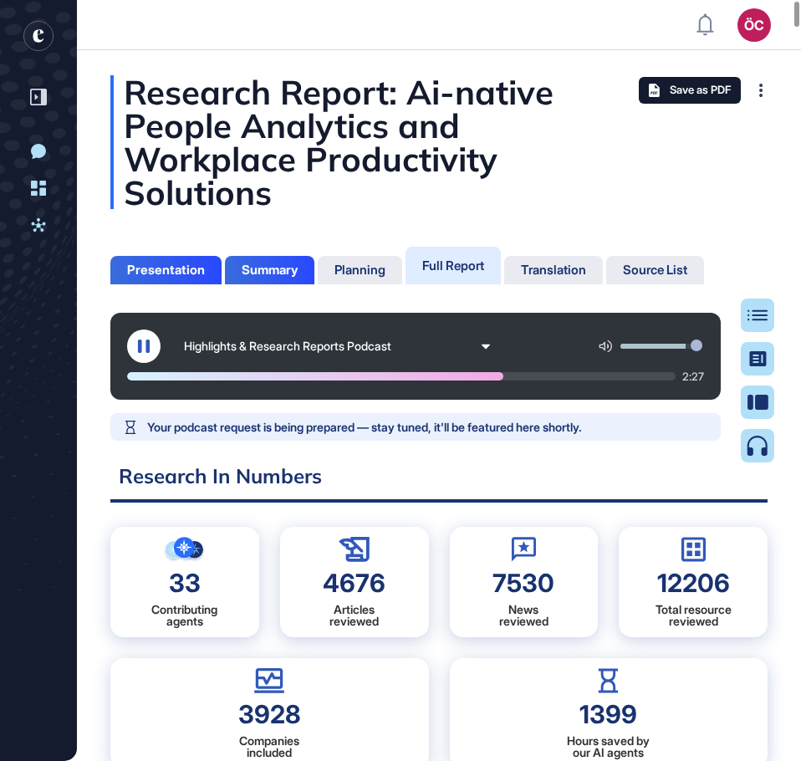
click at [145, 348] on icon at bounding box center [143, 345] width 13 height 13
click at [140, 346] on icon at bounding box center [143, 345] width 11 height 13
click at [136, 346] on button at bounding box center [143, 345] width 33 height 33
click at [139, 342] on icon at bounding box center [143, 345] width 11 height 13
click at [139, 342] on icon at bounding box center [144, 345] width 12 height 13
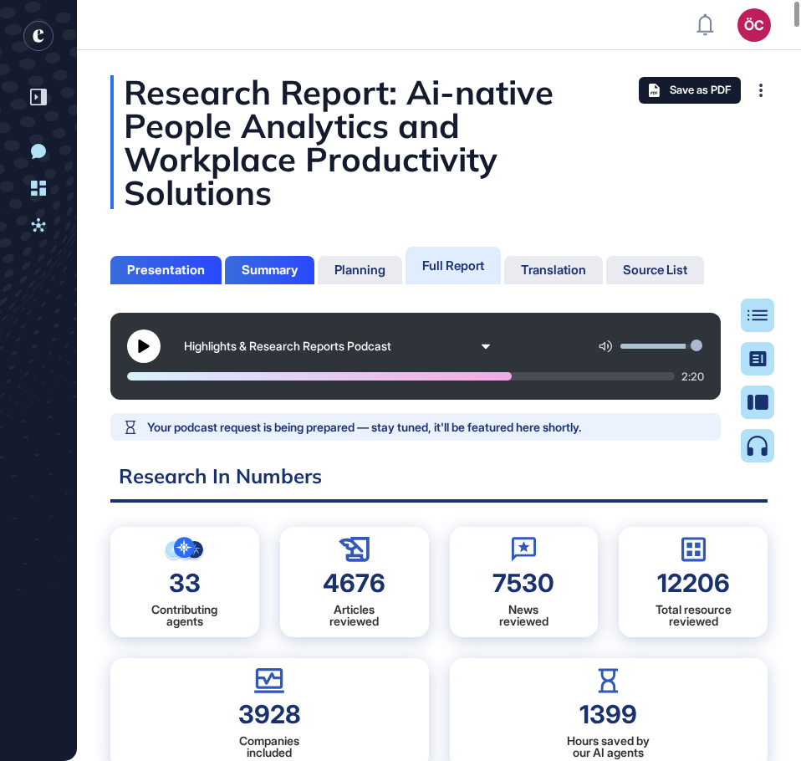
click at [131, 343] on button at bounding box center [143, 345] width 33 height 33
click at [142, 344] on icon at bounding box center [143, 345] width 13 height 13
click at [149, 343] on icon at bounding box center [143, 345] width 13 height 13
click at [147, 347] on icon at bounding box center [144, 345] width 12 height 13
click at [142, 346] on icon at bounding box center [143, 345] width 11 height 13
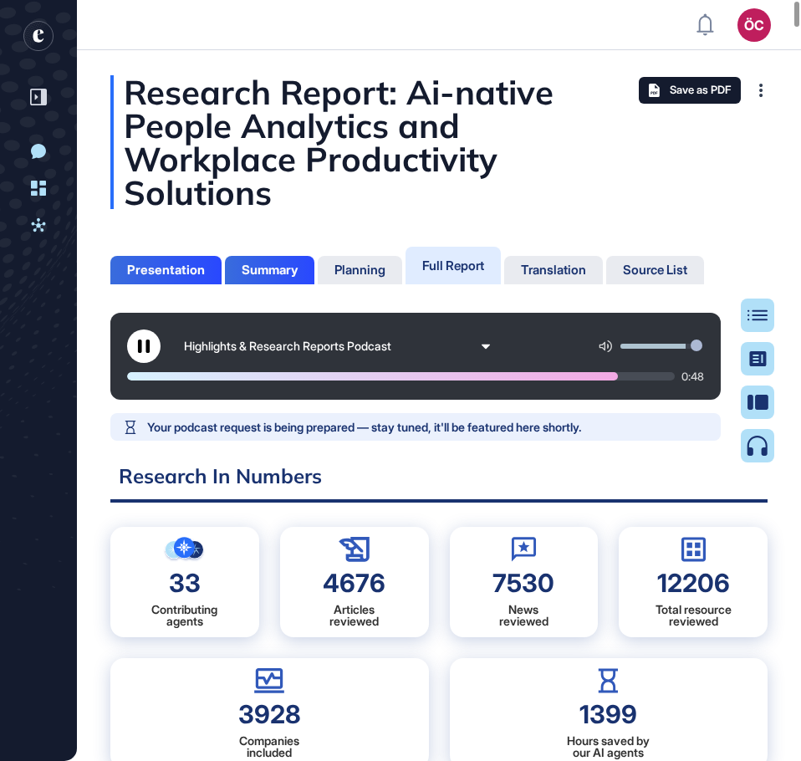
click at [142, 346] on icon at bounding box center [143, 345] width 13 height 13
click at [141, 350] on icon at bounding box center [143, 345] width 11 height 13
click at [141, 350] on icon at bounding box center [144, 345] width 12 height 13
drag, startPoint x: 133, startPoint y: 353, endPoint x: 161, endPoint y: 387, distance: 44.5
click at [133, 353] on button at bounding box center [143, 345] width 33 height 33
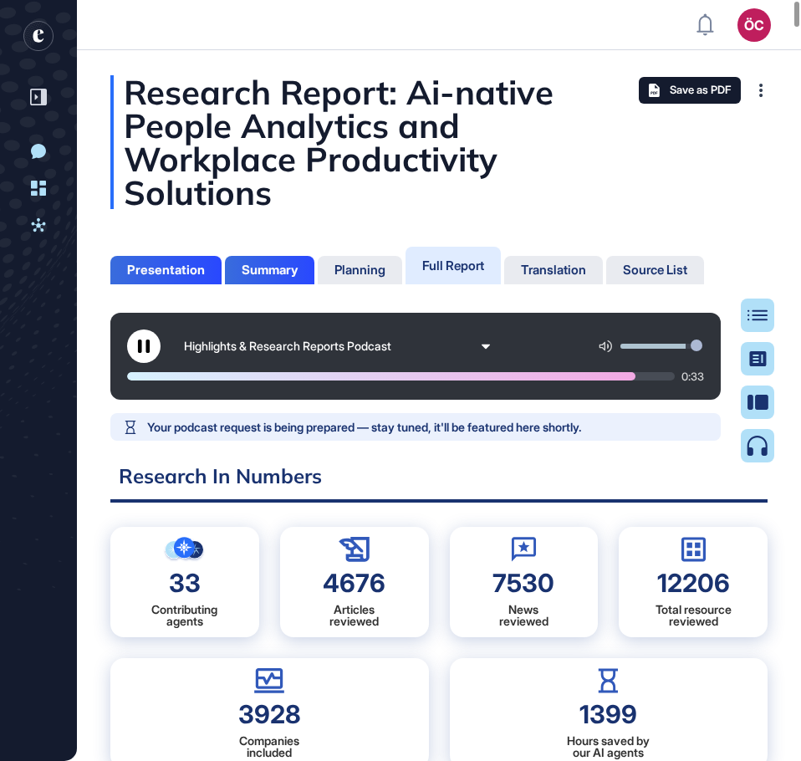
drag, startPoint x: 138, startPoint y: 343, endPoint x: 43, endPoint y: 352, distance: 95.6
click at [139, 343] on icon at bounding box center [144, 345] width 12 height 13
click at [135, 340] on button at bounding box center [143, 345] width 33 height 33
click at [645, 379] on div at bounding box center [393, 376] width 533 height 8
click at [145, 343] on icon at bounding box center [143, 345] width 13 height 13
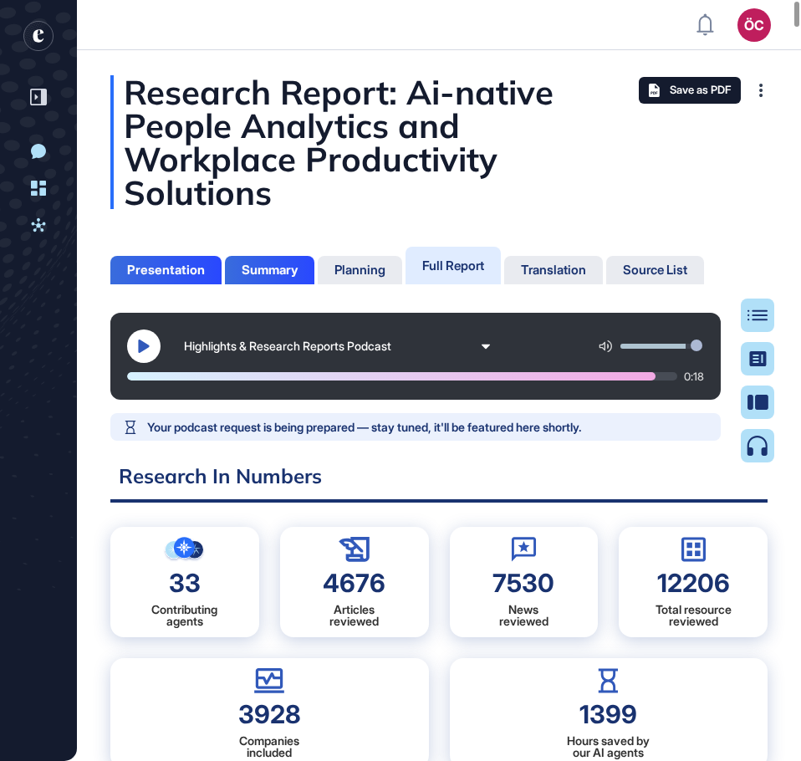
click at [141, 339] on icon at bounding box center [143, 345] width 13 height 13
click at [146, 348] on icon at bounding box center [144, 345] width 12 height 13
click at [707, 347] on div "Highlights & Research Reports Podcast 0:02" at bounding box center [415, 356] width 610 height 87
click at [479, 342] on div "Highlights & Research Reports Podcast" at bounding box center [337, 345] width 327 height 33
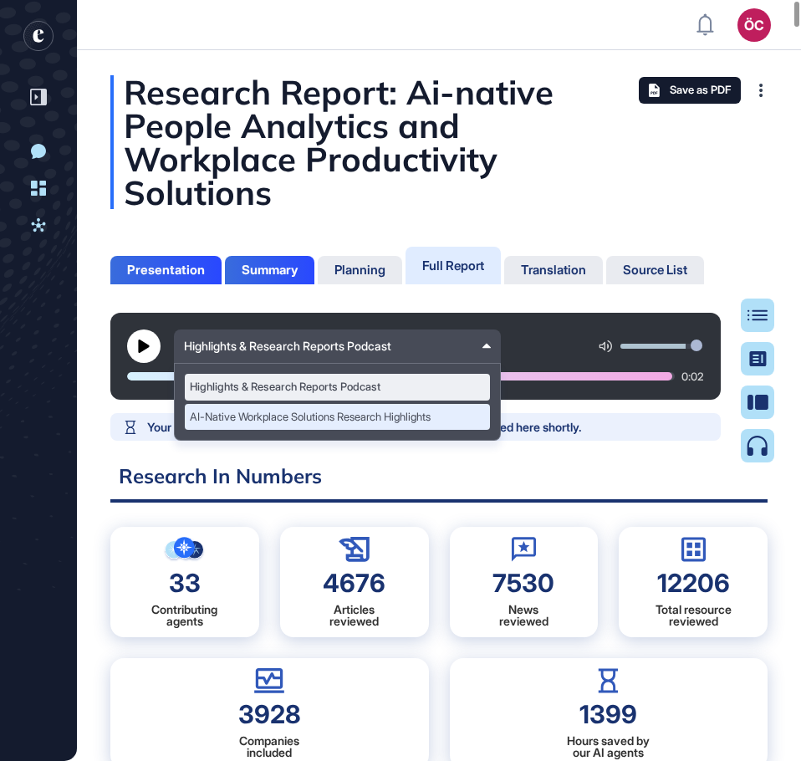
click at [402, 415] on div "AI-Native Workplace Solutions Research Highlights" at bounding box center [337, 417] width 305 height 27
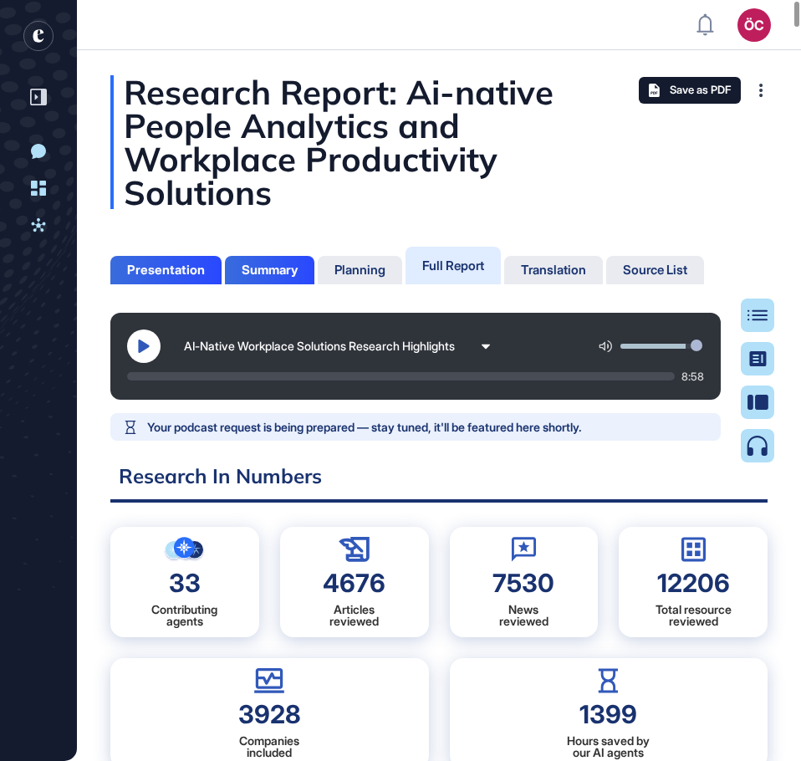
click at [145, 340] on icon at bounding box center [143, 345] width 13 height 13
click at [146, 346] on icon at bounding box center [144, 345] width 12 height 13
